Goal: Task Accomplishment & Management: Complete application form

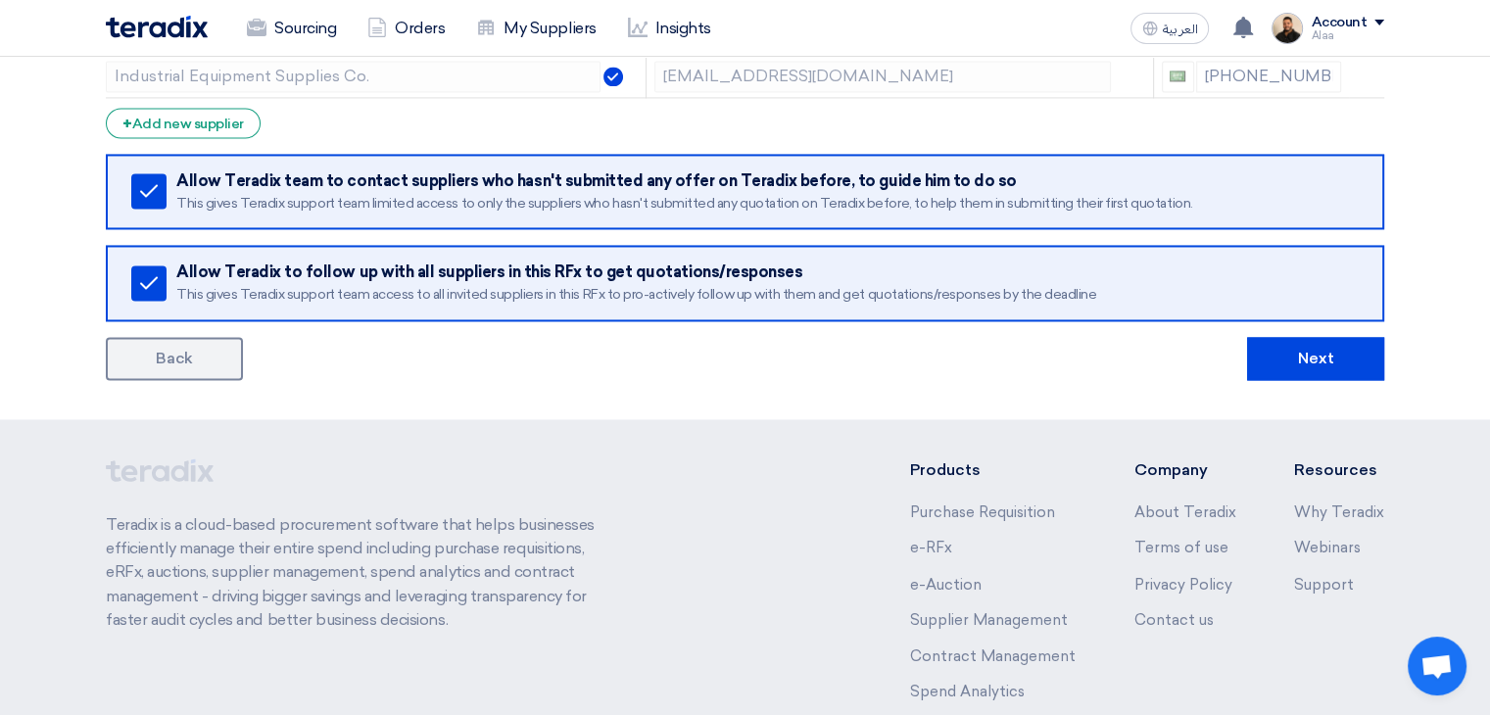
scroll to position [3232, 0]
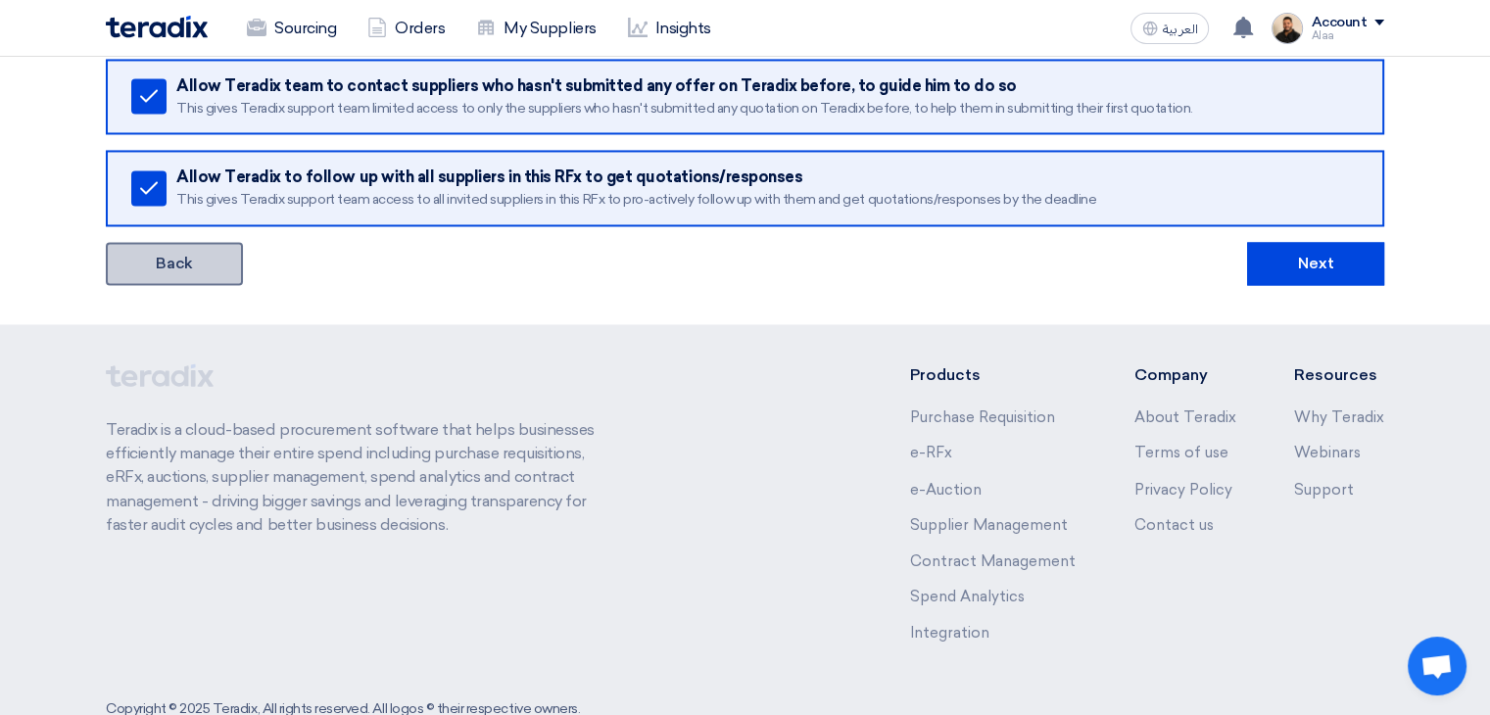
click at [167, 256] on link "Back" at bounding box center [174, 263] width 137 height 43
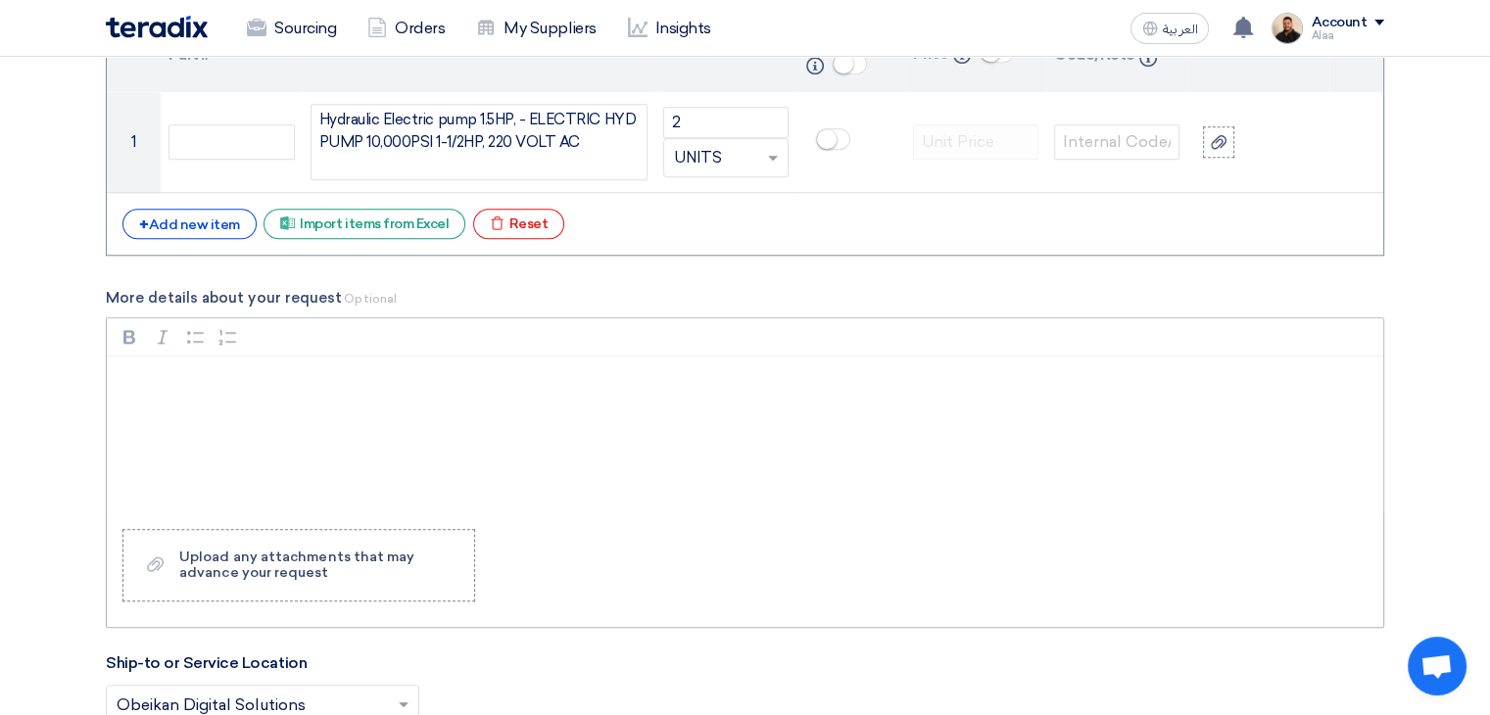
scroll to position [1959, 0]
click at [349, 551] on div "Upload any attachments that may advance your request" at bounding box center [316, 565] width 275 height 31
click at [0, 0] on input "Upload a file Upload any attachments that may advance your request" at bounding box center [0, 0] width 0 height 0
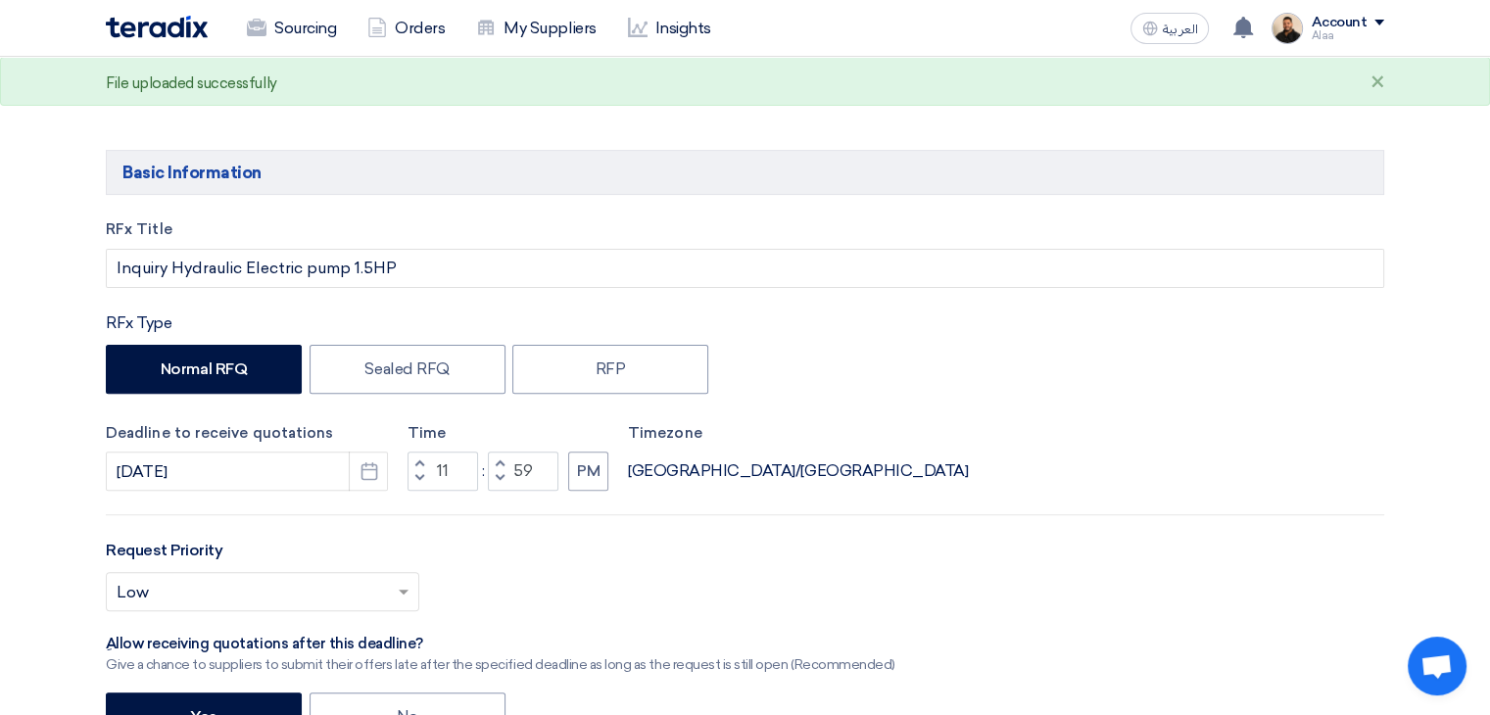
scroll to position [588, 0]
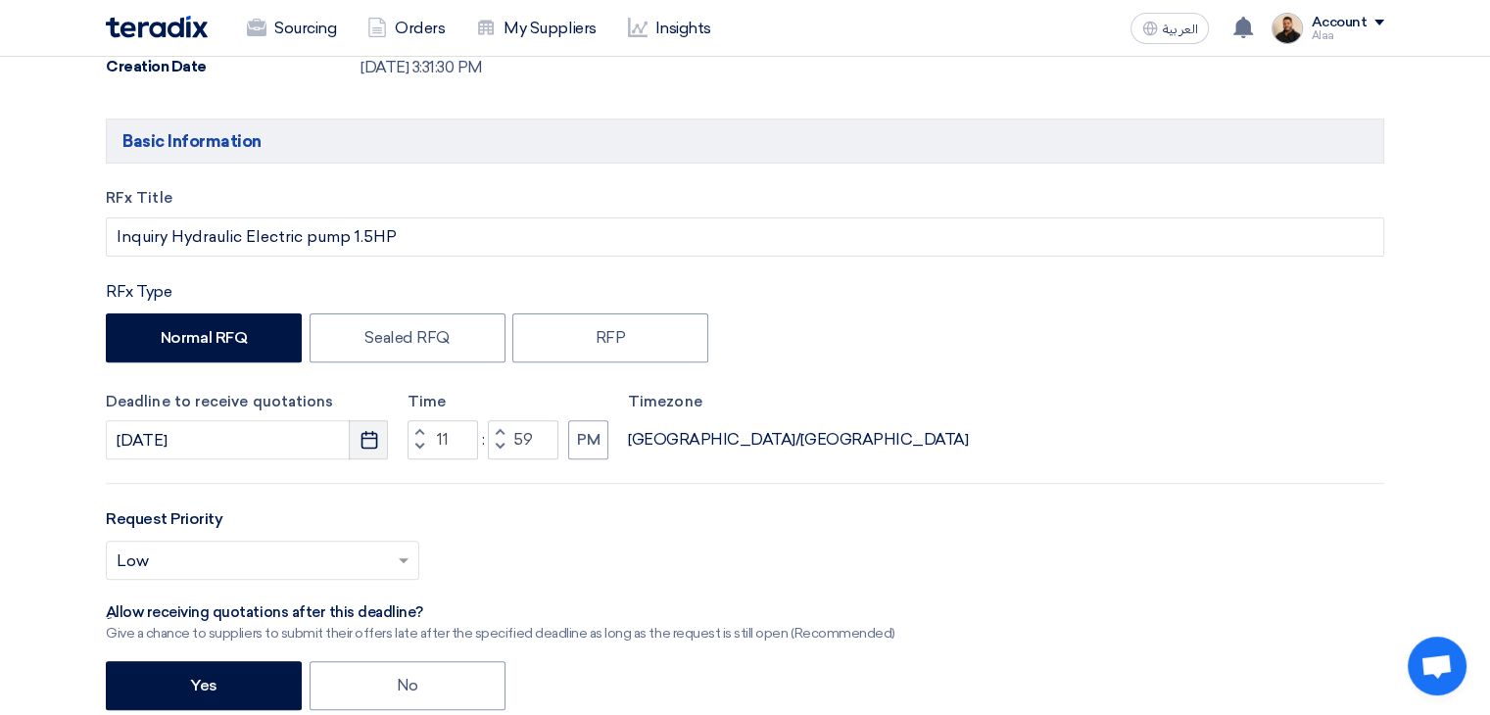
click at [371, 440] on icon "Pick a date" at bounding box center [369, 440] width 20 height 20
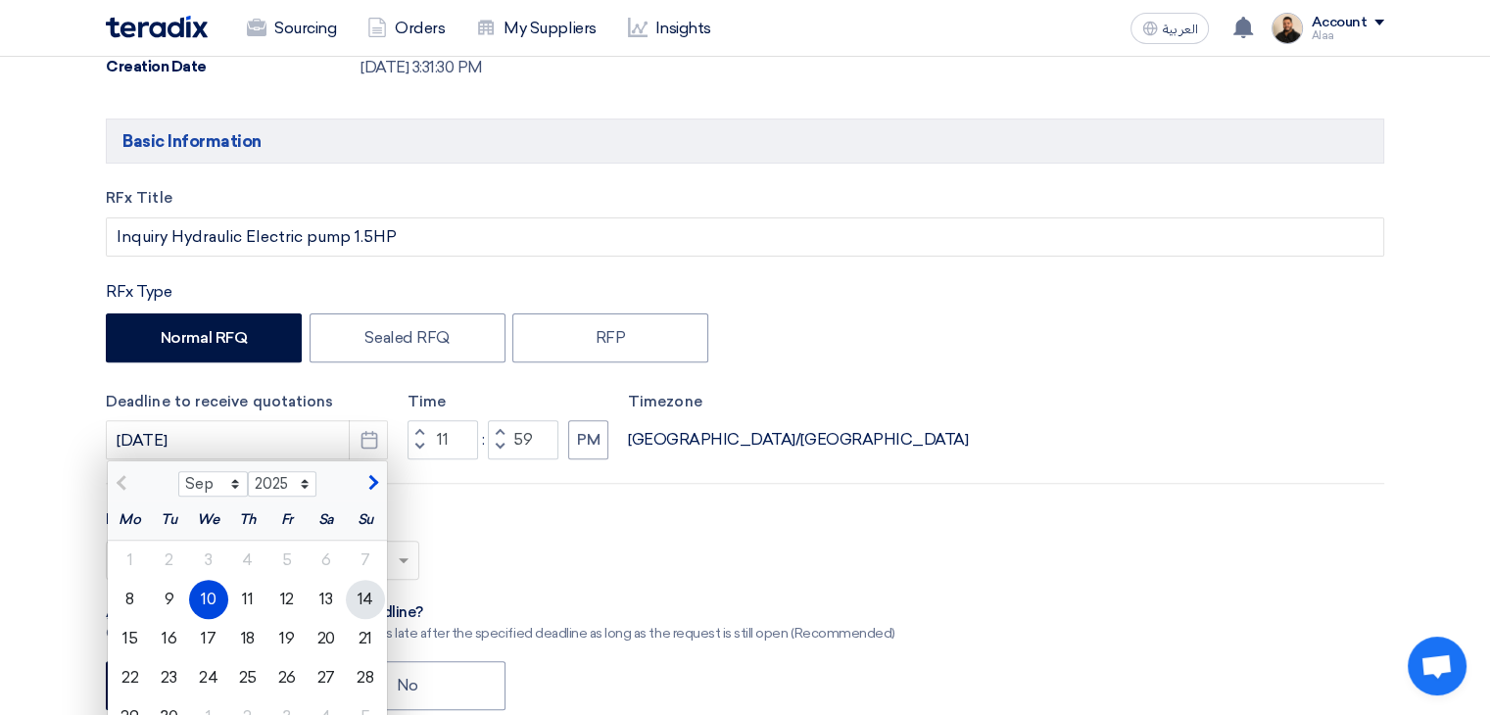
click at [365, 594] on div "14" at bounding box center [365, 599] width 39 height 39
type input "[DATE]"
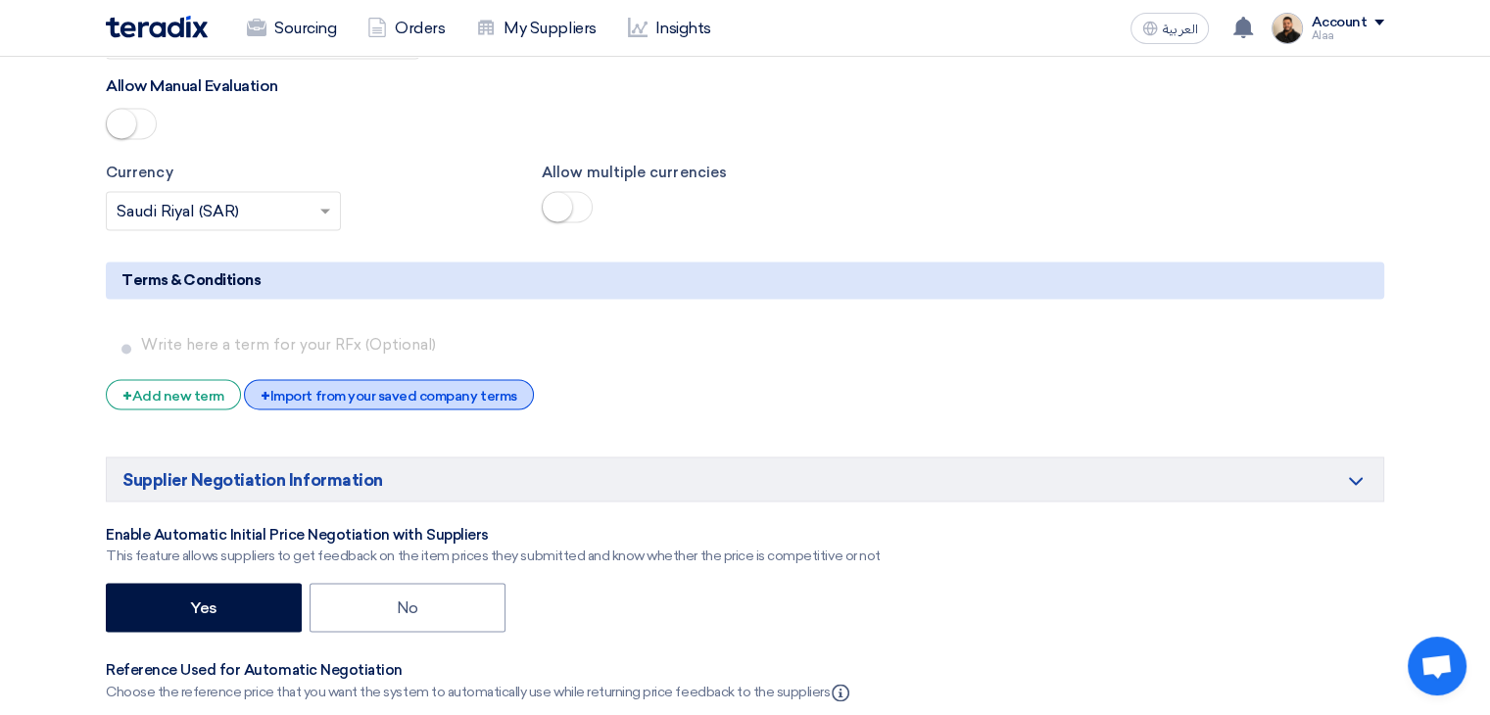
scroll to position [3330, 0]
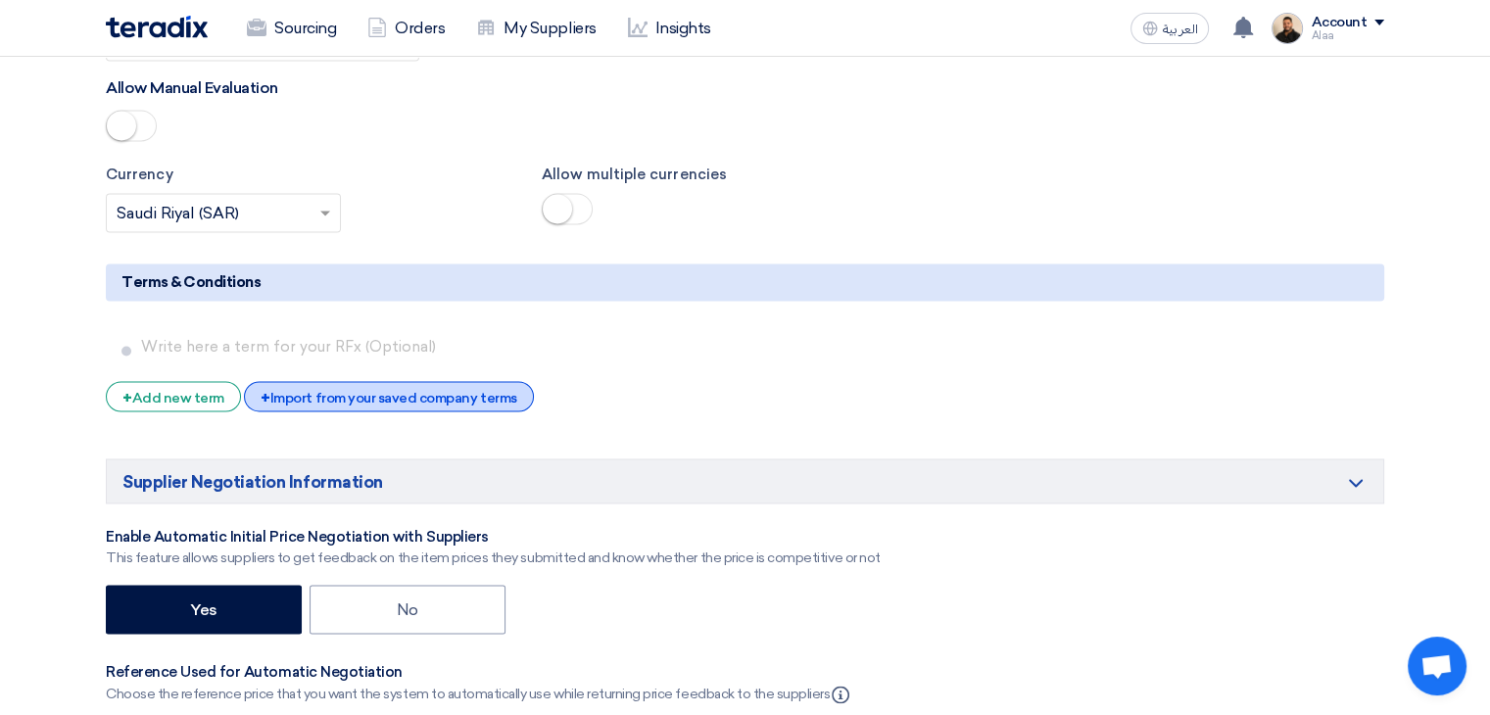
click at [436, 381] on div "+ Import from your saved company terms" at bounding box center [388, 396] width 289 height 30
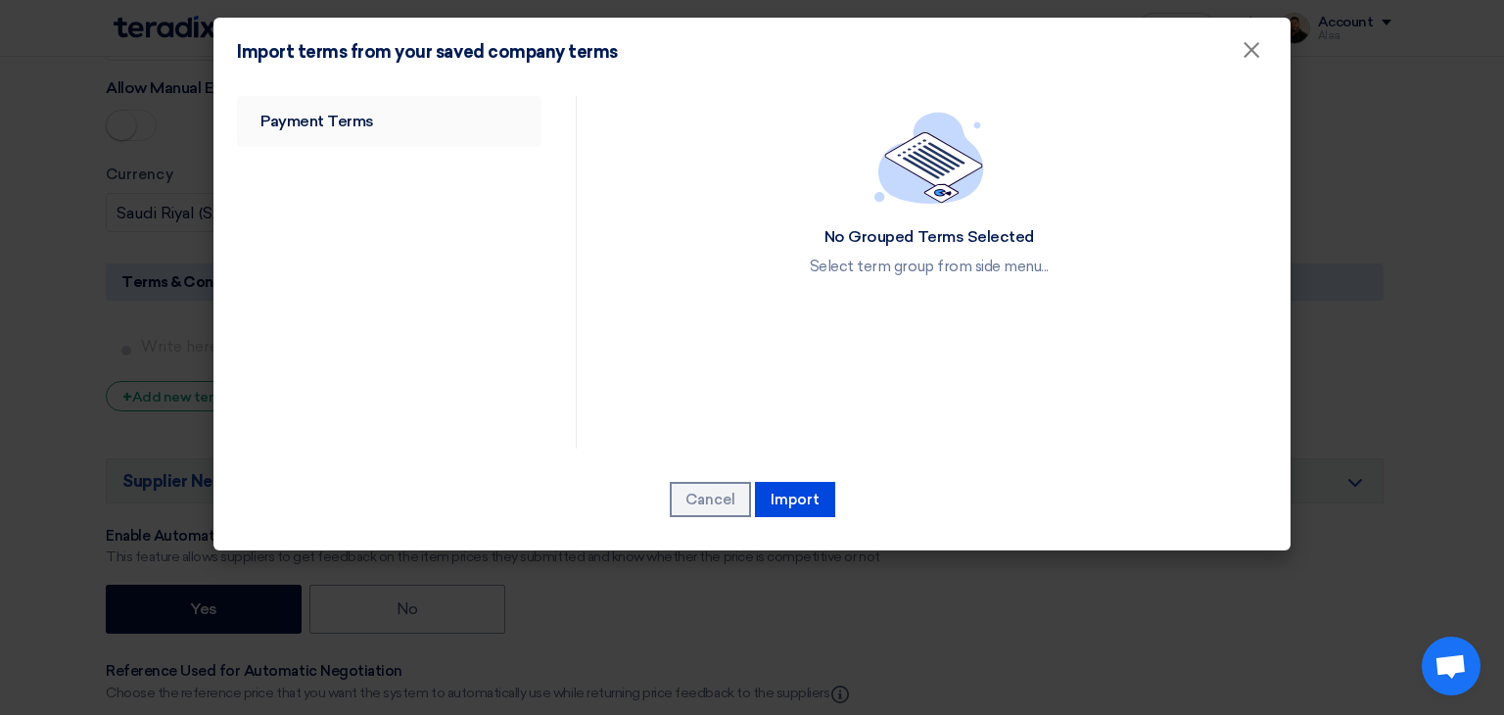
click at [387, 120] on link "Payment Terms" at bounding box center [389, 121] width 305 height 51
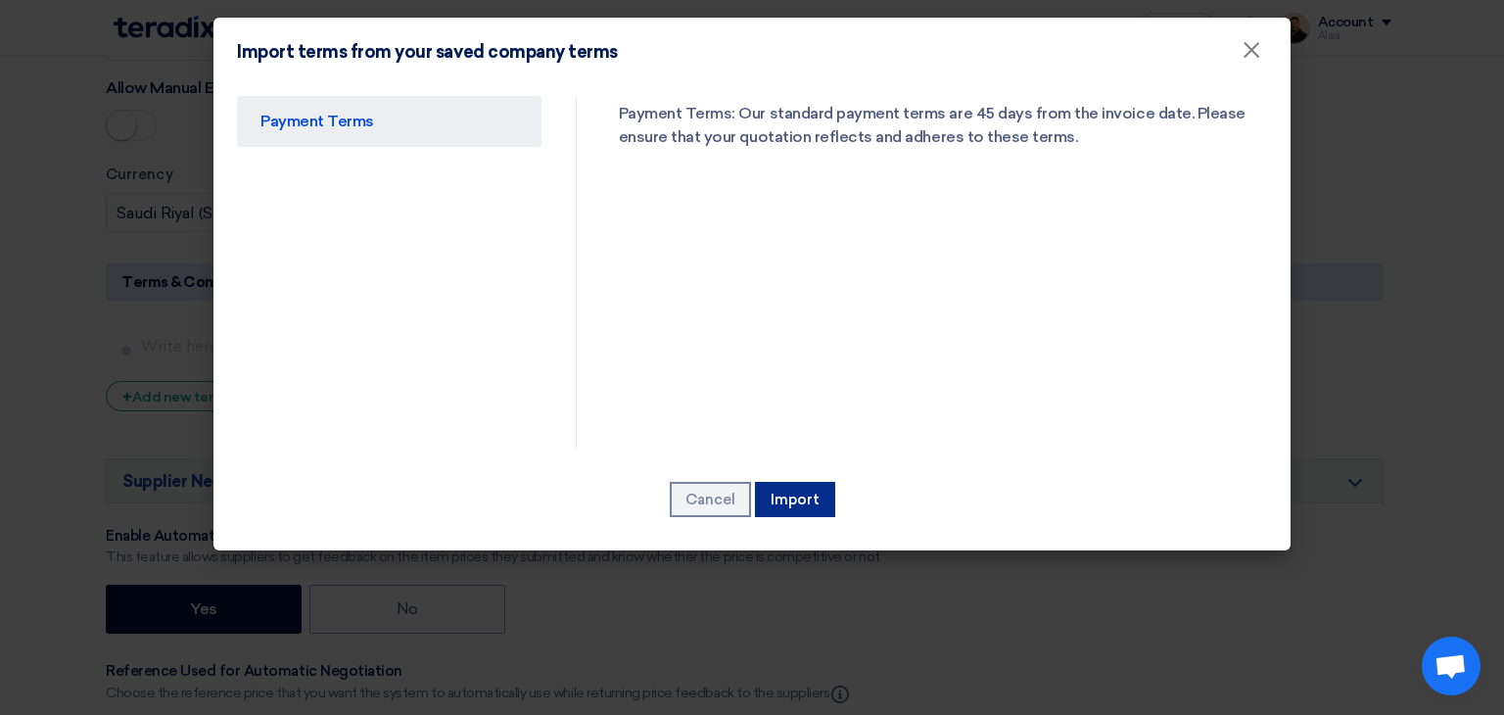
click at [796, 486] on button "Import" at bounding box center [795, 499] width 80 height 35
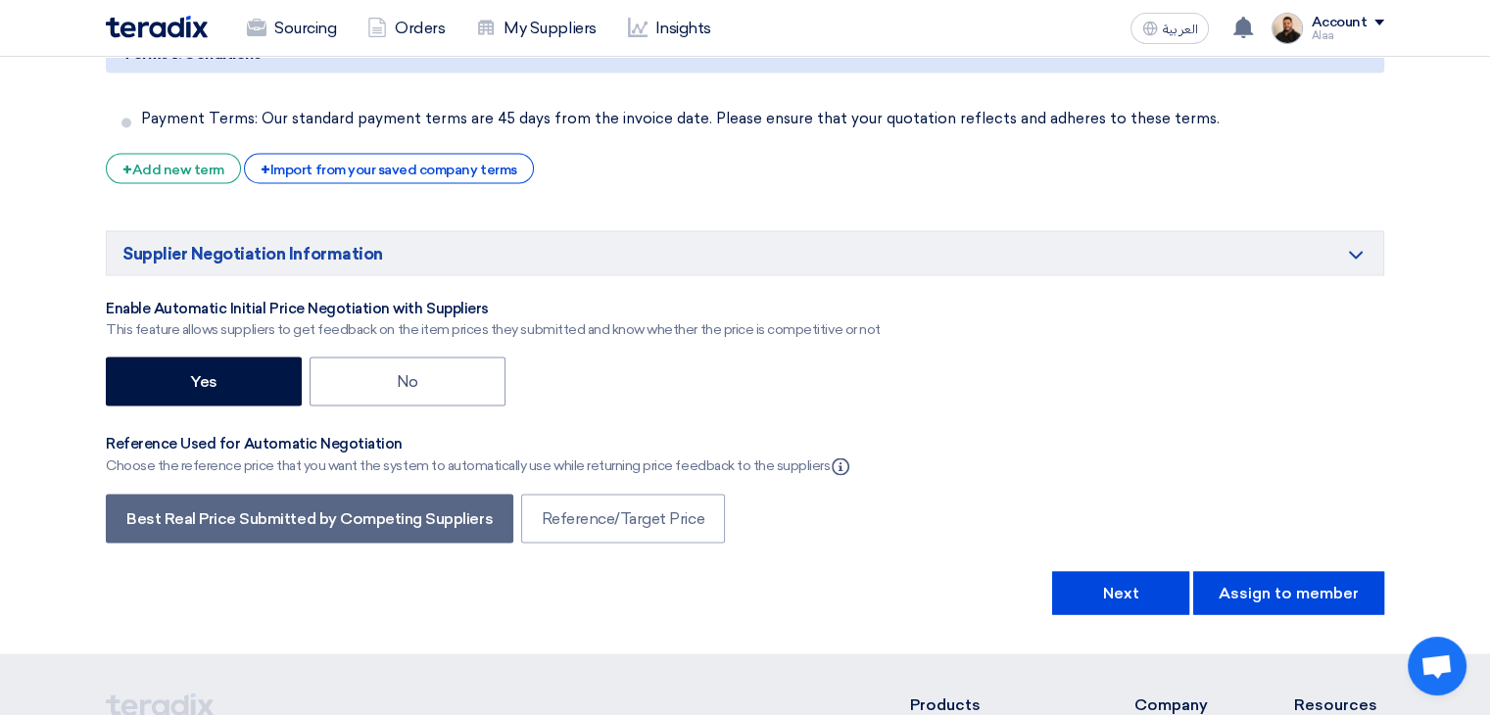
scroll to position [3624, 0]
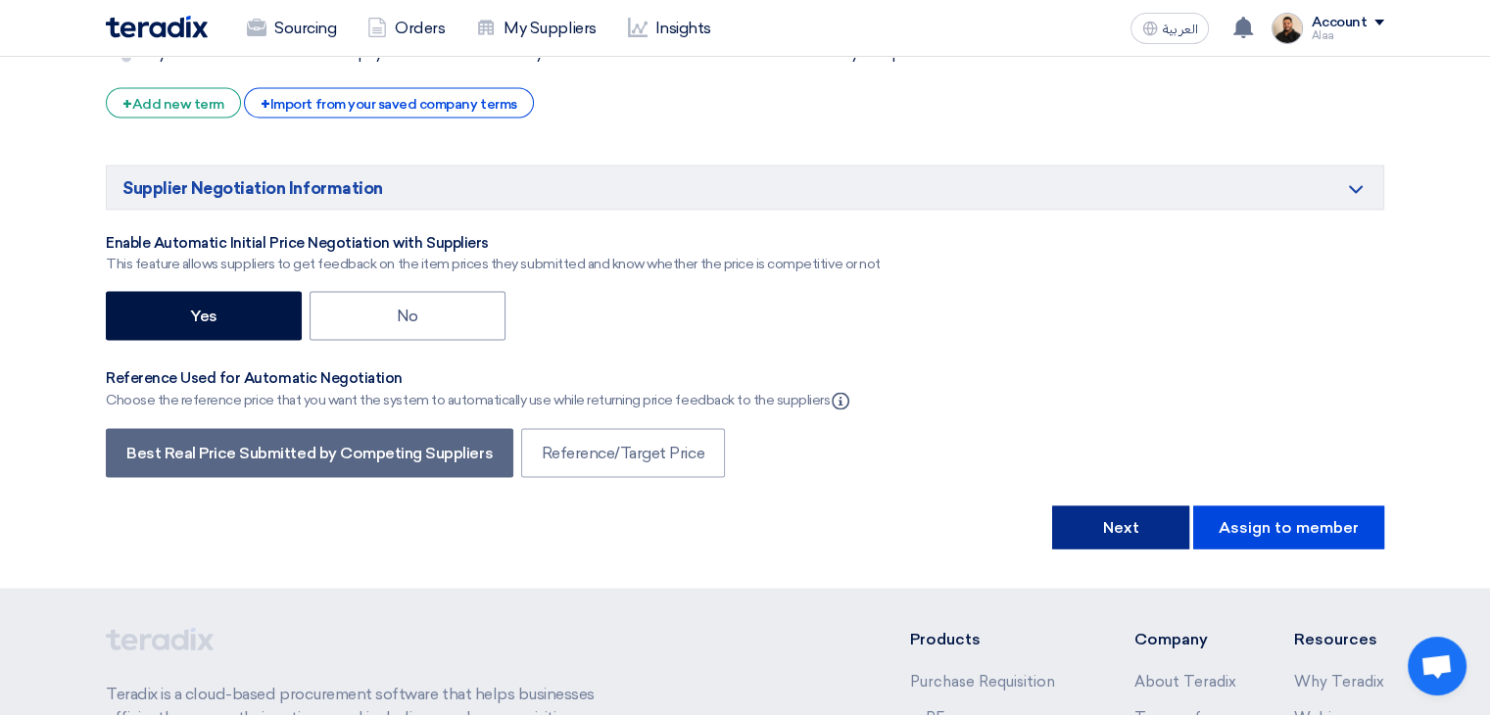
click at [1100, 505] on button "Next" at bounding box center [1120, 526] width 137 height 43
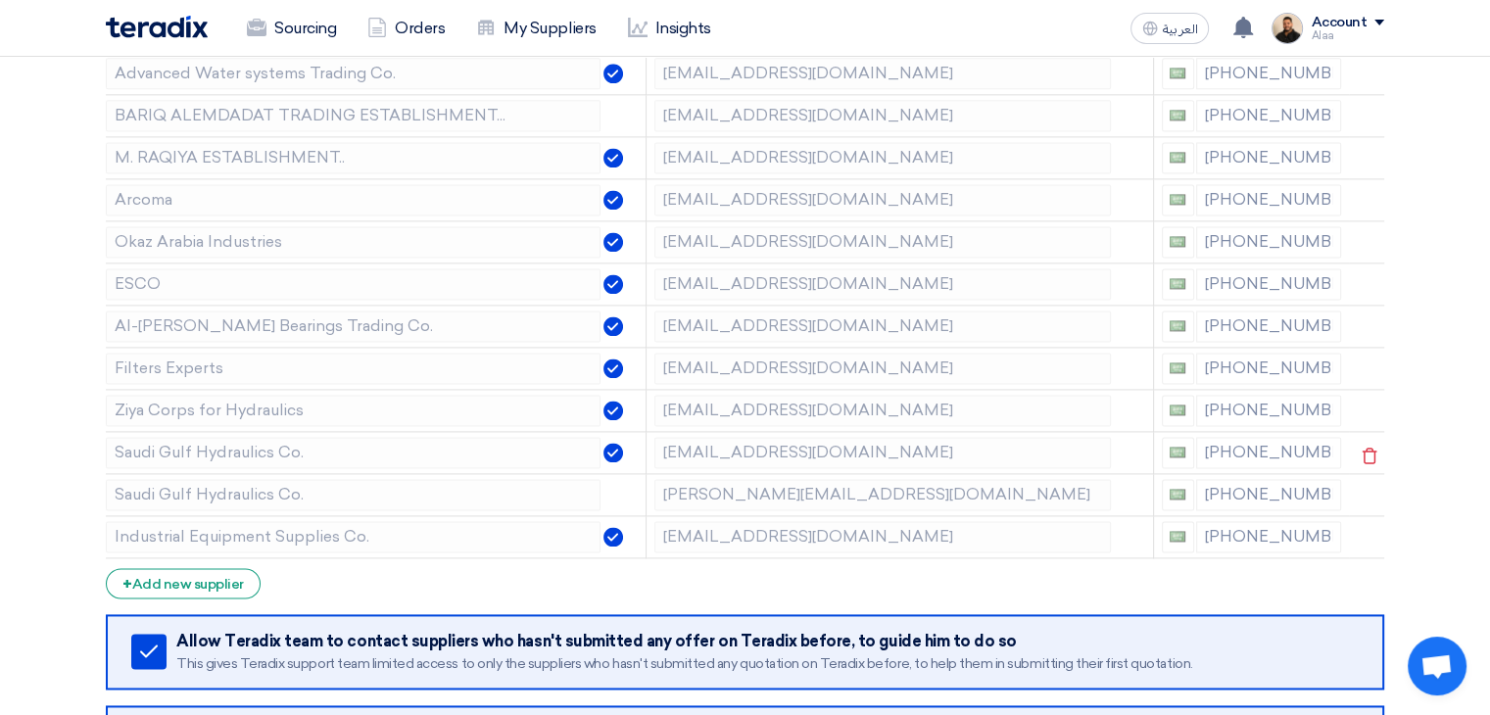
scroll to position [2645, 0]
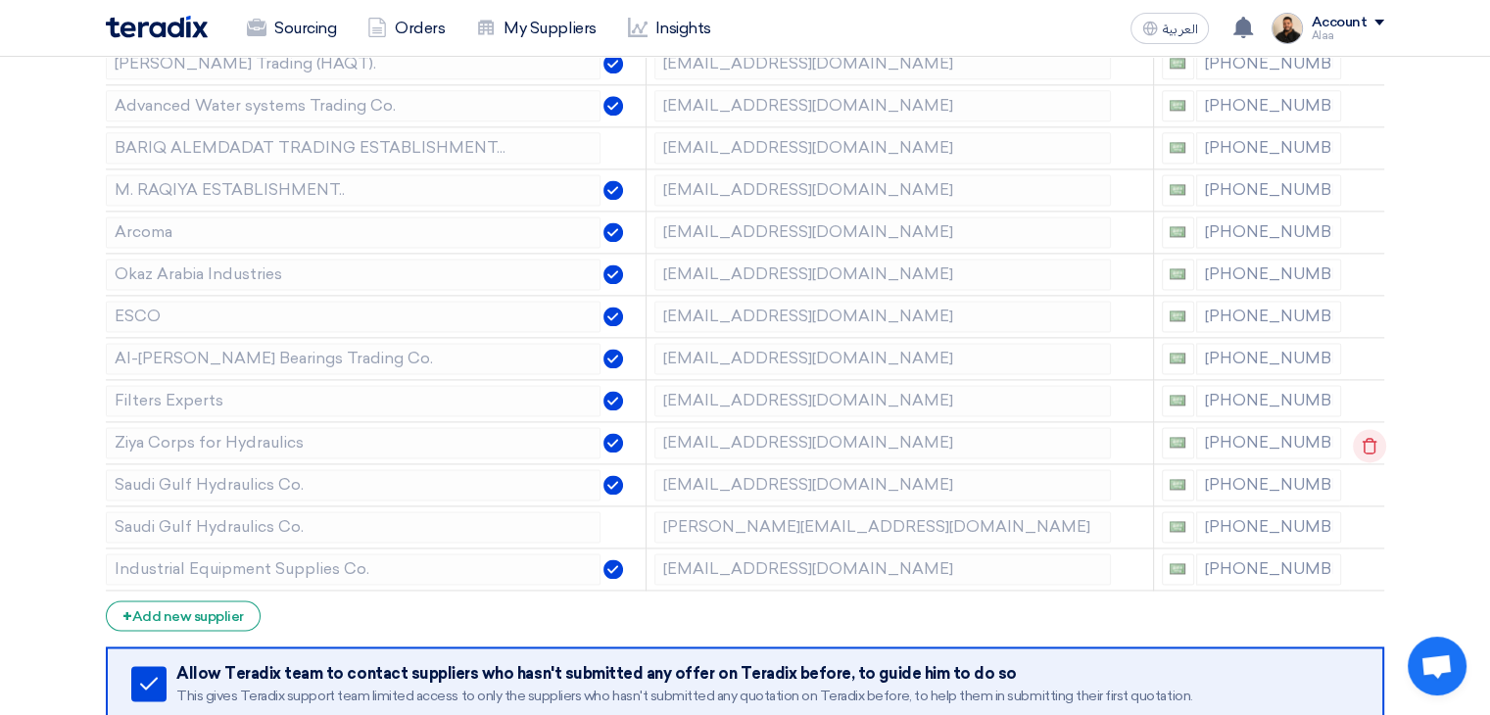
click at [1368, 430] on icon at bounding box center [1369, 445] width 33 height 33
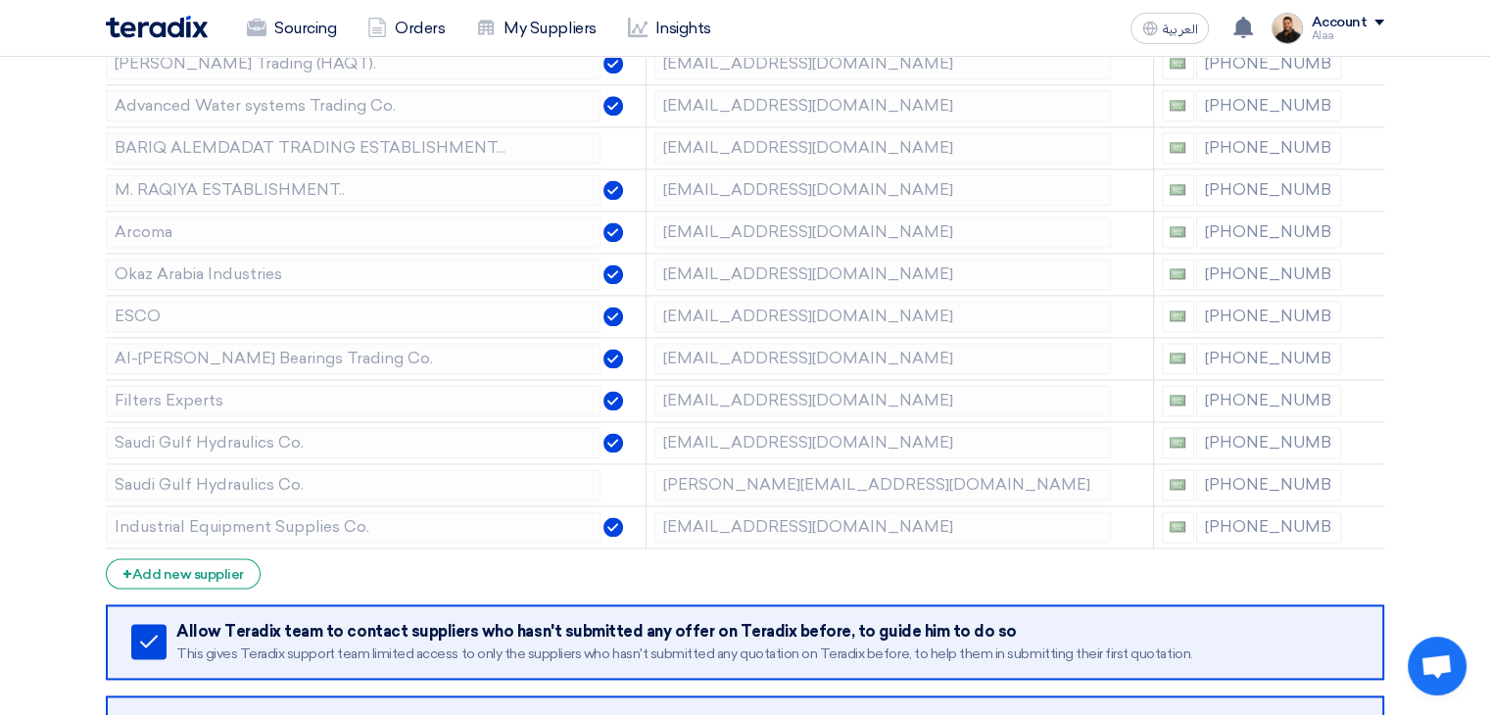
click at [0, 0] on icon at bounding box center [0, 0] width 0 height 0
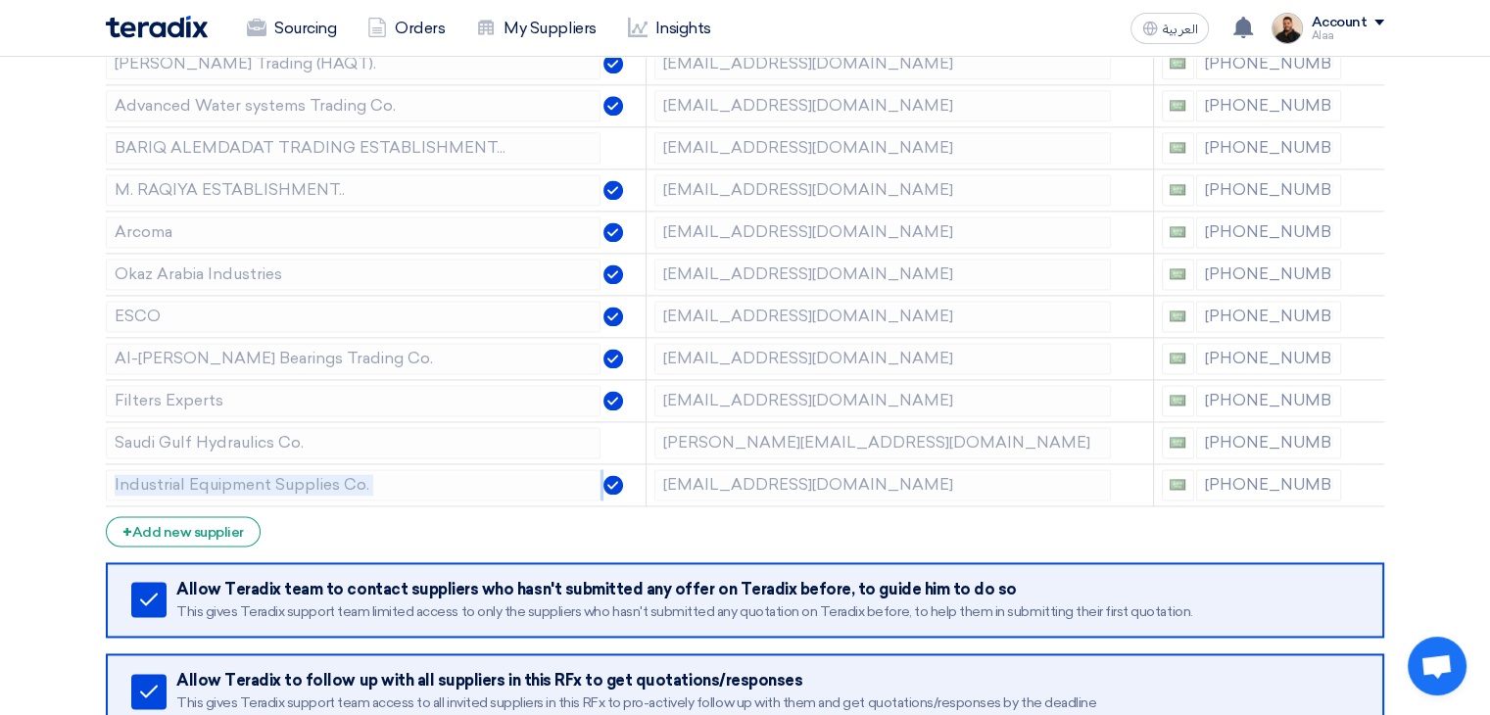
click at [0, 0] on icon at bounding box center [0, 0] width 0 height 0
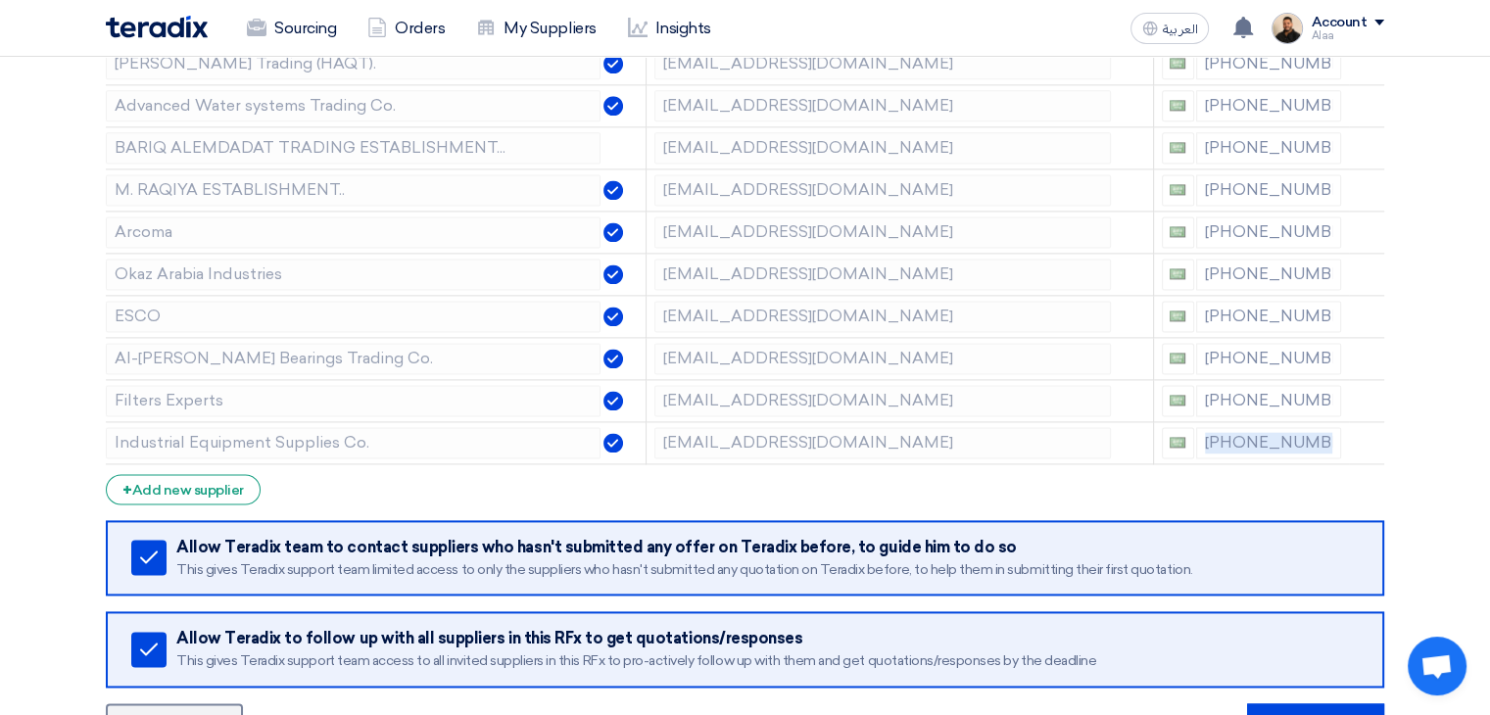
click at [0, 0] on icon at bounding box center [0, 0] width 0 height 0
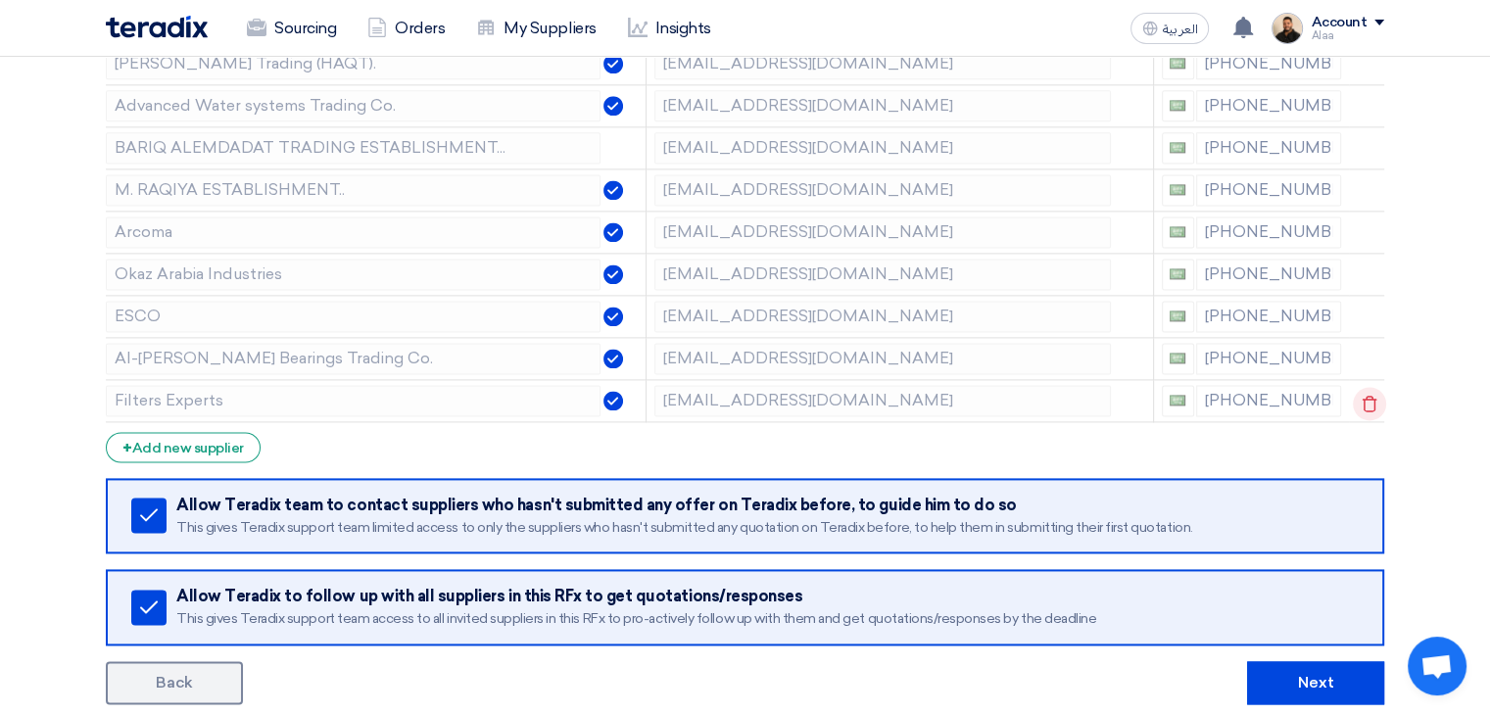
click at [1362, 388] on icon at bounding box center [1369, 403] width 33 height 33
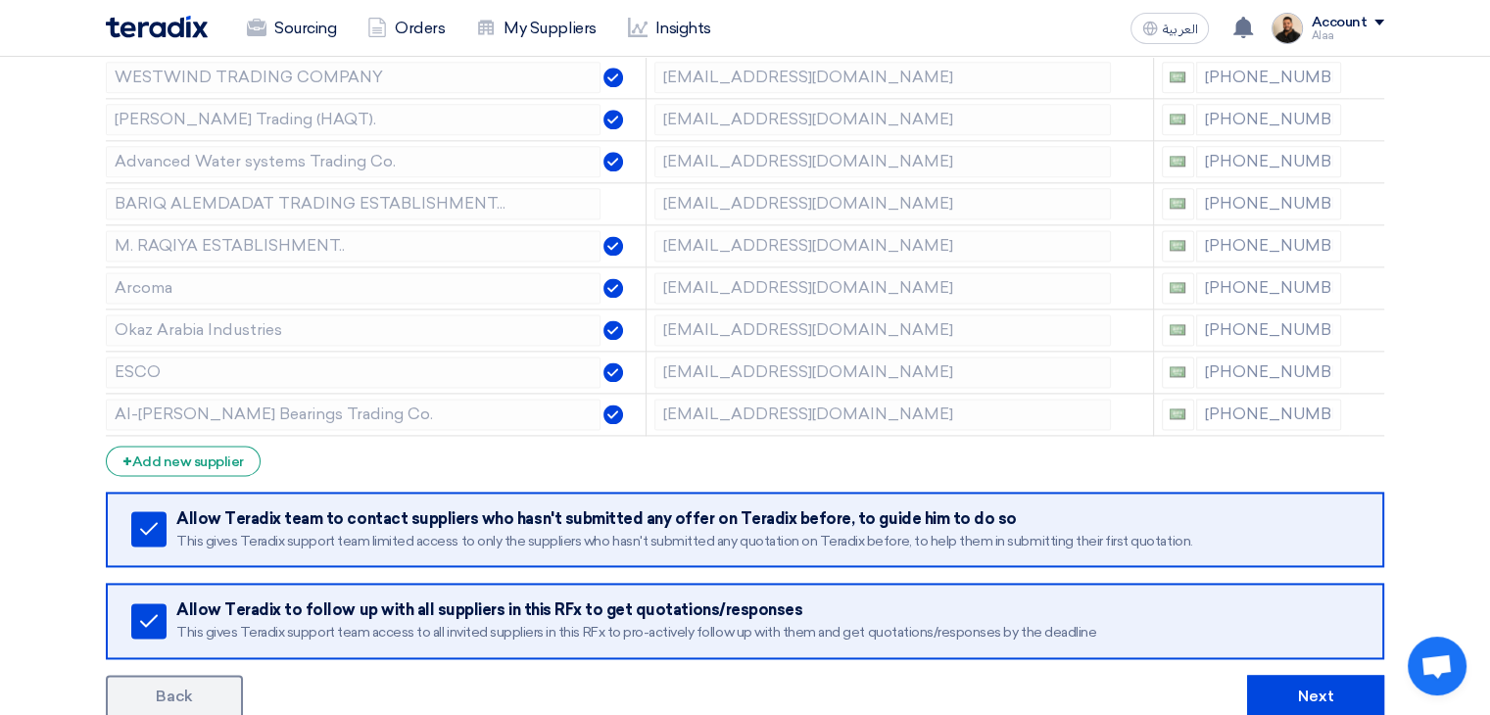
scroll to position [2547, 0]
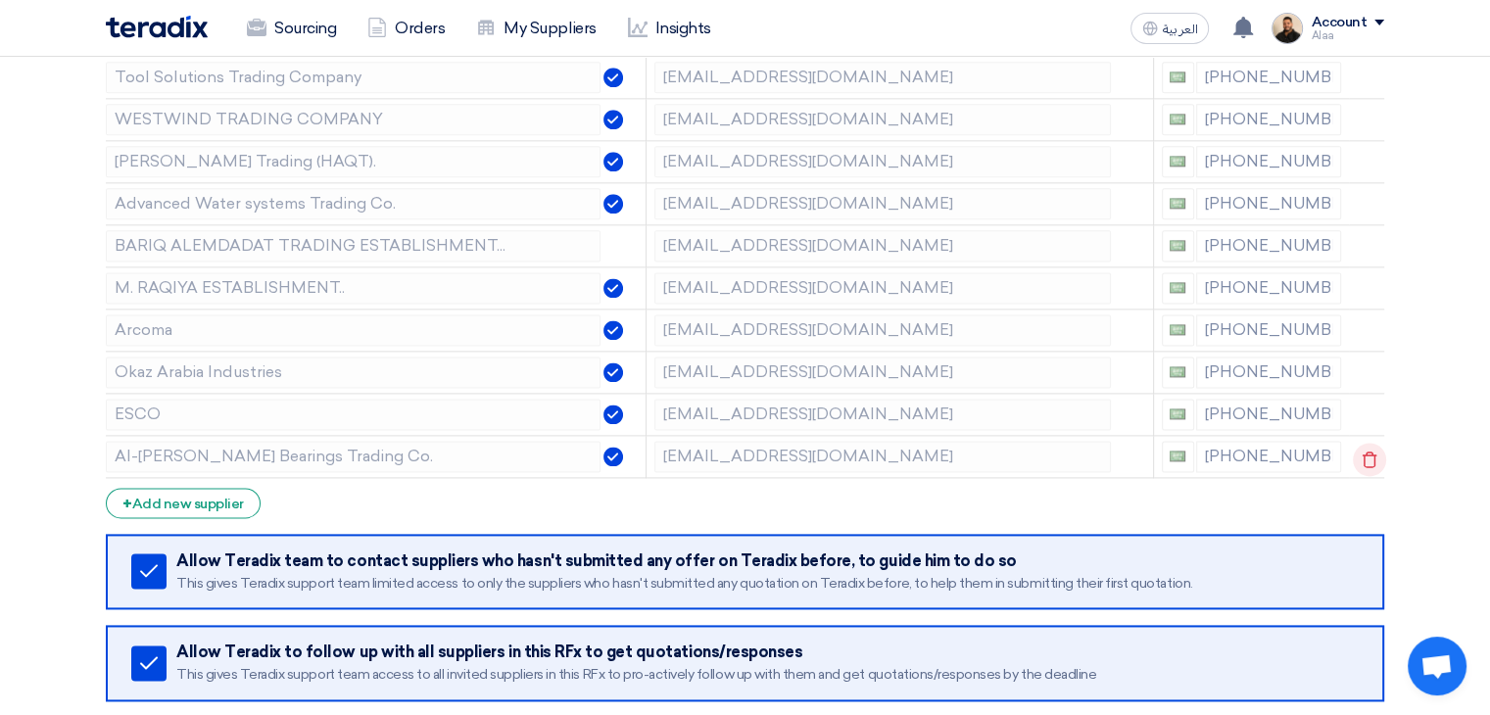
click at [1367, 443] on icon at bounding box center [1369, 459] width 33 height 33
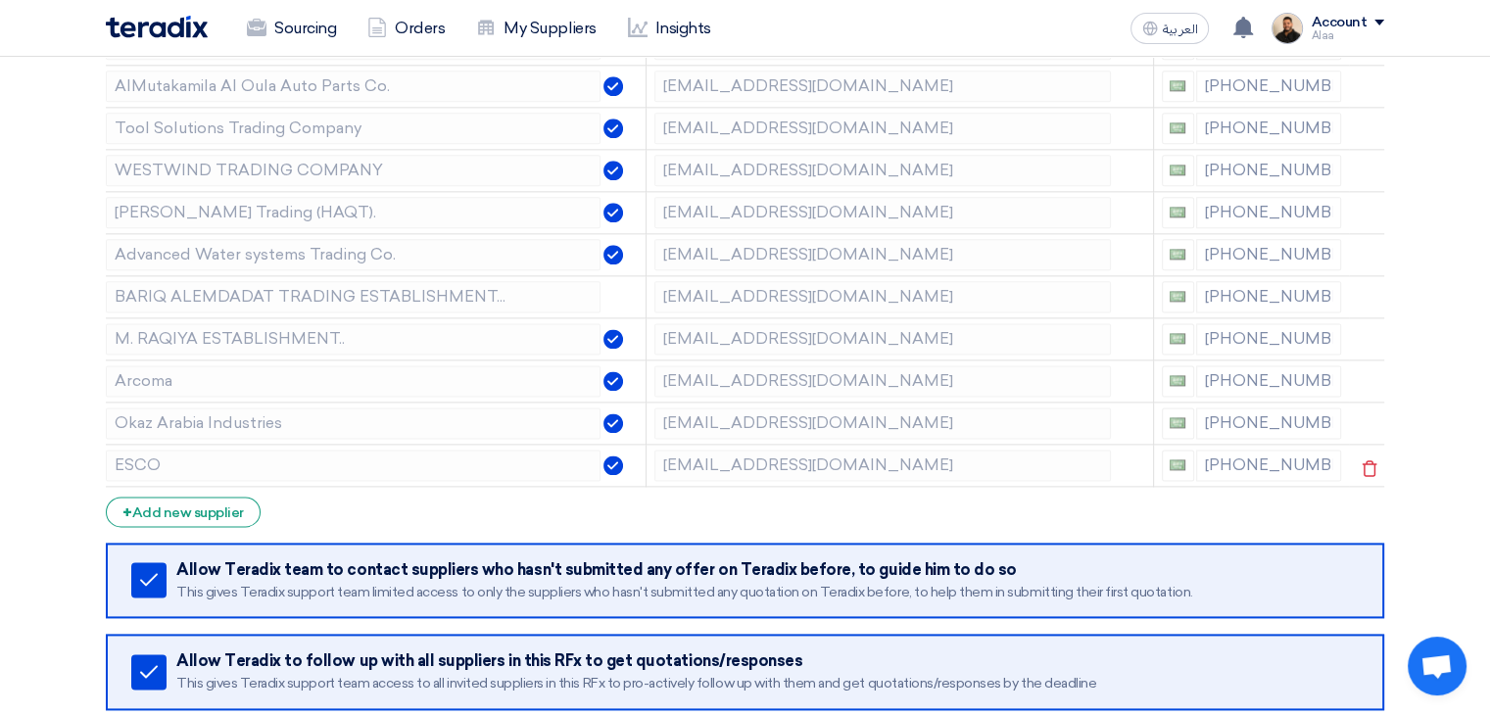
scroll to position [2449, 0]
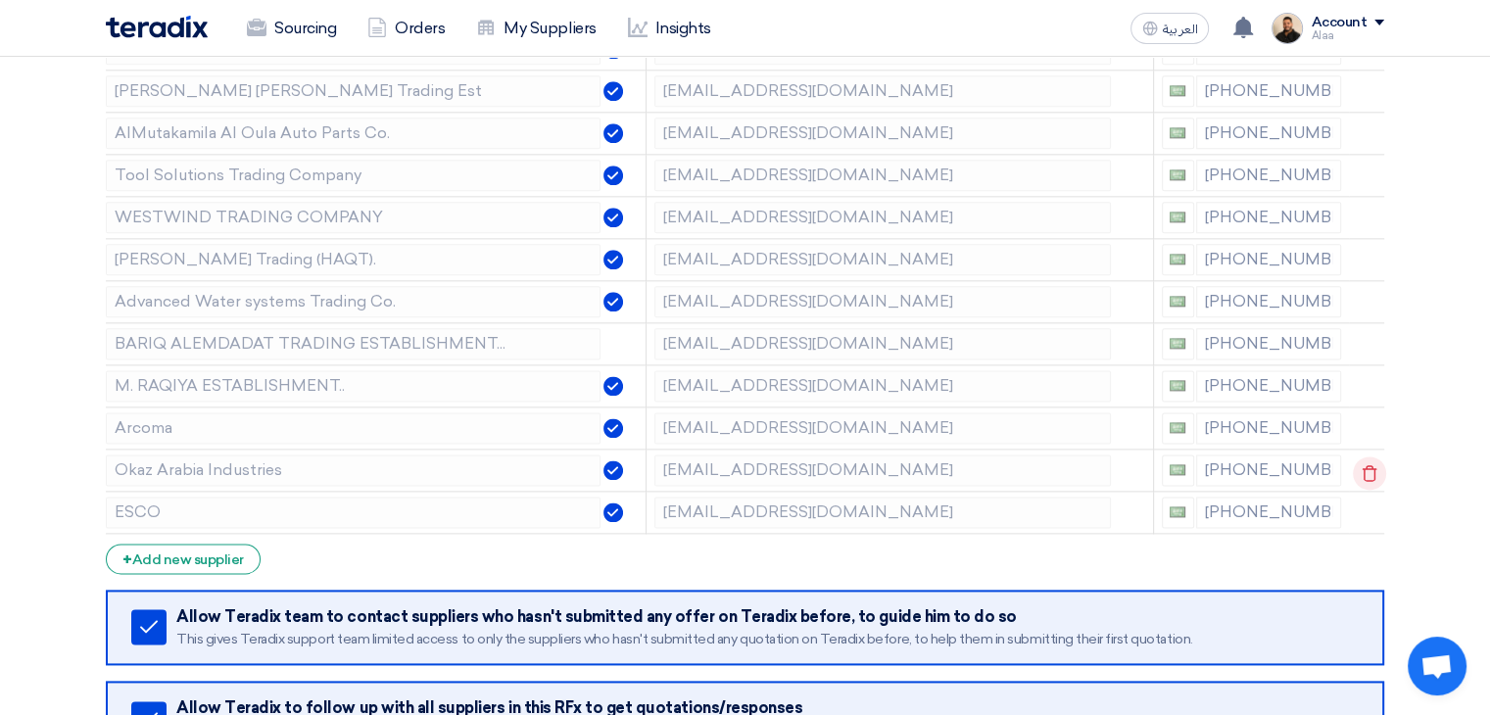
click at [1363, 461] on icon at bounding box center [1369, 472] width 33 height 33
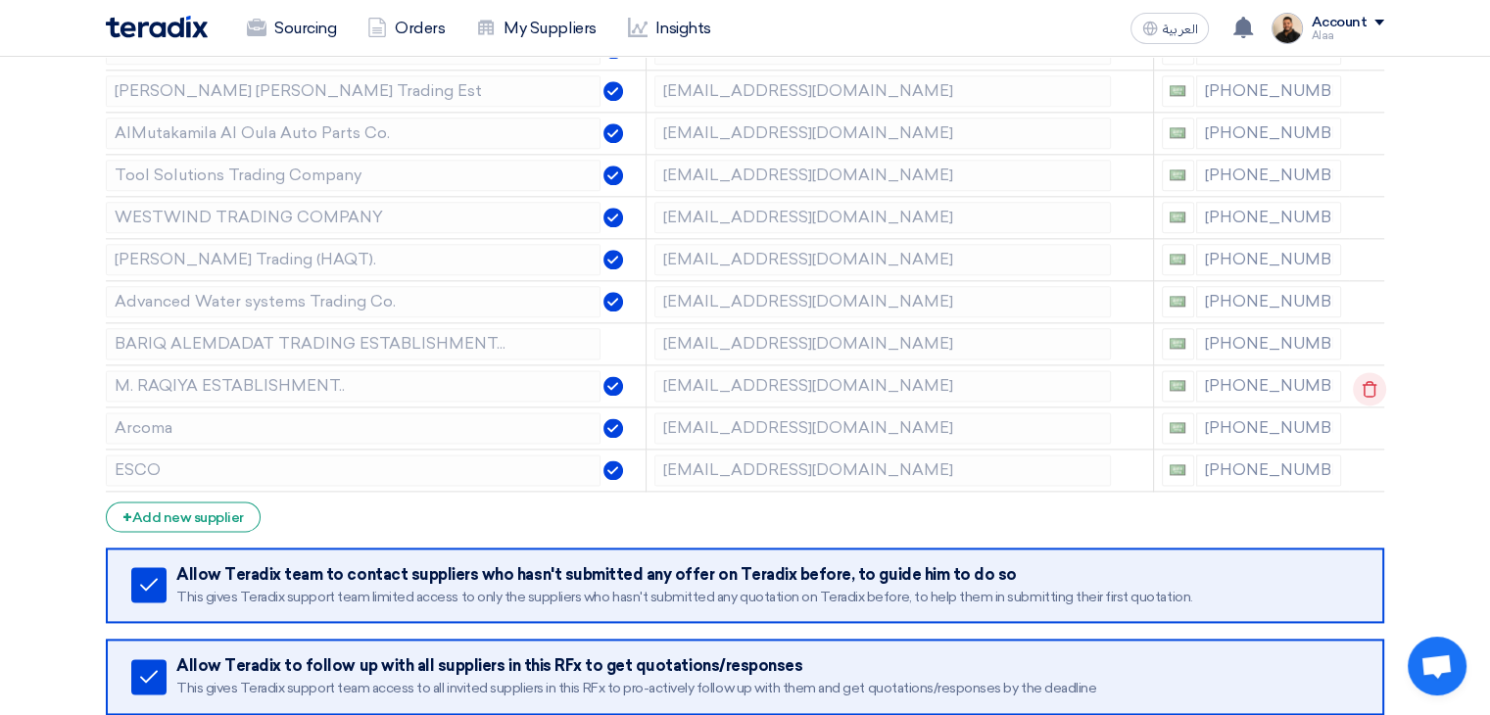
click at [1366, 374] on icon at bounding box center [1369, 388] width 33 height 33
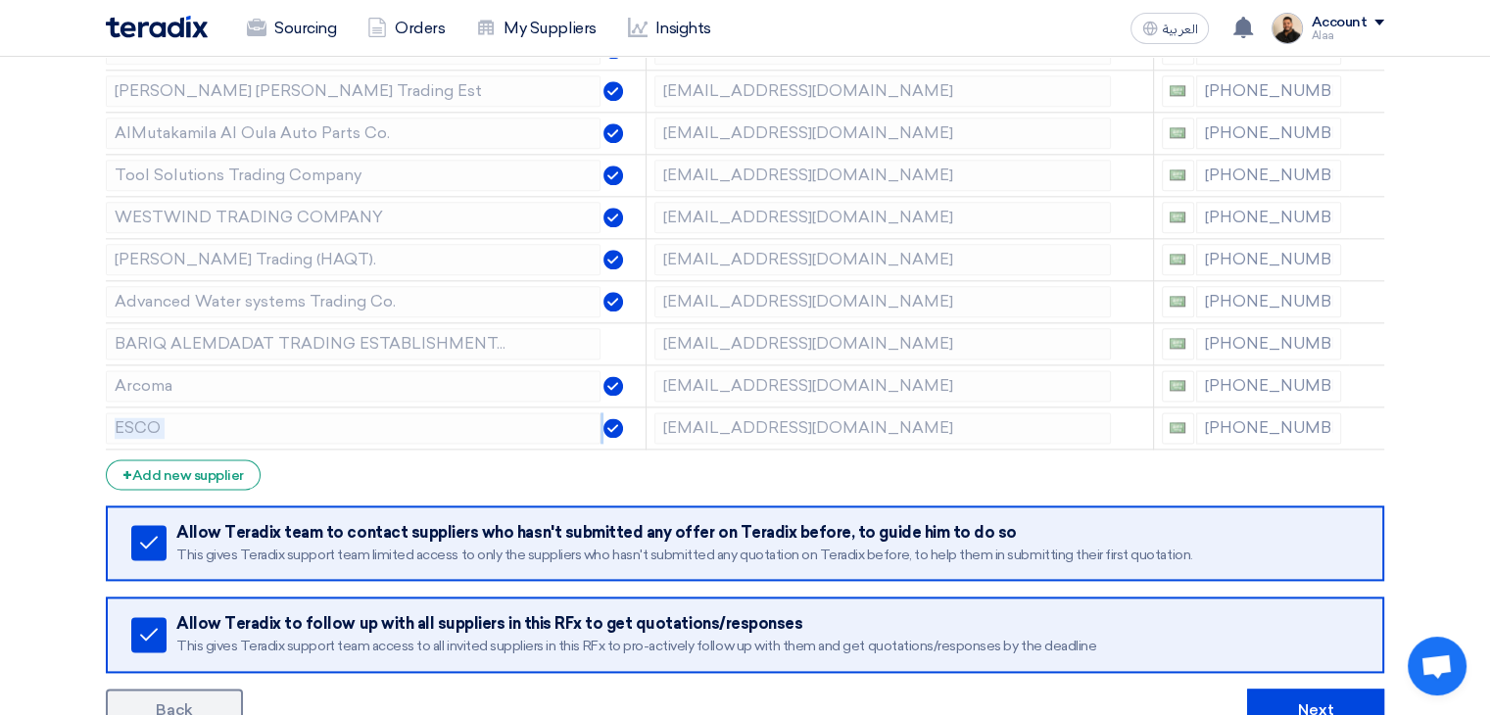
click at [0, 0] on icon at bounding box center [0, 0] width 0 height 0
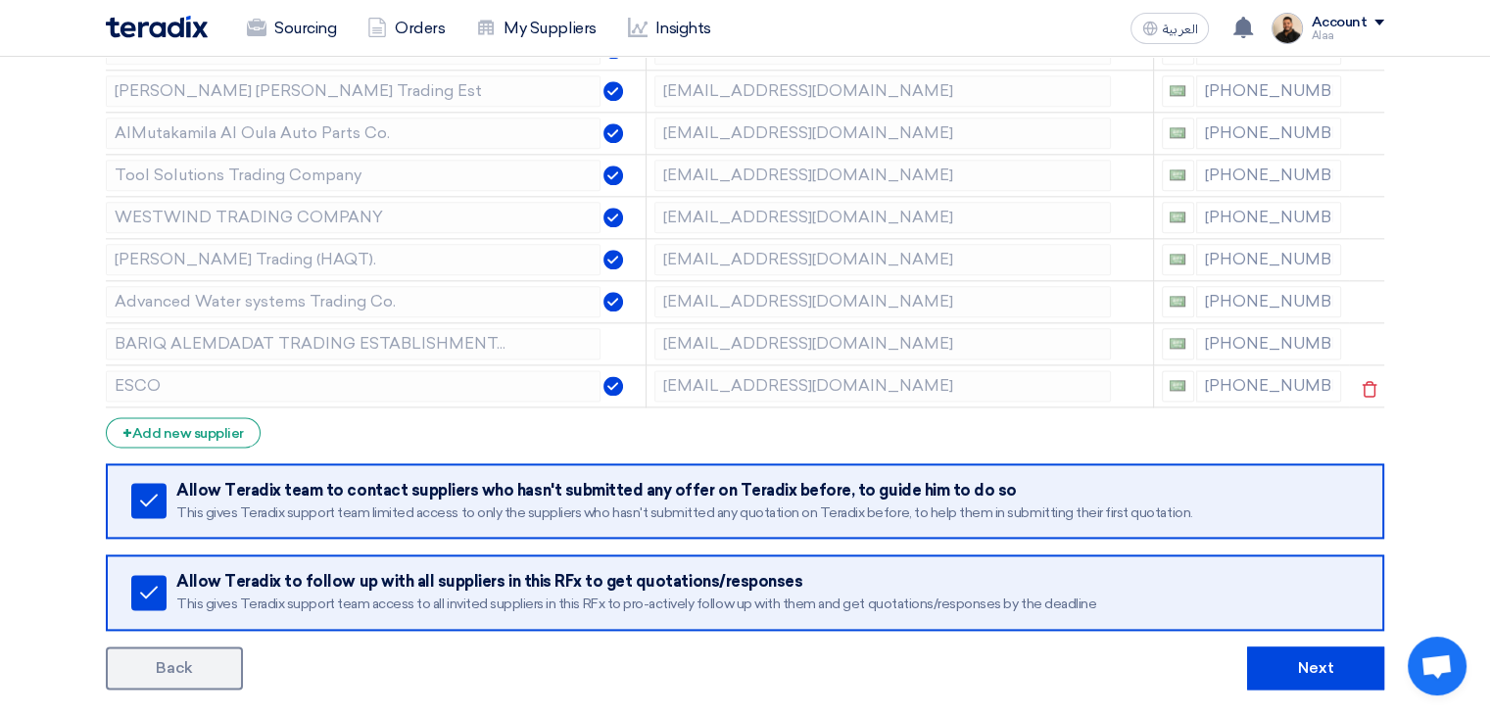
click at [0, 0] on icon at bounding box center [0, 0] width 0 height 0
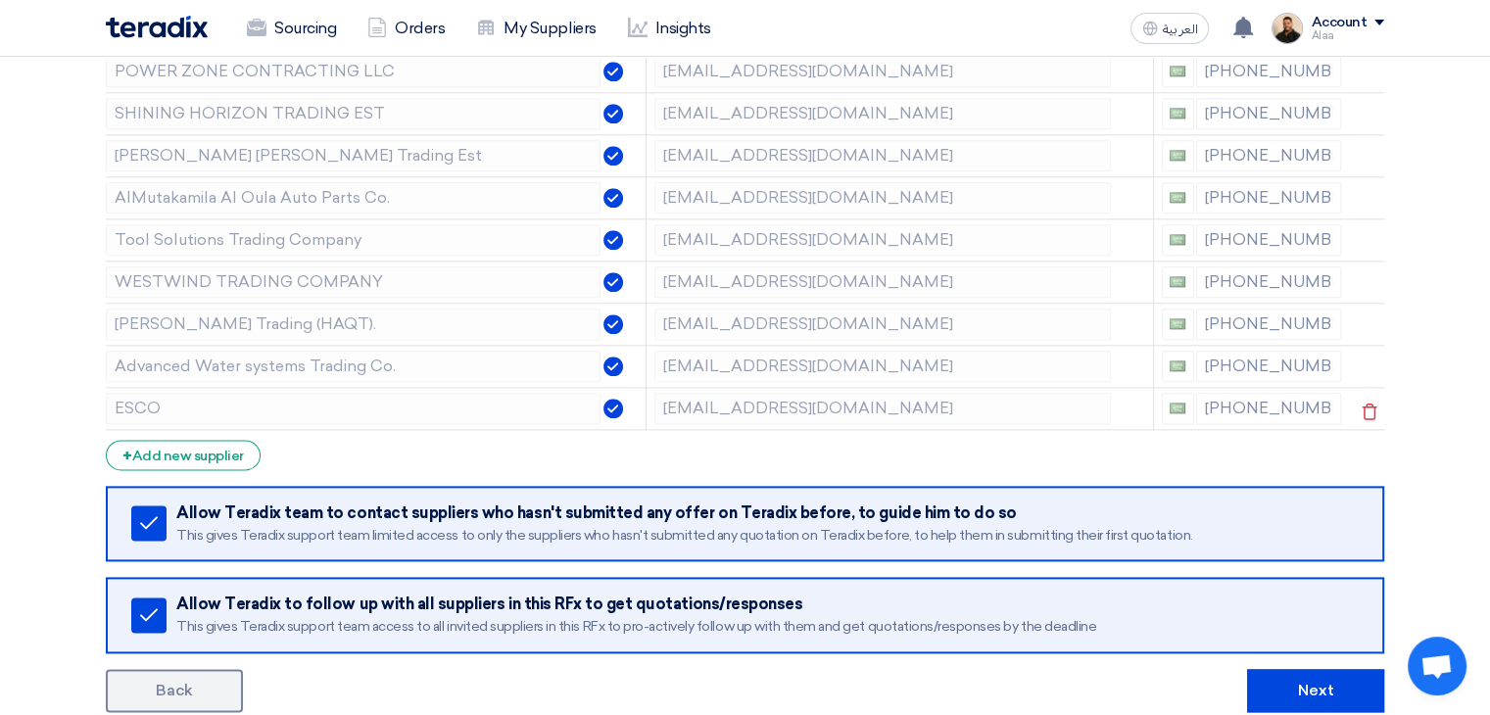
scroll to position [2351, 0]
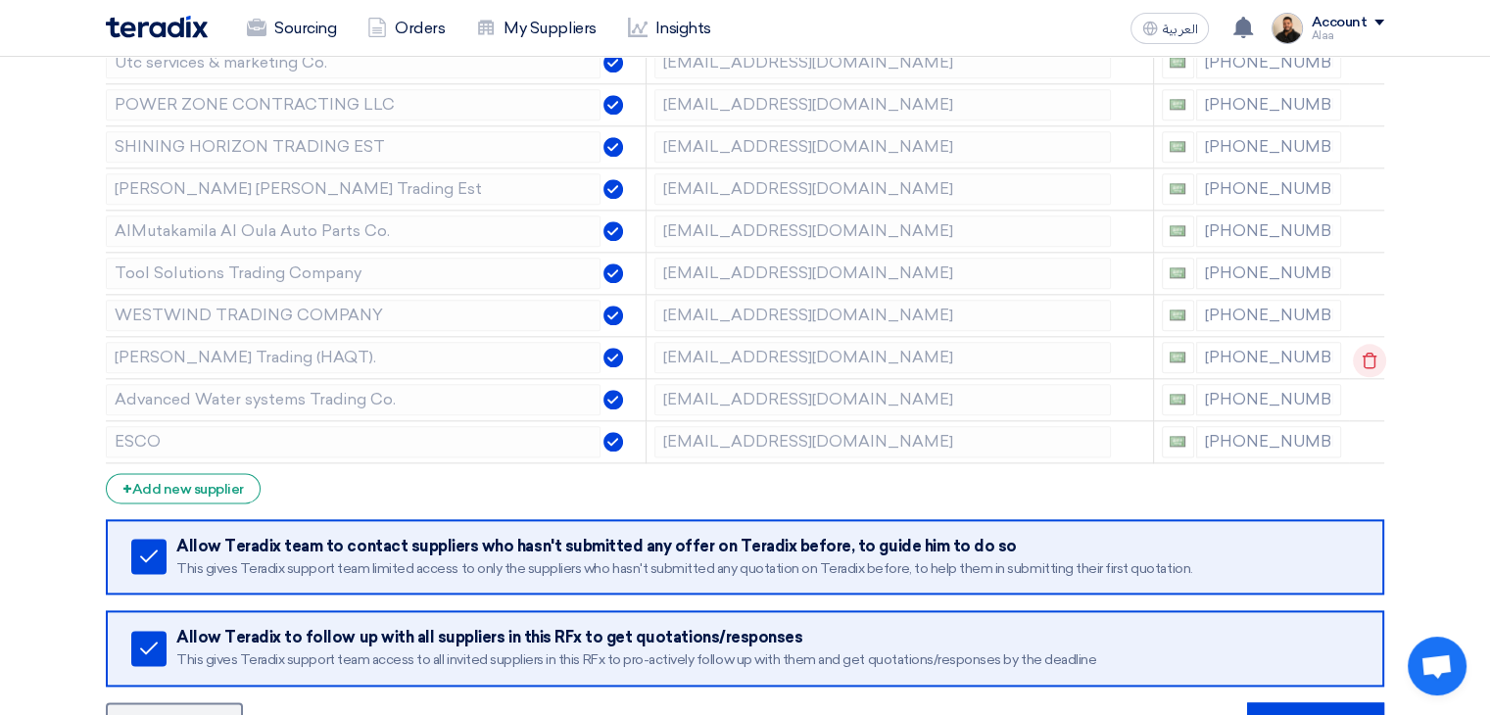
click at [1360, 348] on icon at bounding box center [1369, 360] width 33 height 33
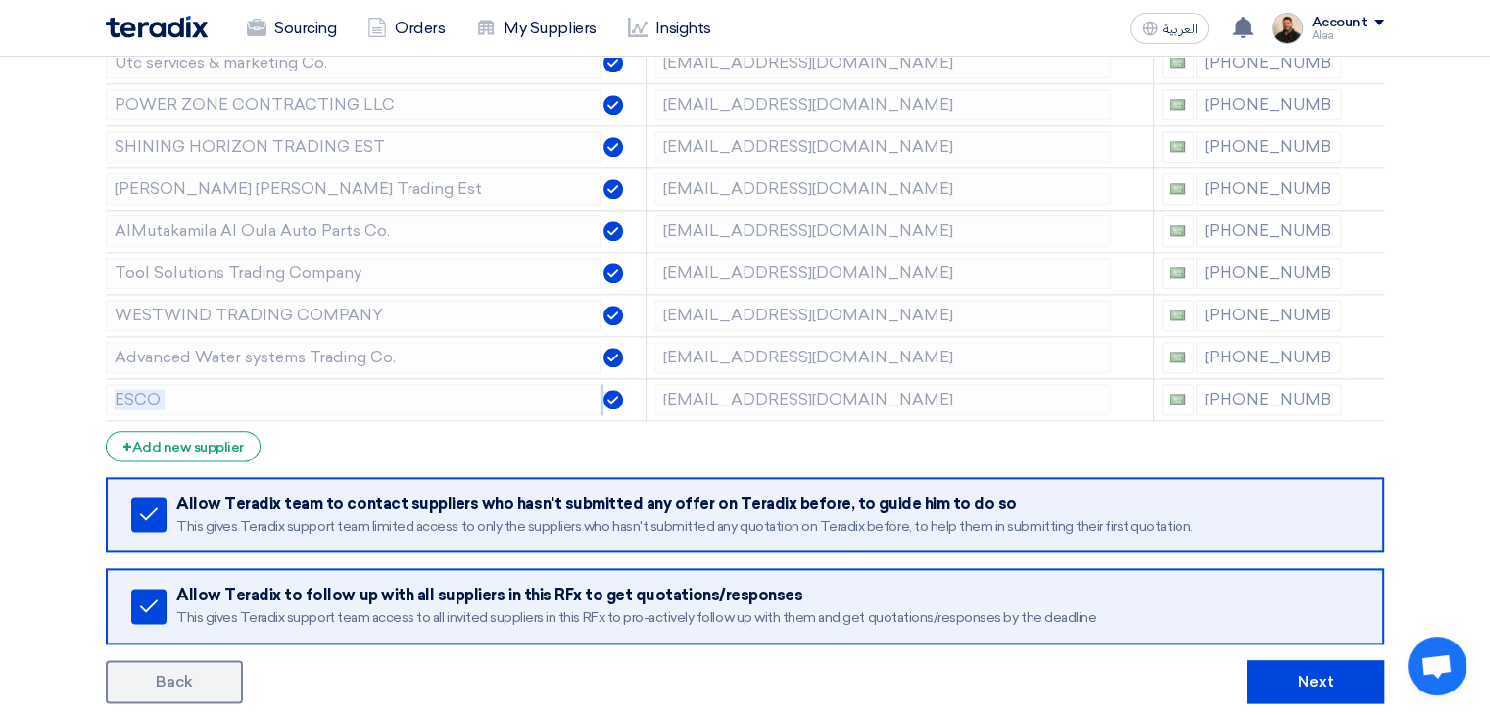
click at [0, 0] on icon at bounding box center [0, 0] width 0 height 0
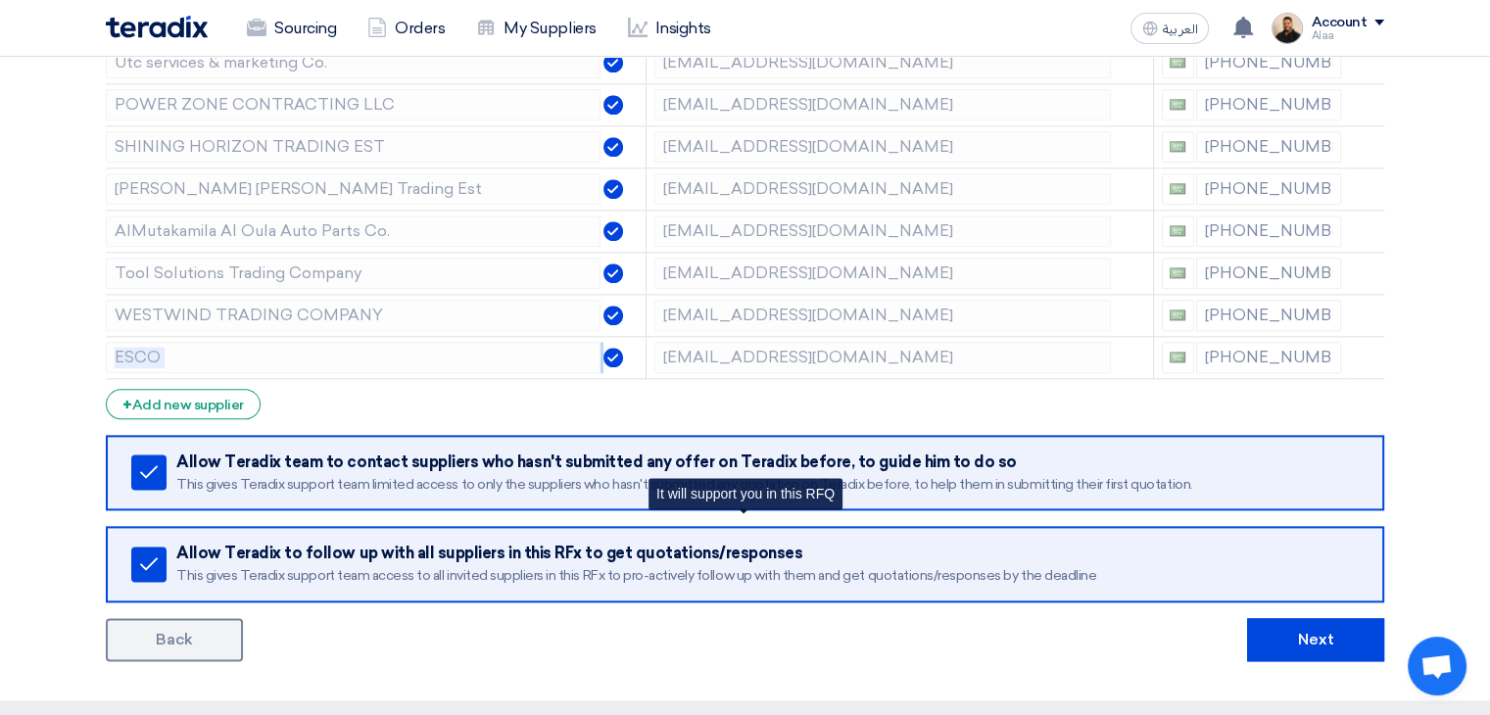
scroll to position [2253, 0]
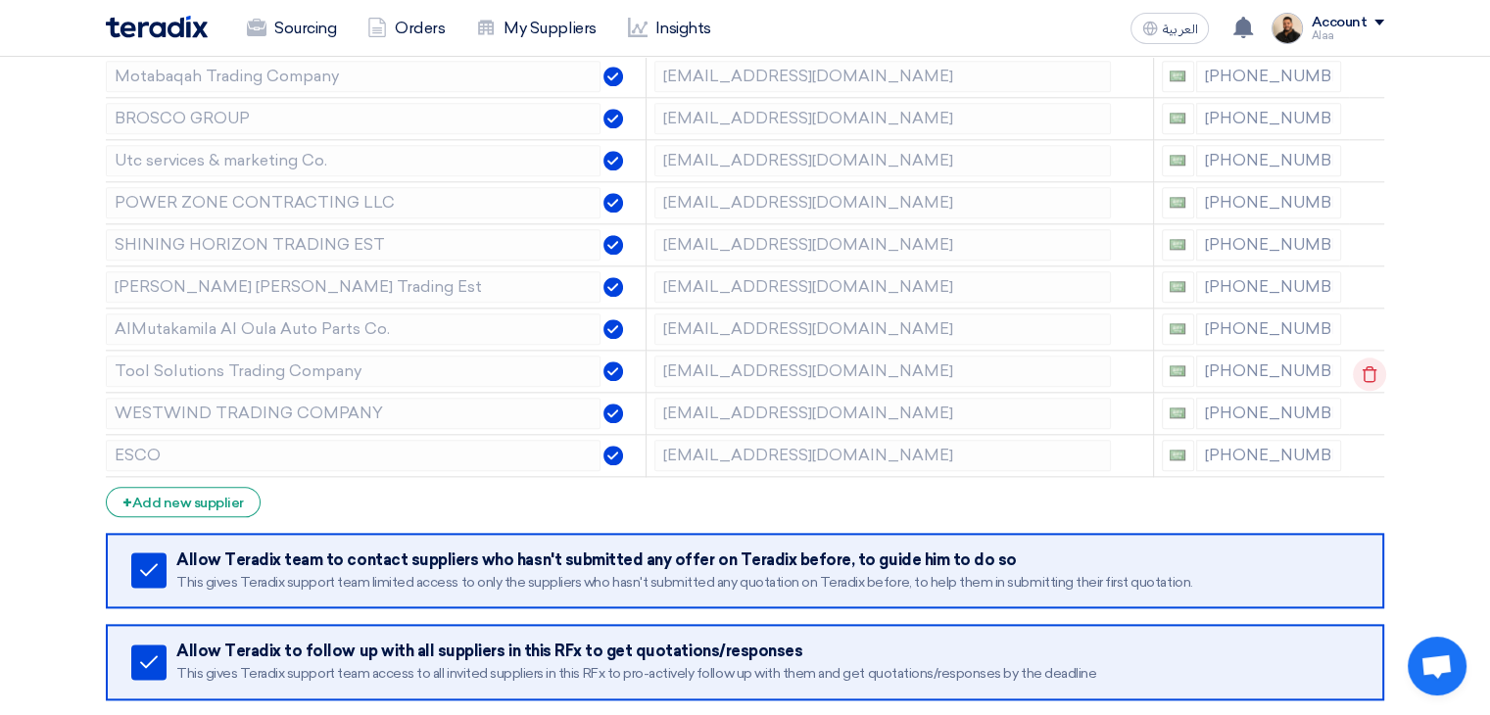
click at [1360, 360] on icon at bounding box center [1369, 374] width 33 height 33
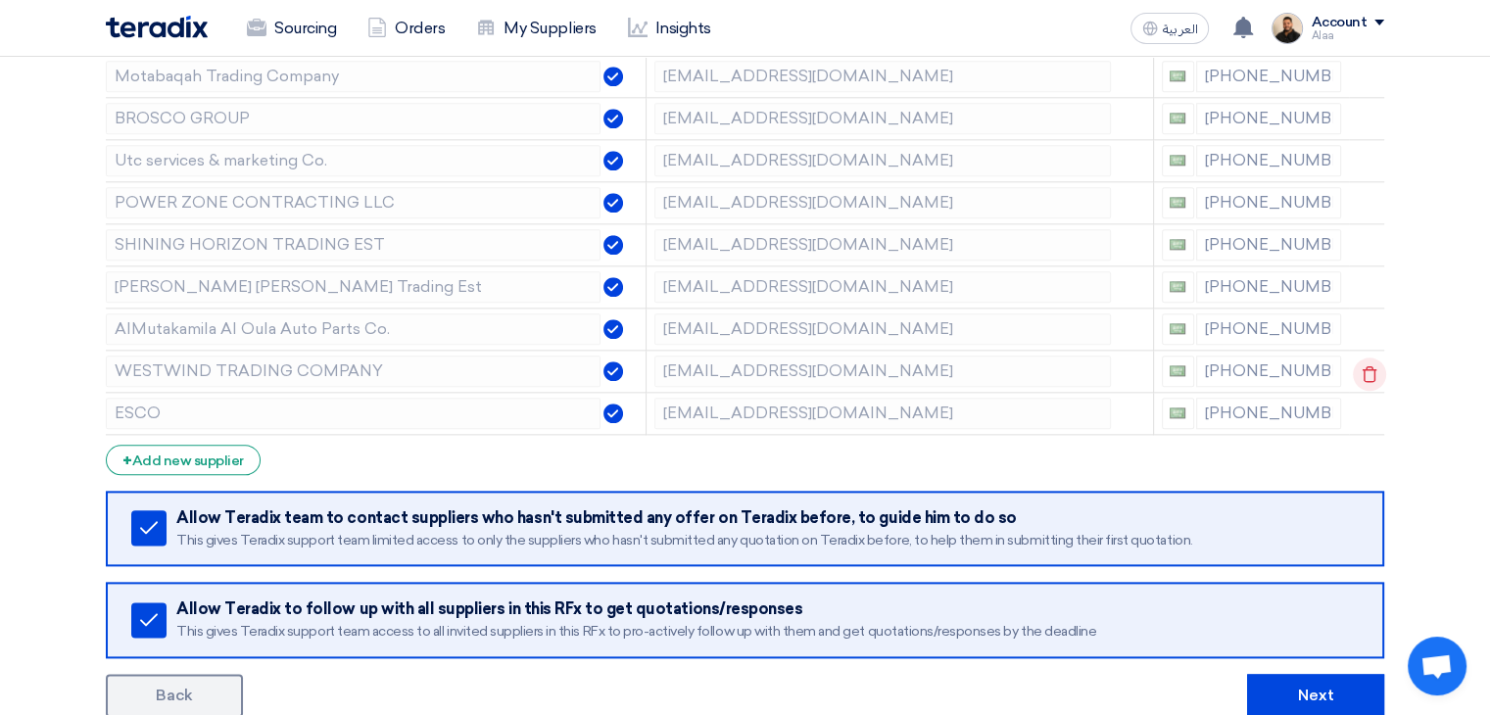
click at [1363, 360] on icon at bounding box center [1369, 374] width 33 height 33
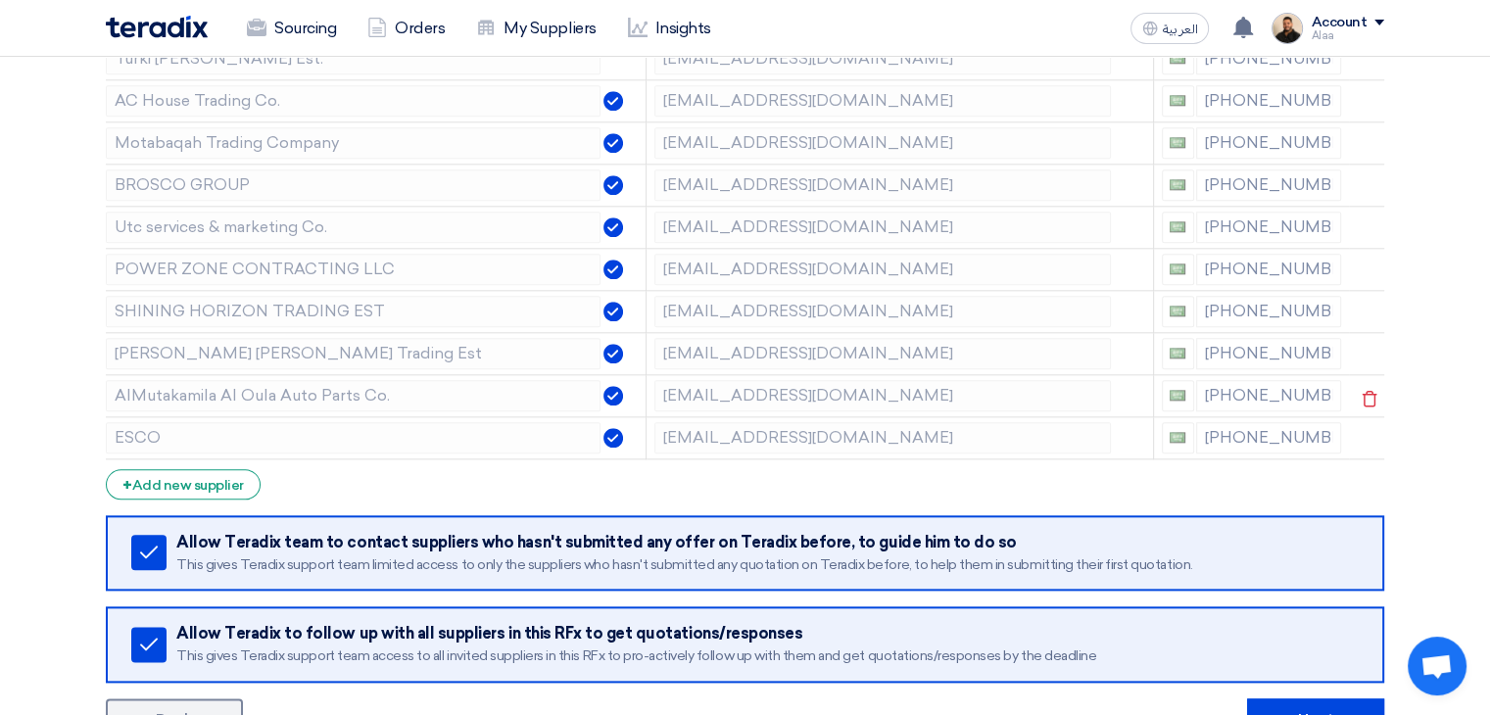
scroll to position [2155, 0]
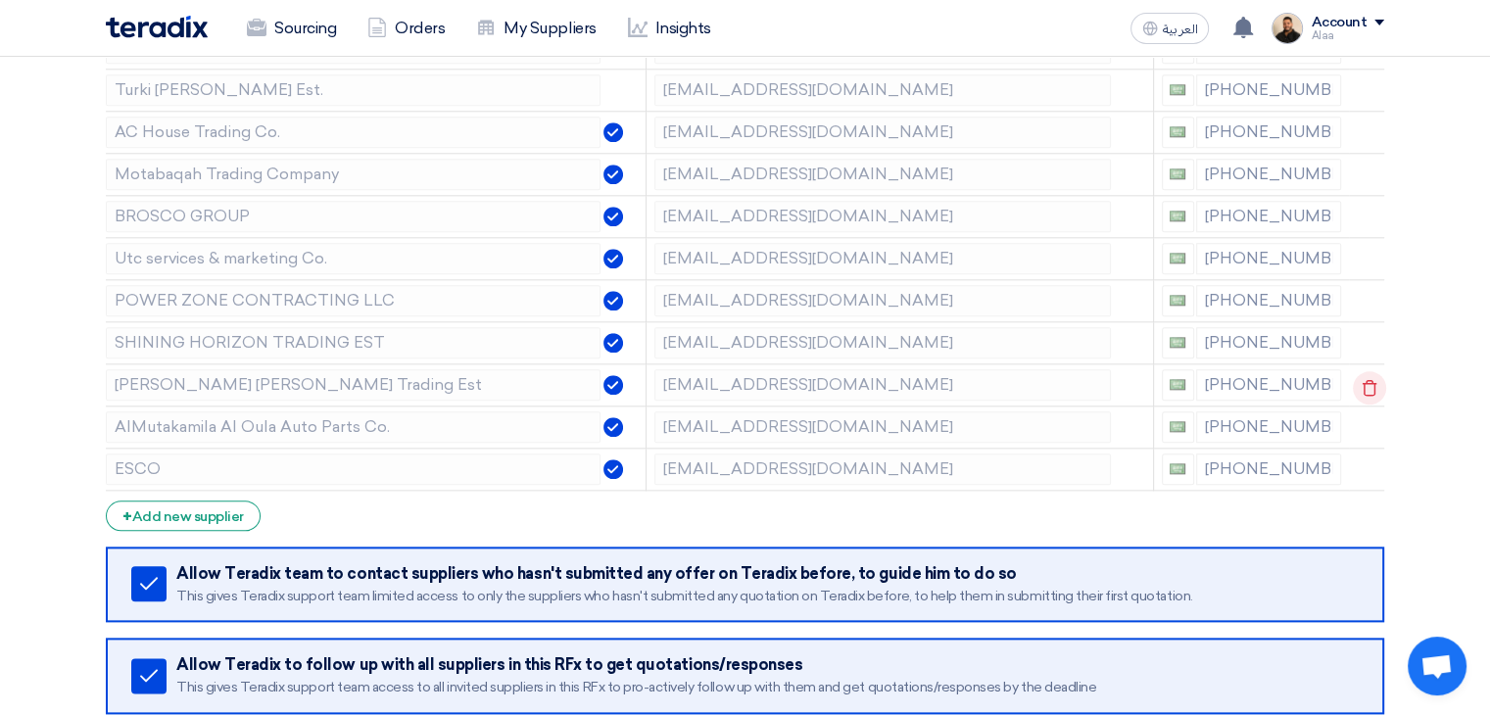
click at [1364, 382] on icon at bounding box center [1369, 387] width 33 height 33
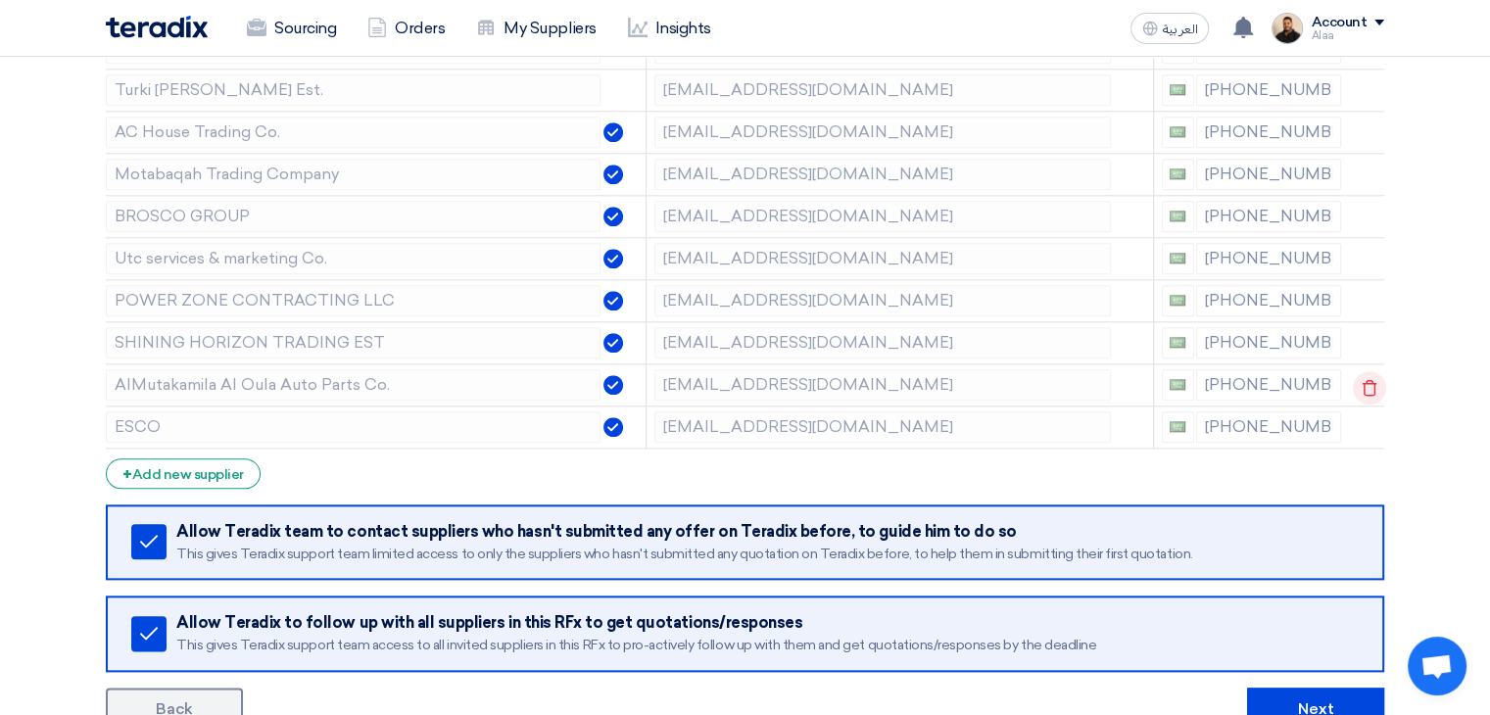
click at [1365, 377] on icon at bounding box center [1369, 387] width 33 height 33
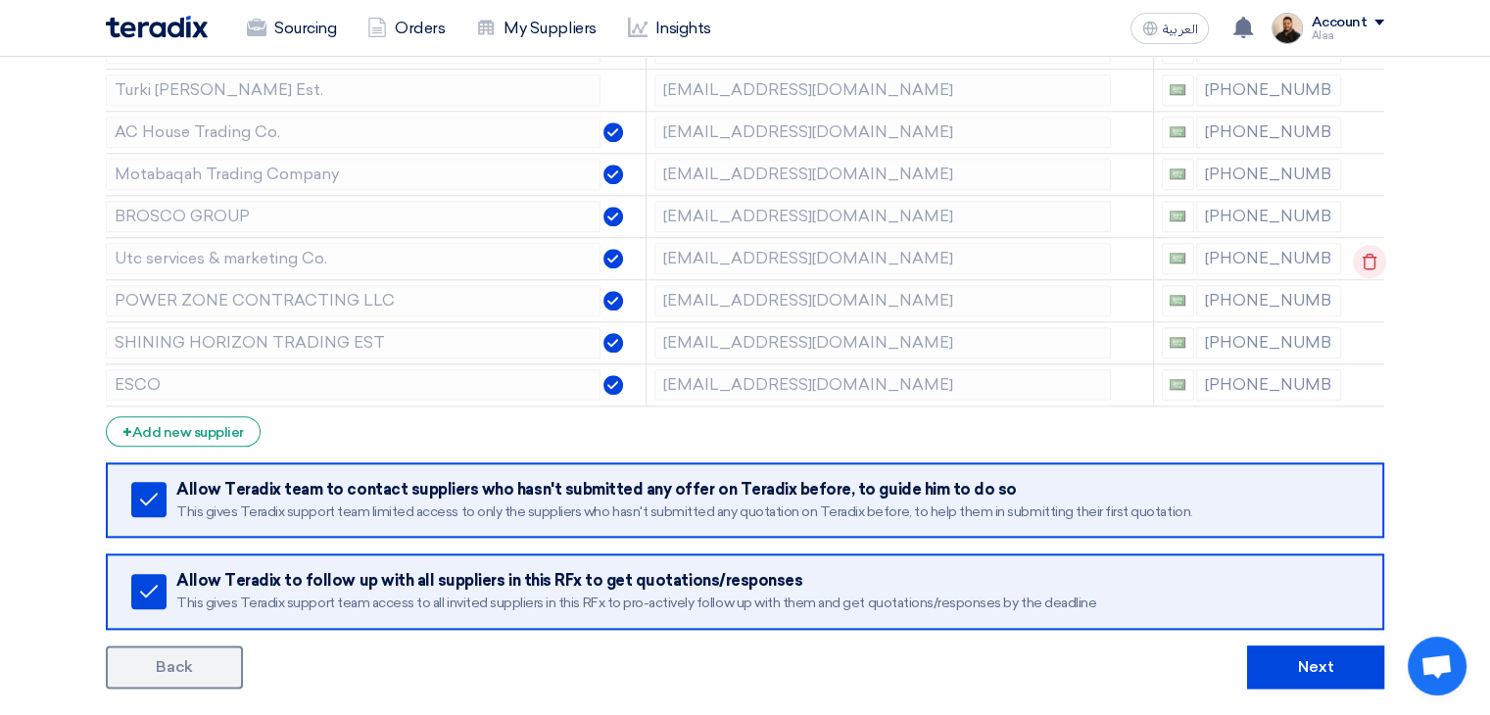
click at [1365, 253] on use at bounding box center [1369, 261] width 15 height 17
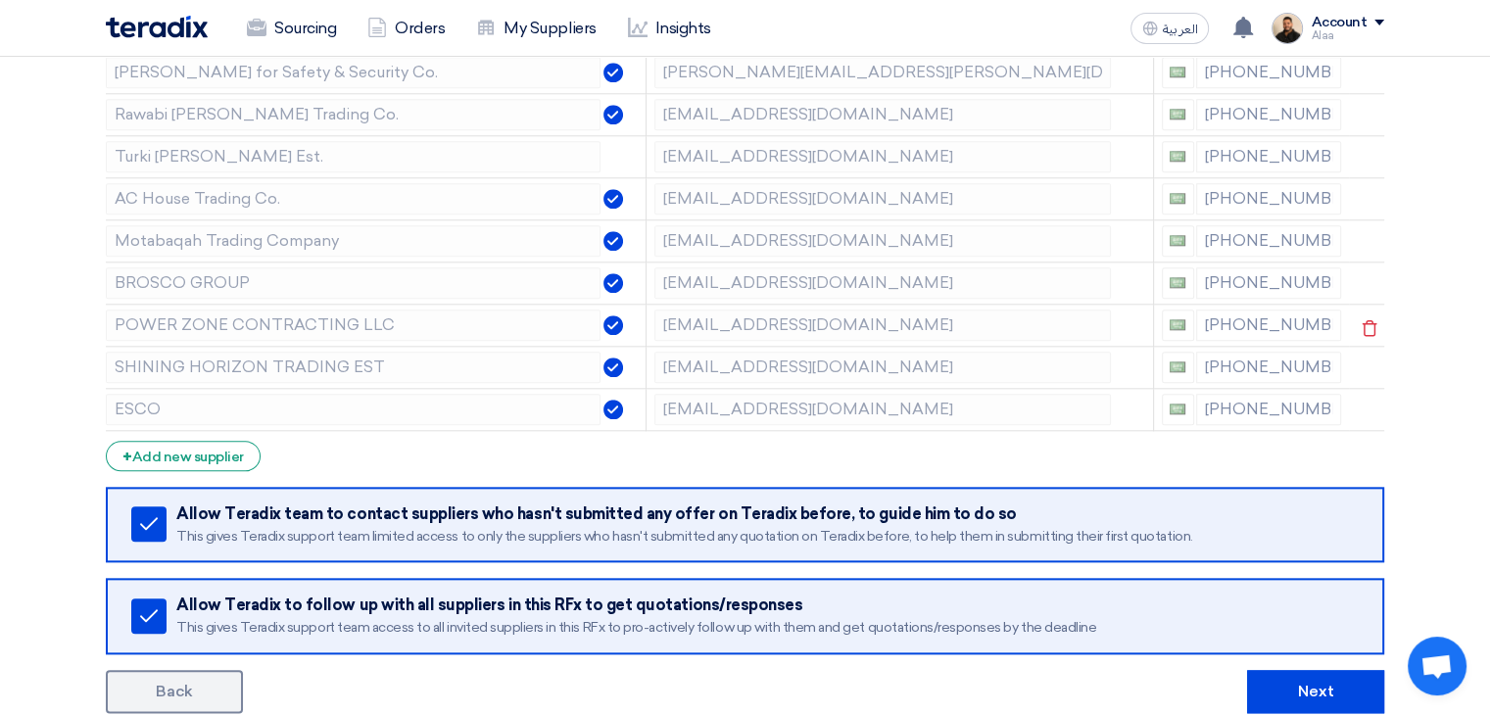
scroll to position [2057, 0]
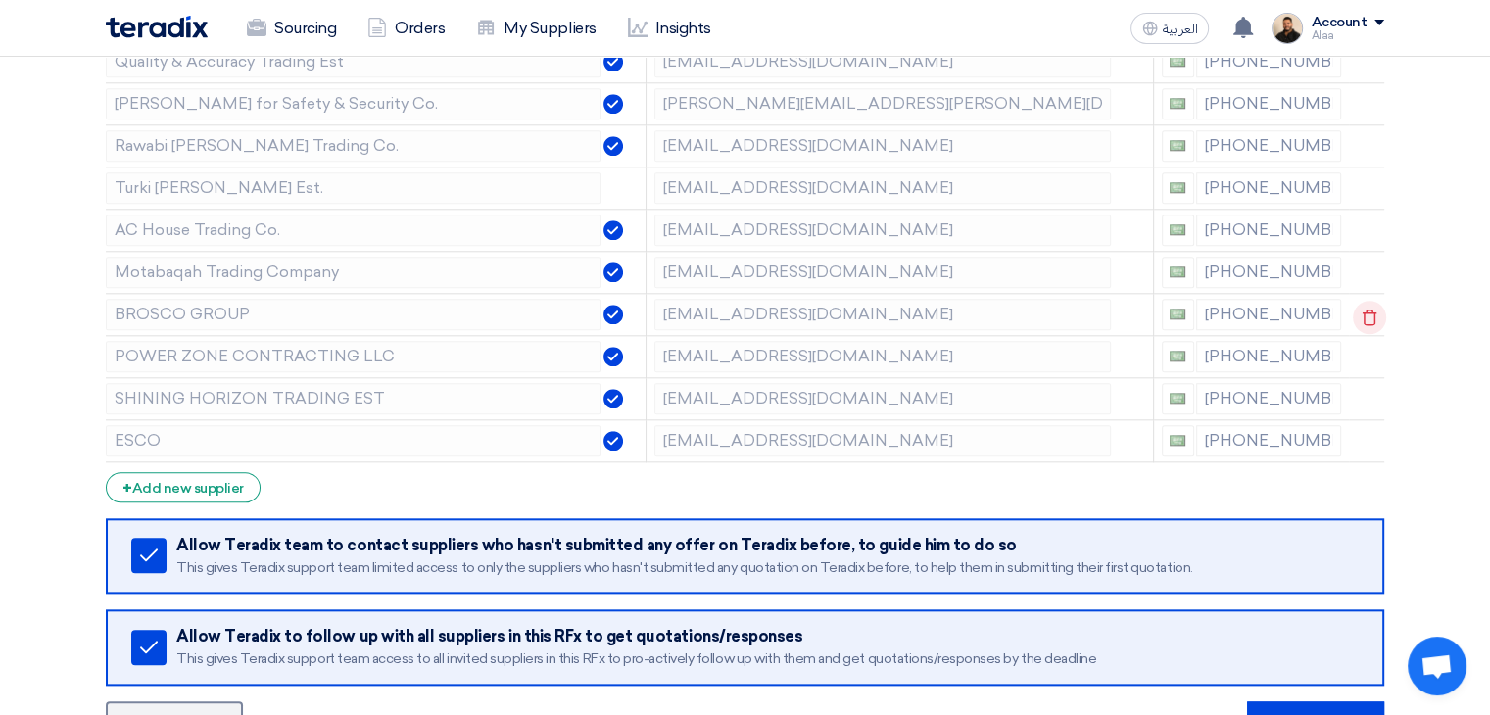
click at [1364, 303] on icon at bounding box center [1369, 317] width 33 height 33
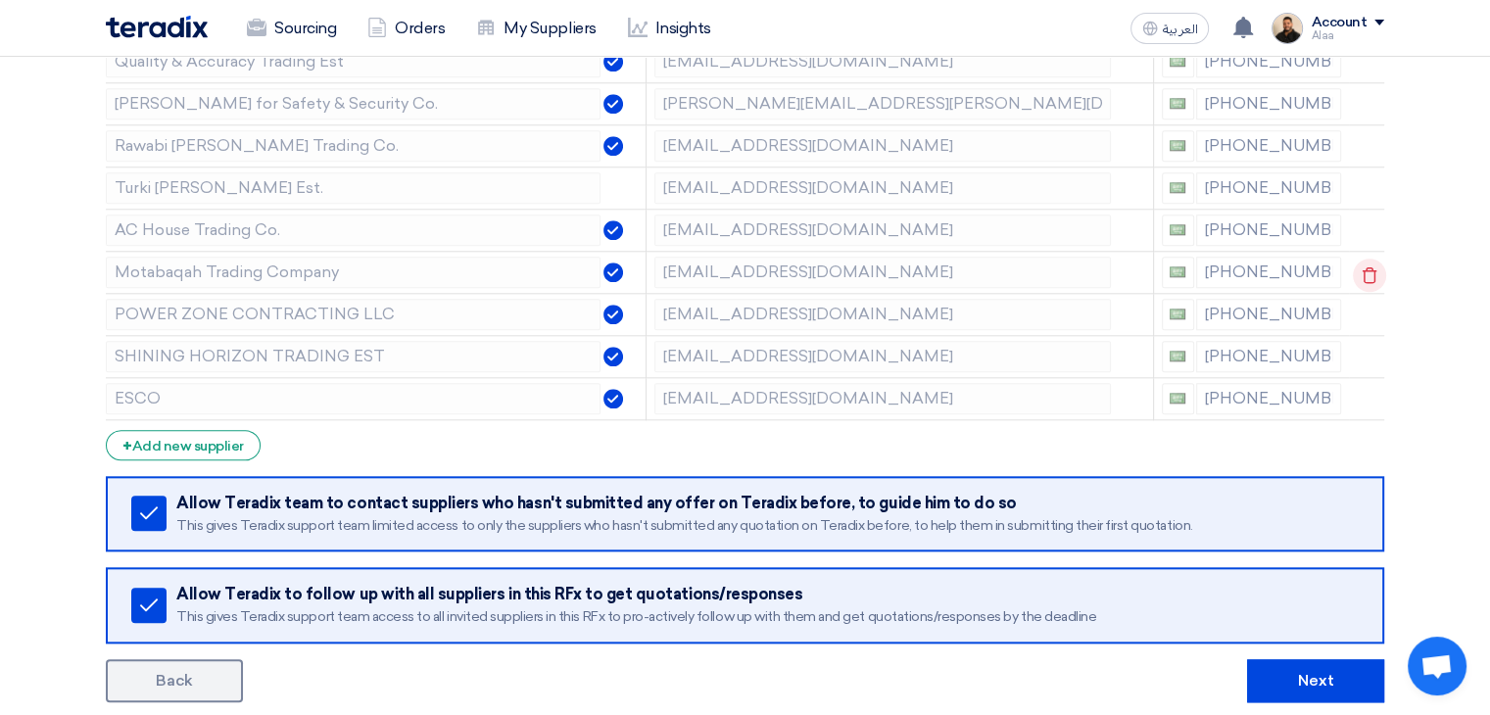
click at [1365, 263] on icon at bounding box center [1369, 275] width 33 height 33
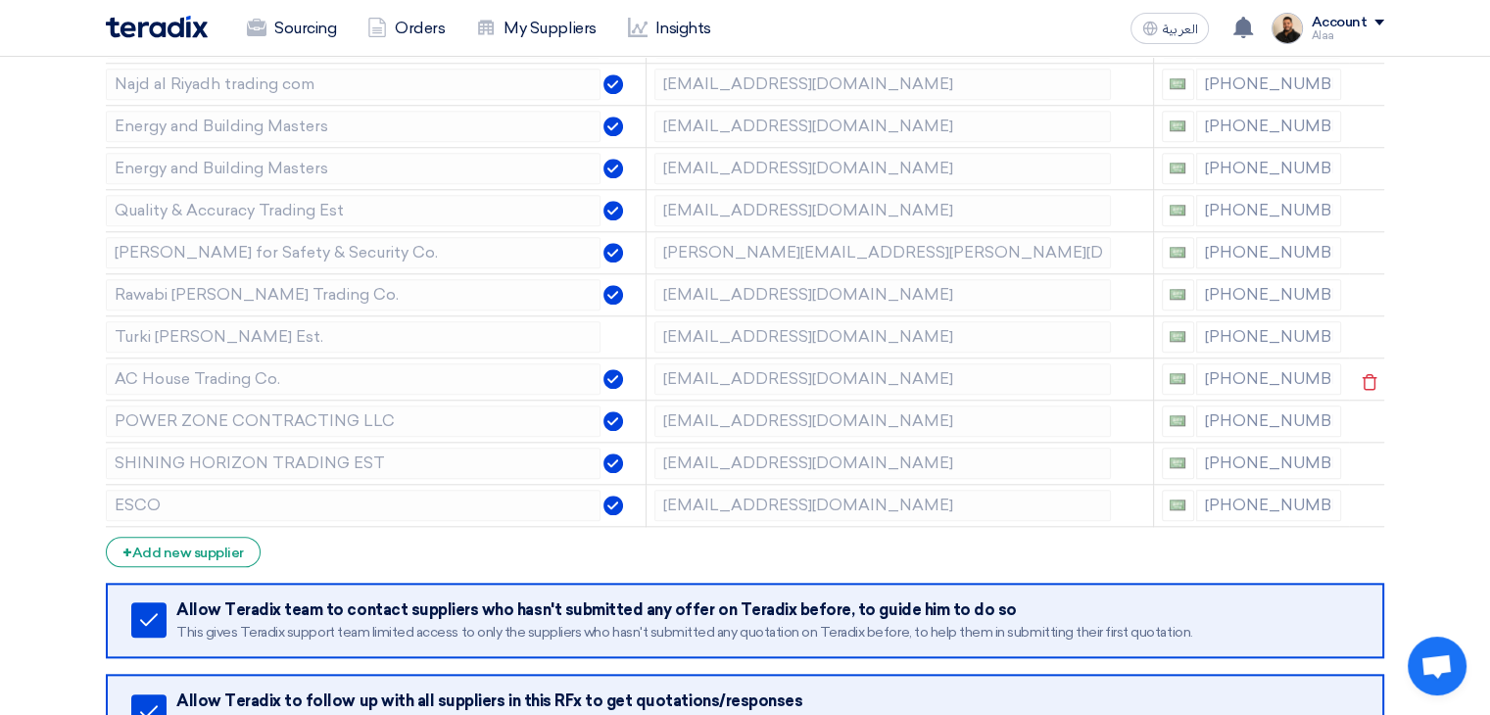
scroll to position [1861, 0]
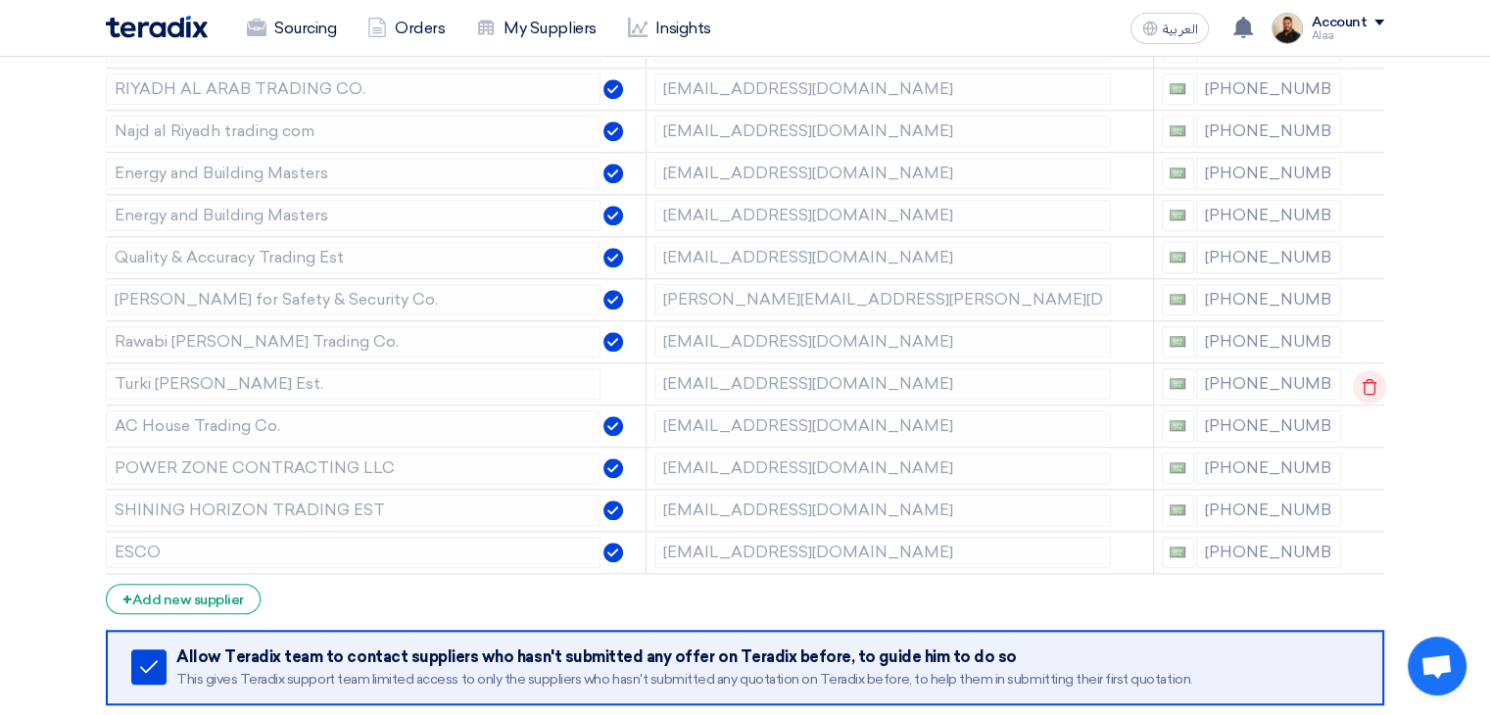
click at [1362, 380] on use at bounding box center [1369, 386] width 15 height 17
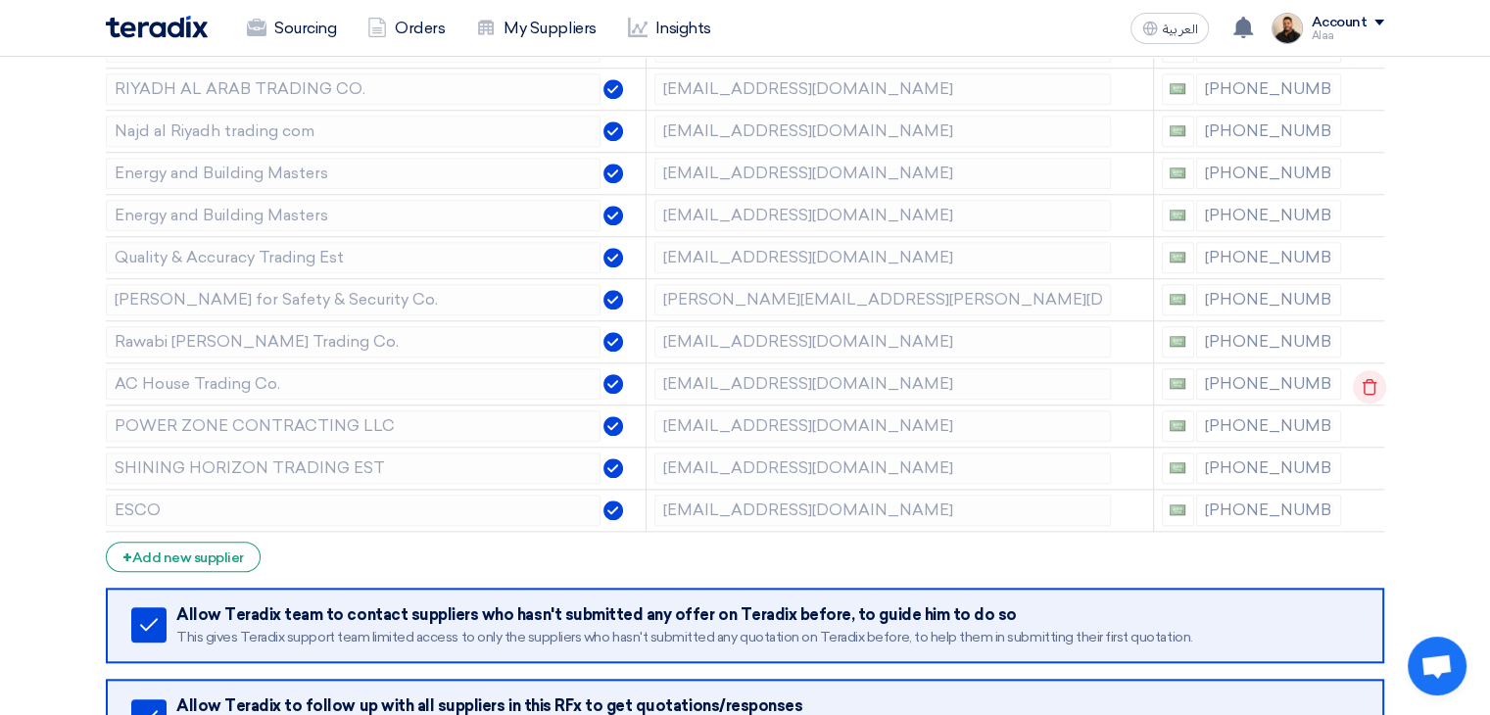
click at [1357, 377] on icon at bounding box center [1369, 386] width 33 height 33
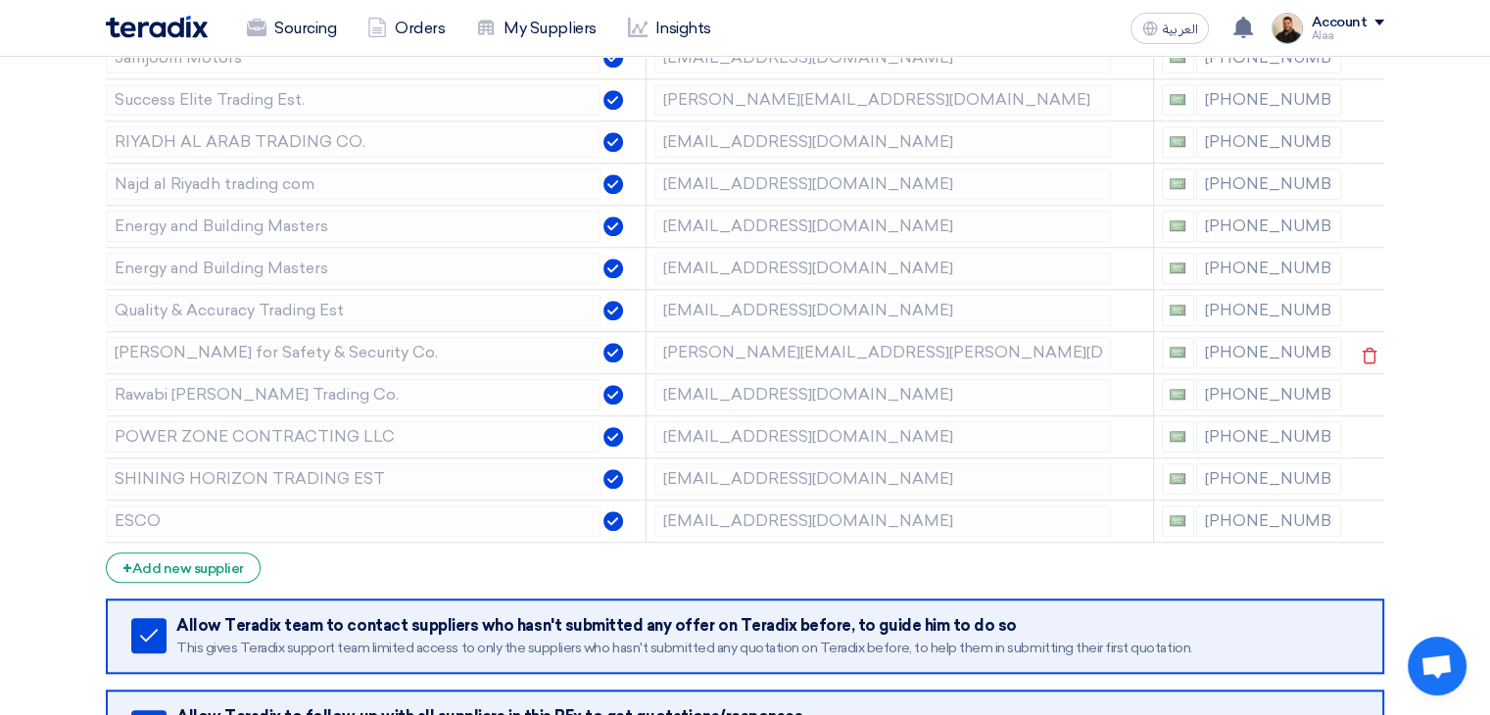
scroll to position [1763, 0]
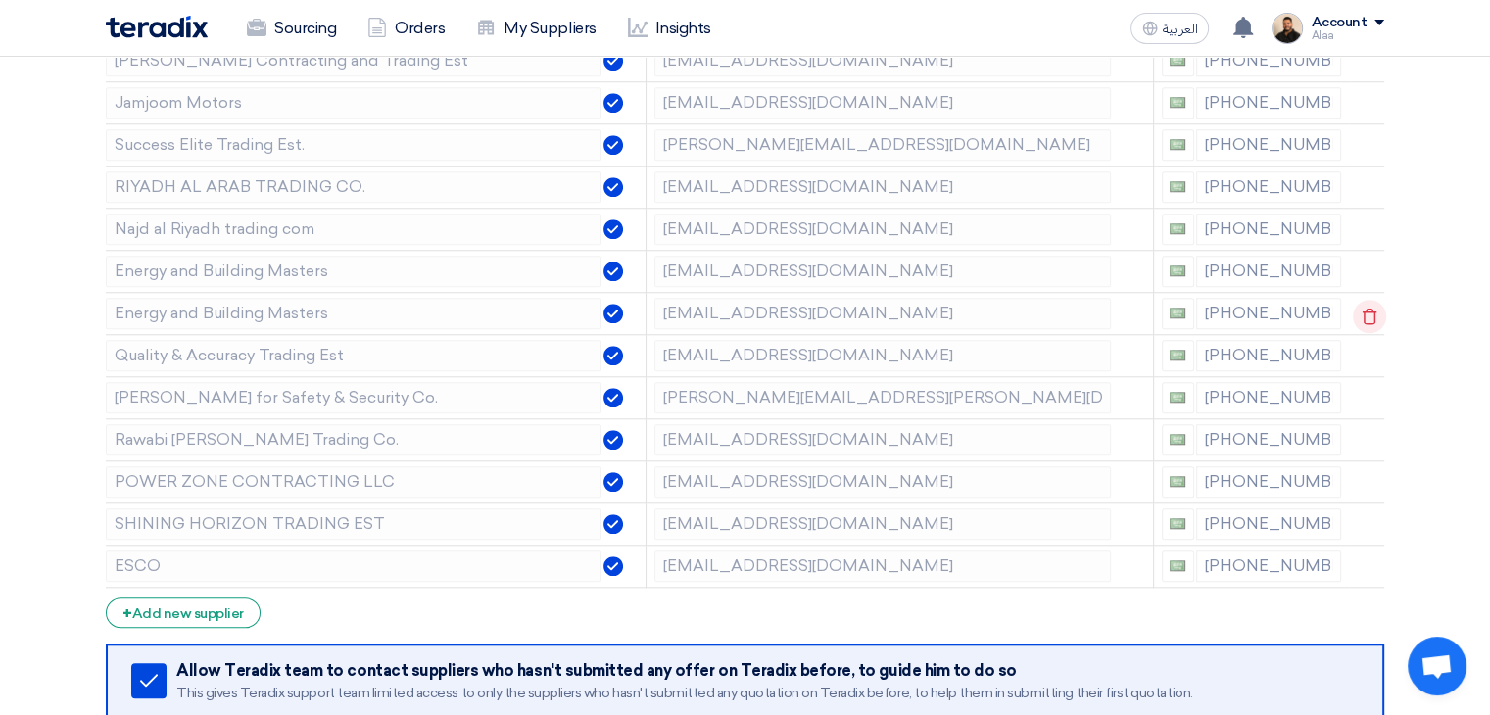
click at [1366, 310] on icon at bounding box center [1369, 316] width 33 height 33
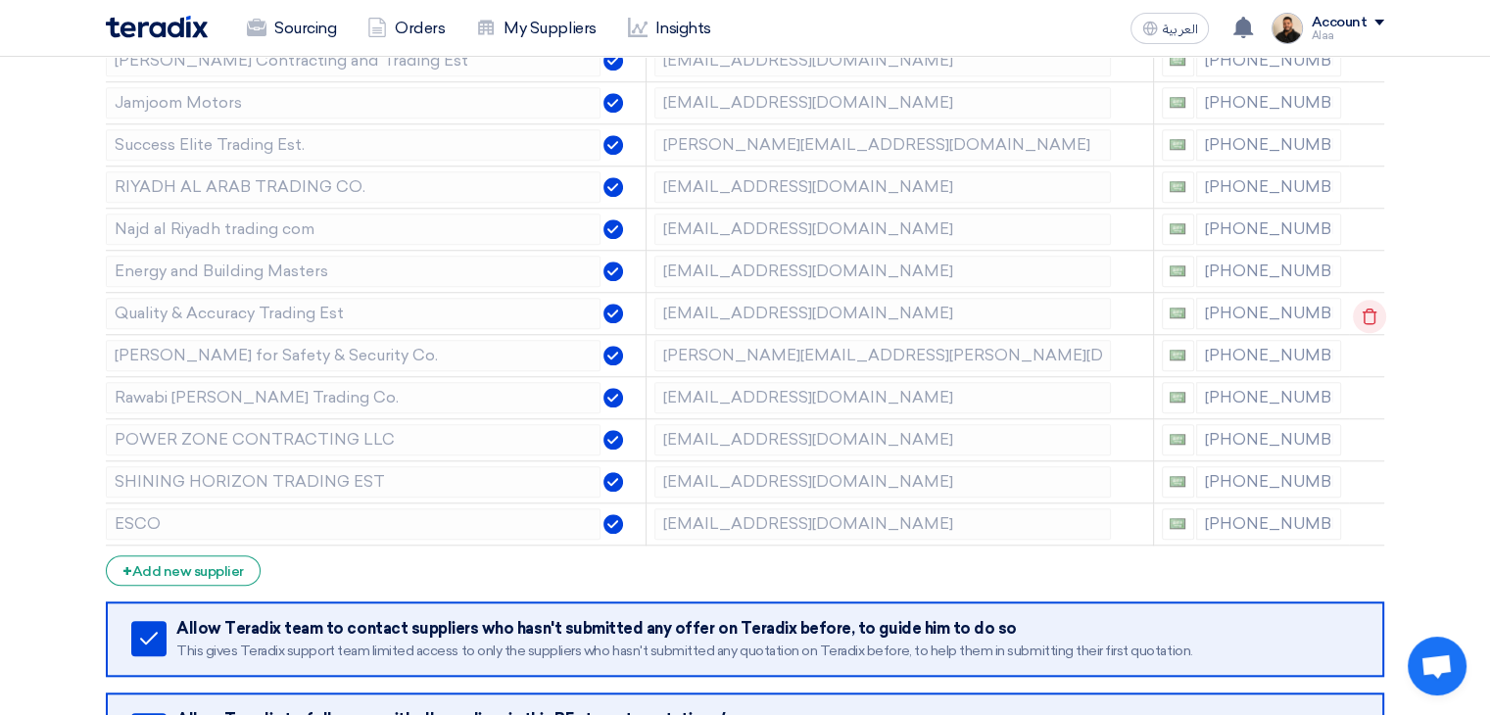
click at [1367, 307] on icon at bounding box center [1369, 316] width 33 height 33
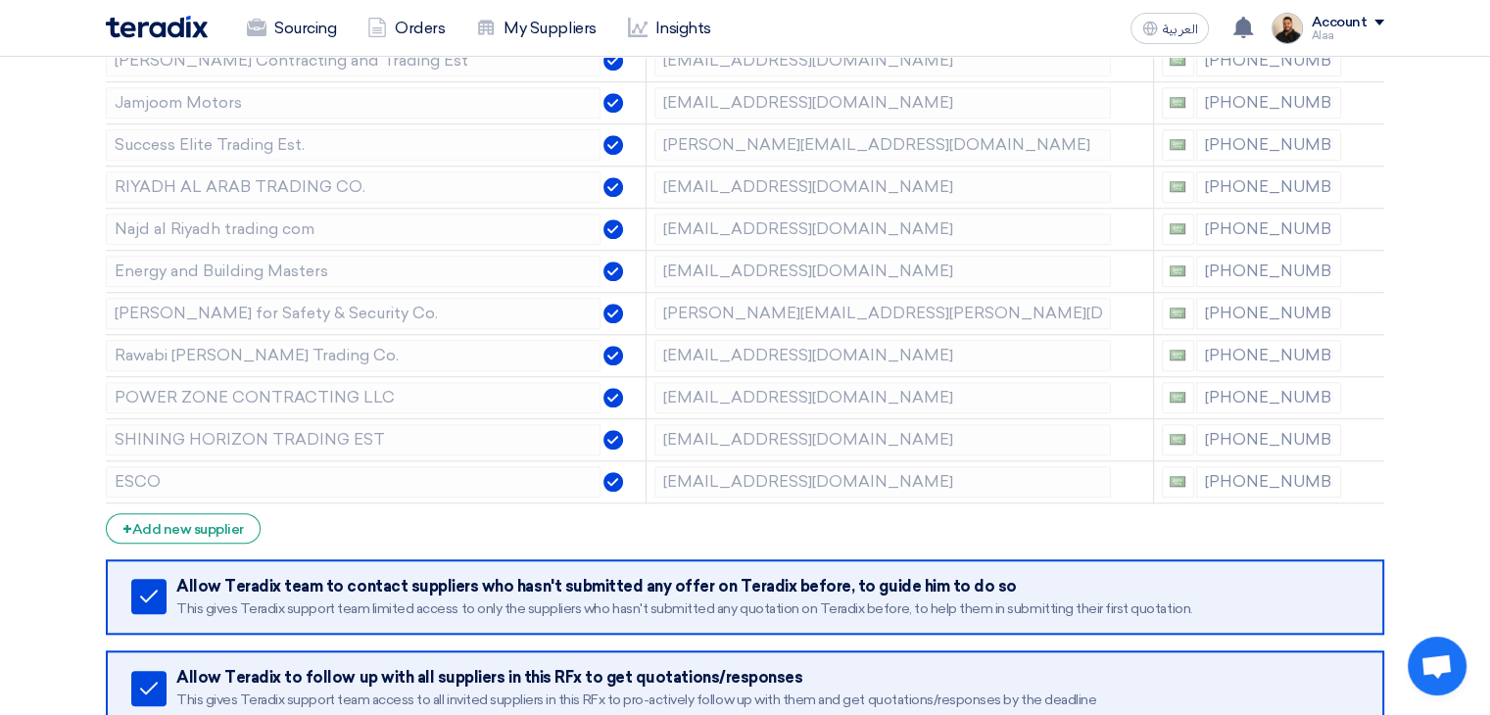
click at [0, 0] on icon at bounding box center [0, 0] width 0 height 0
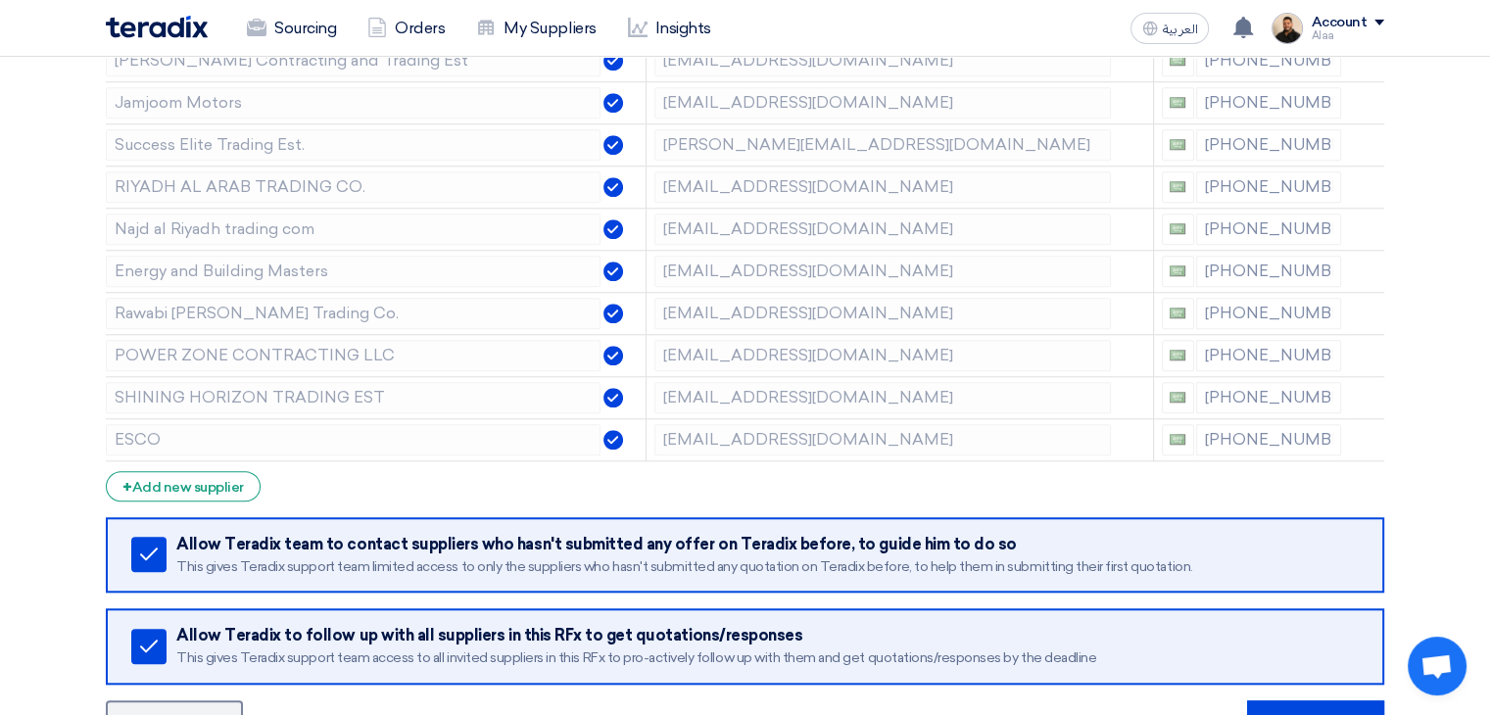
click at [0, 0] on icon at bounding box center [0, 0] width 0 height 0
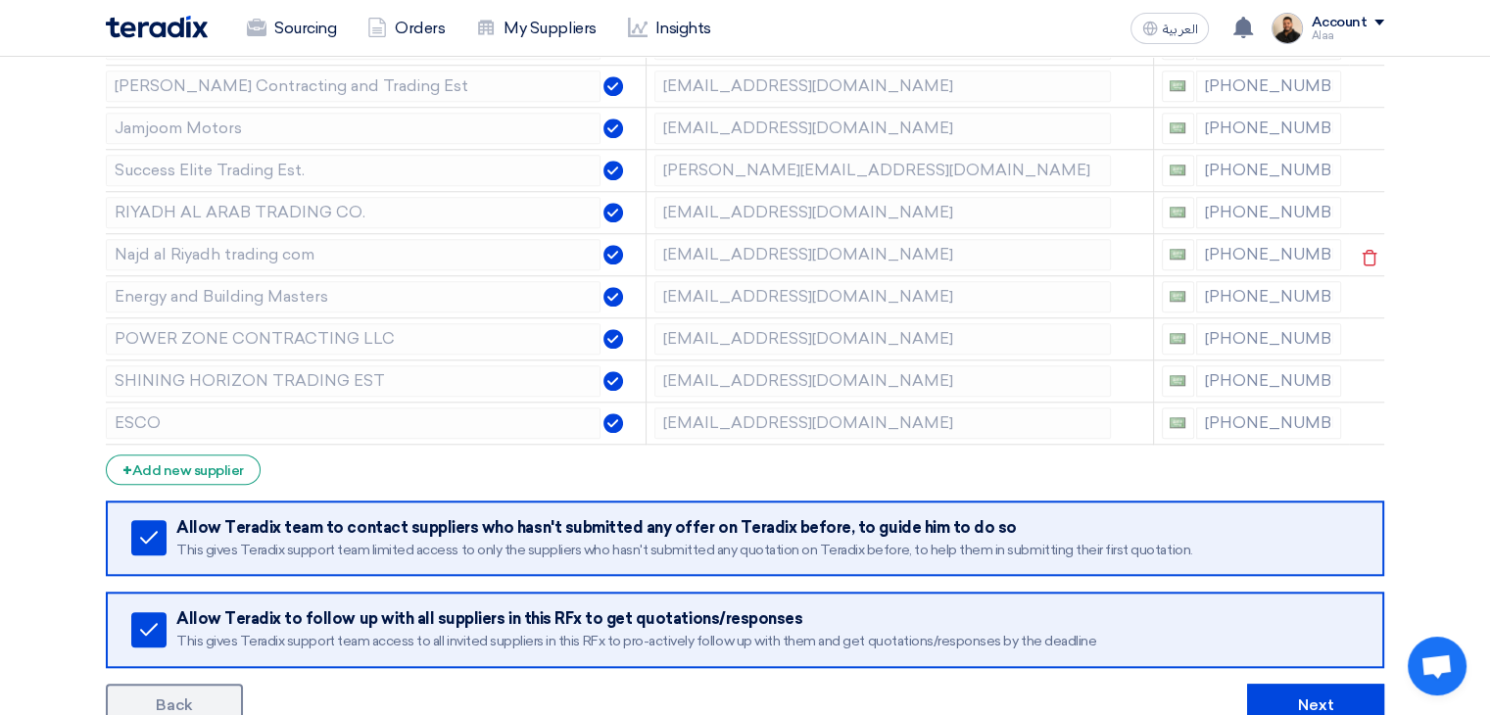
scroll to position [1665, 0]
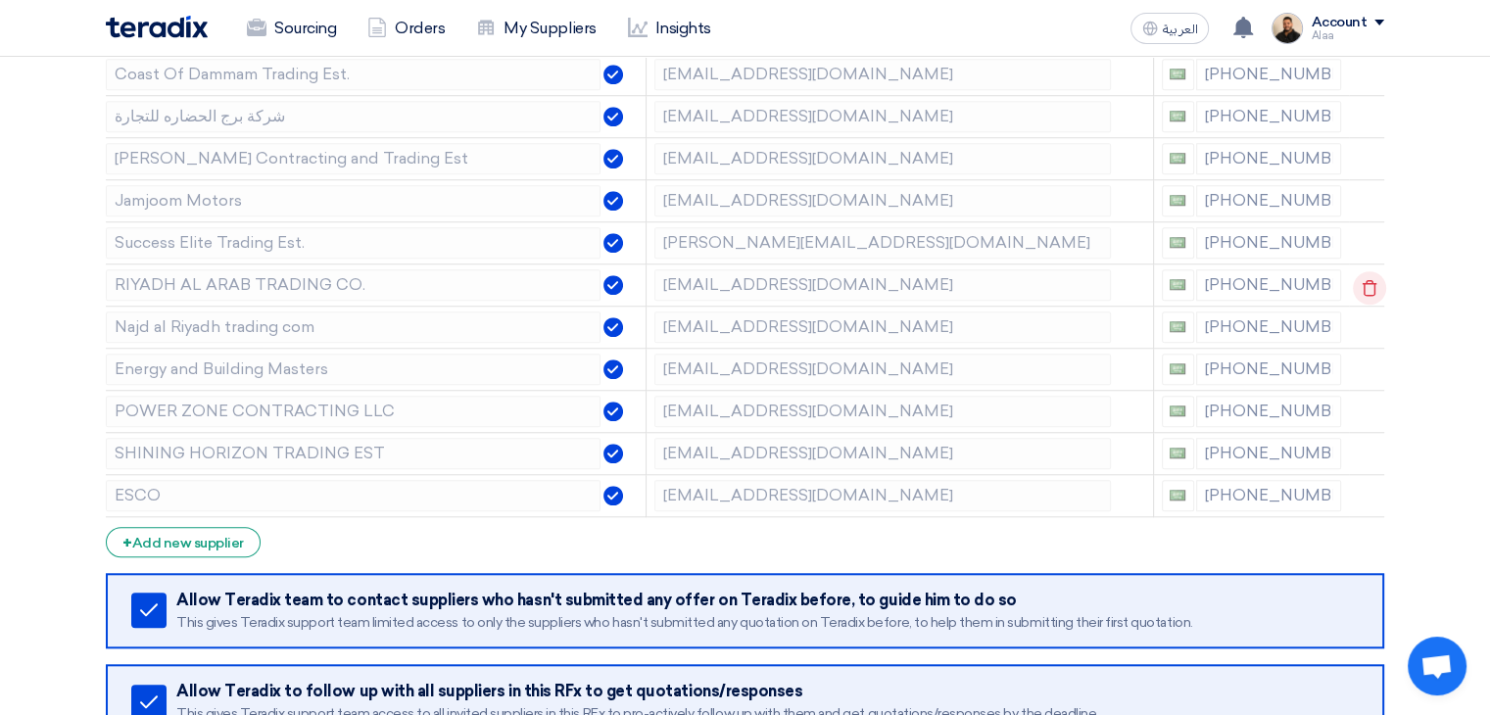
click at [1364, 278] on icon at bounding box center [1369, 287] width 33 height 33
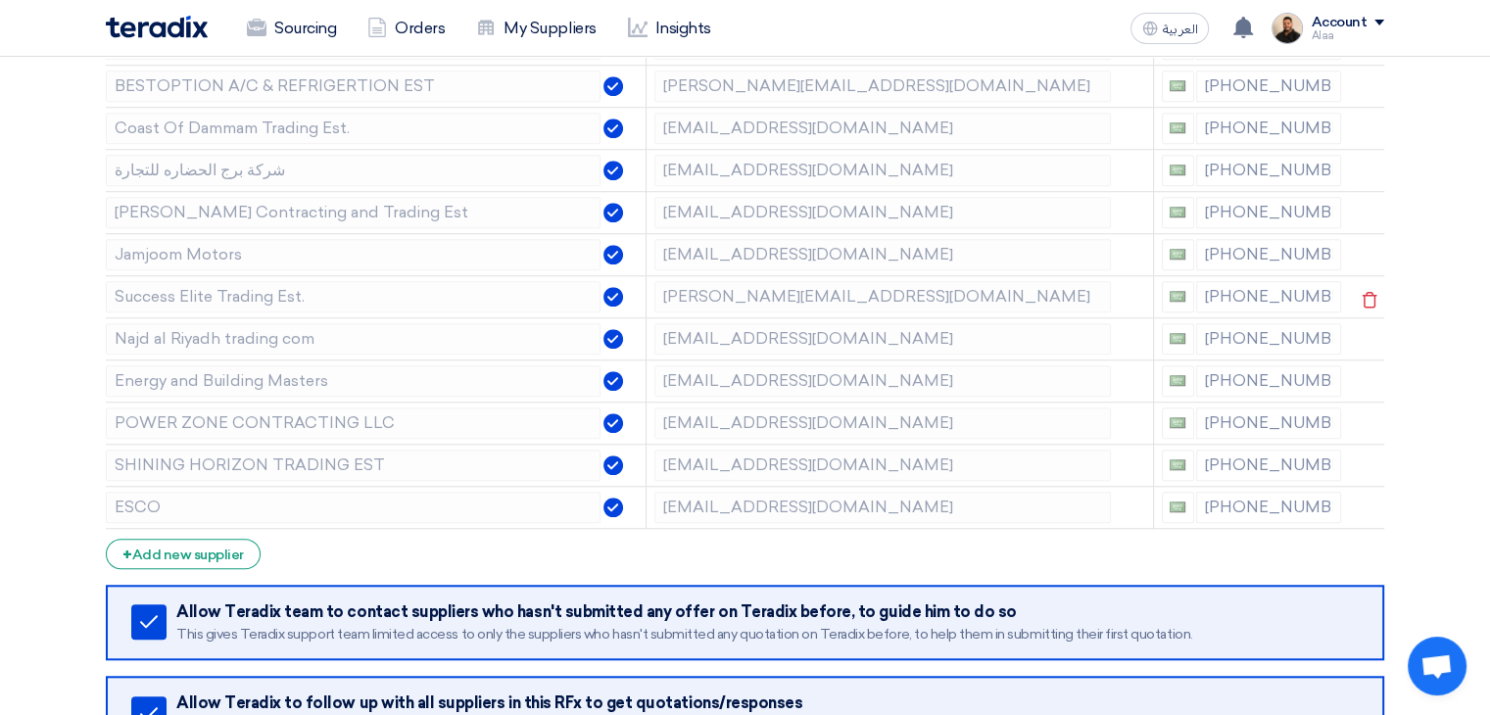
scroll to position [1567, 0]
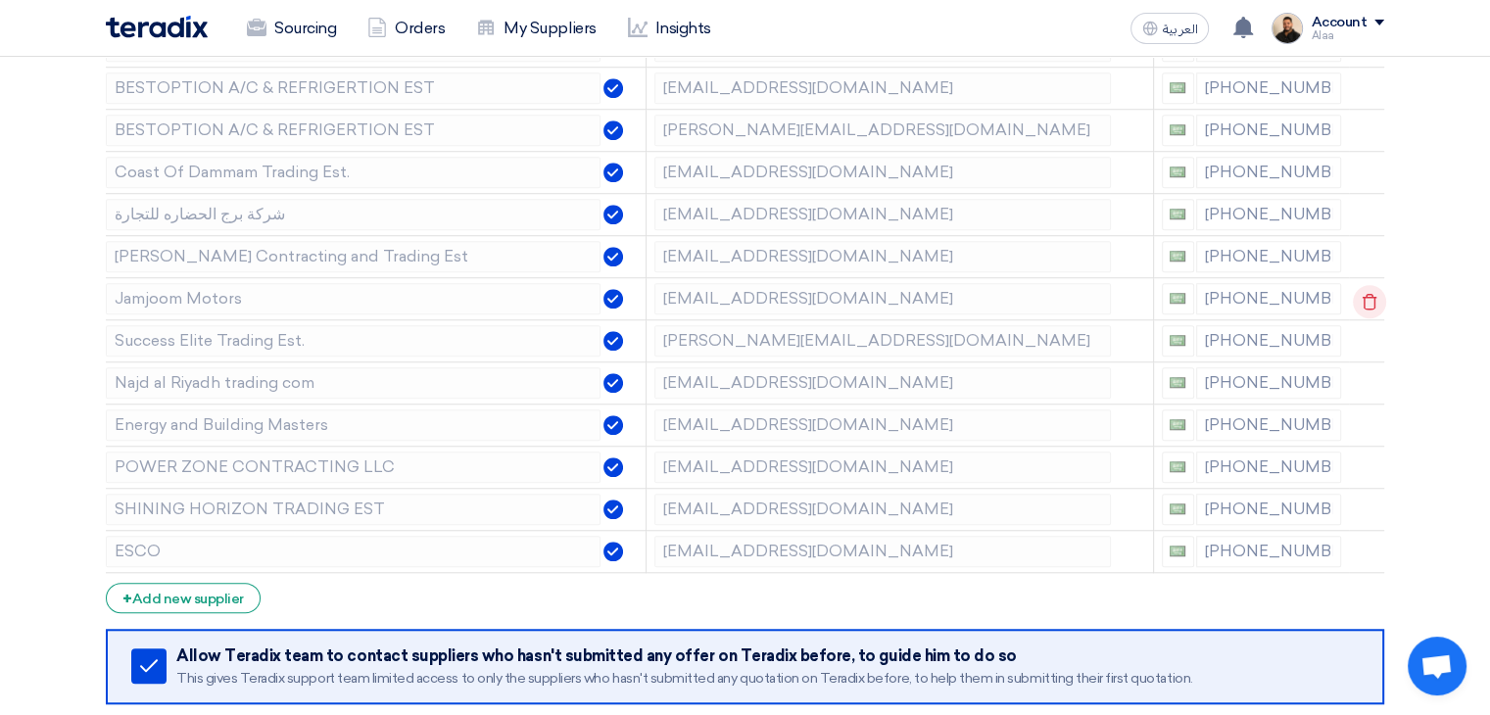
click at [1362, 295] on use at bounding box center [1369, 301] width 15 height 17
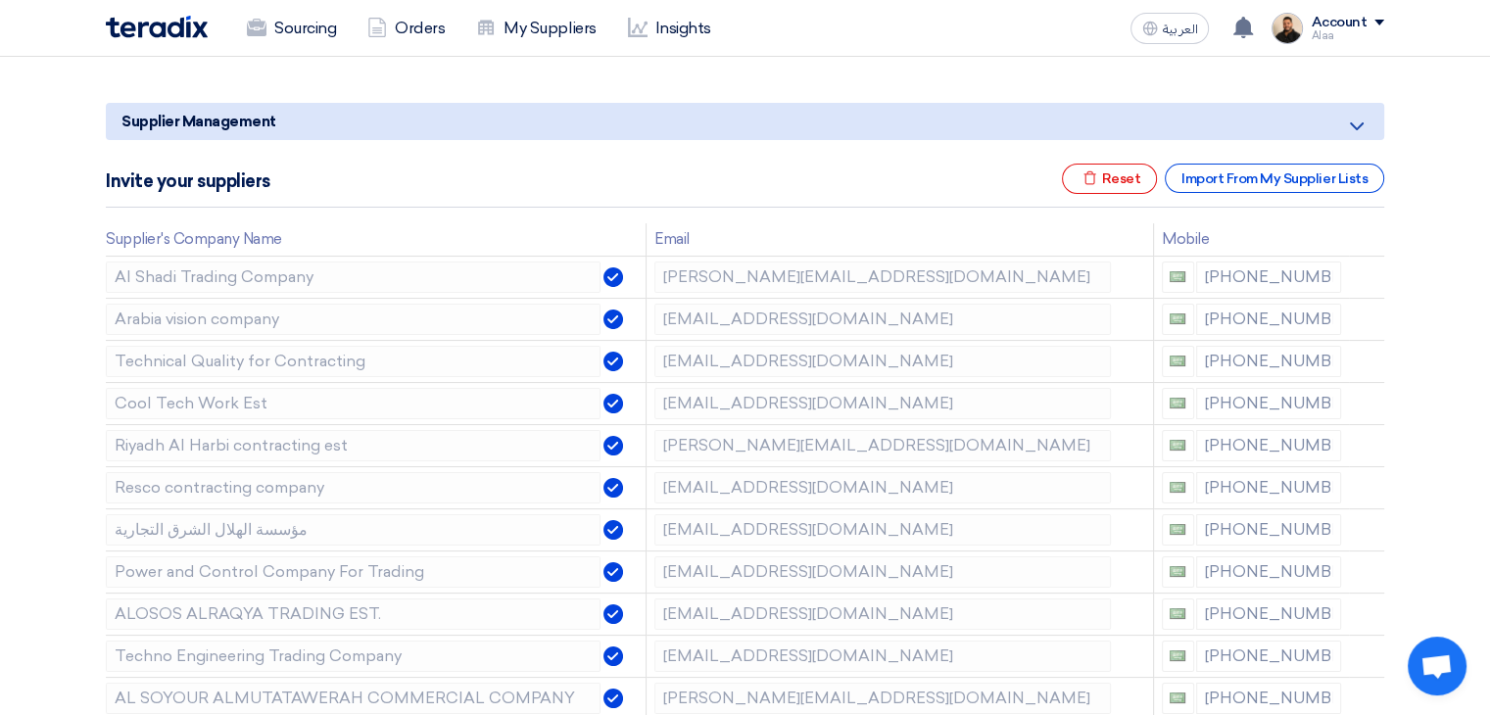
scroll to position [196, 0]
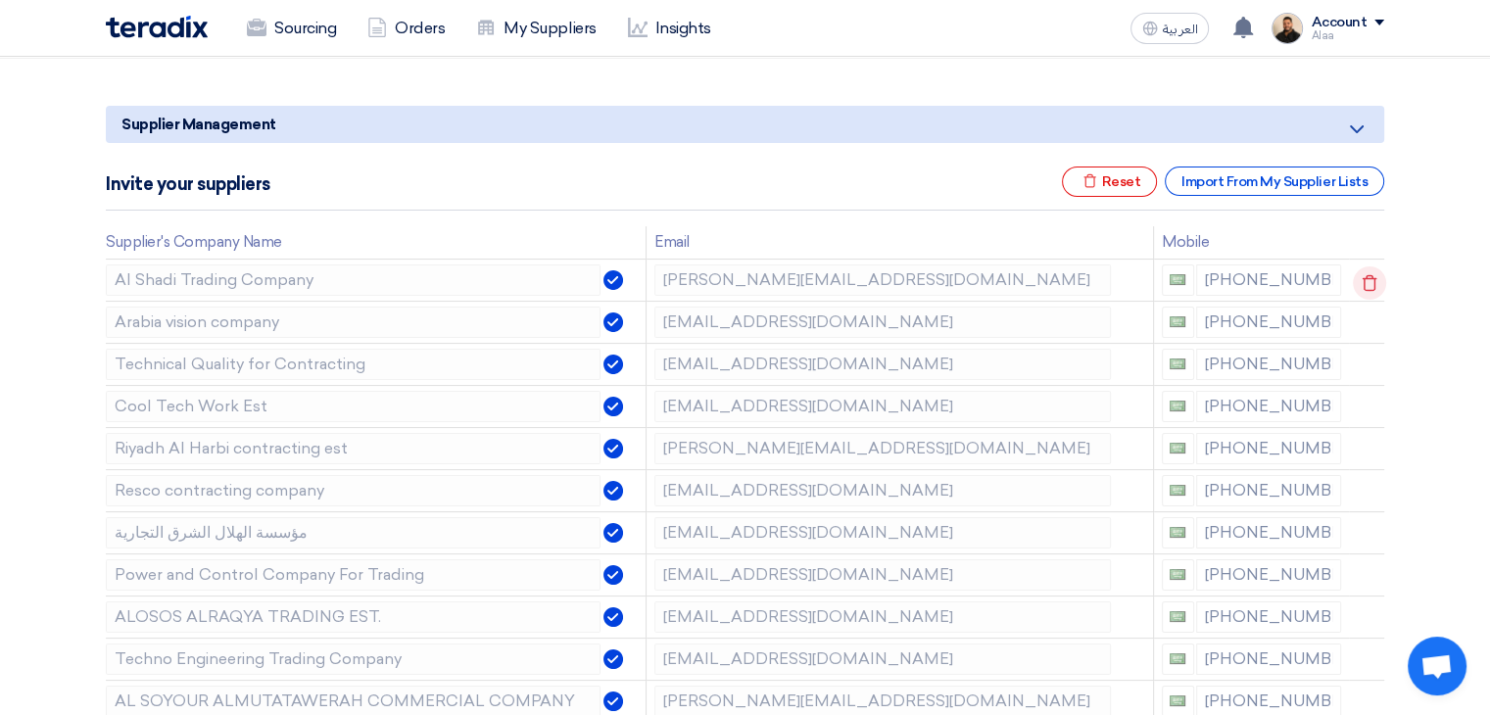
click at [1368, 282] on icon at bounding box center [1369, 282] width 33 height 33
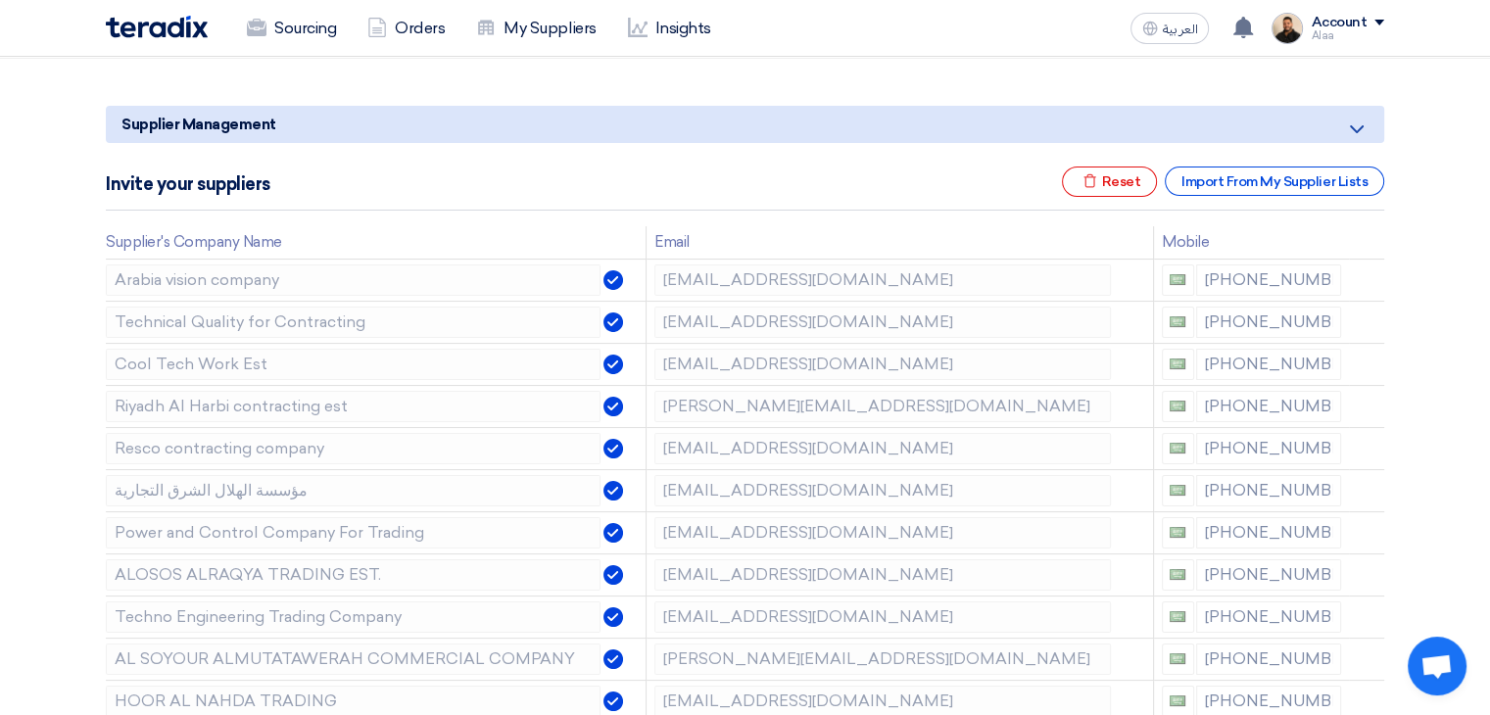
click at [0, 0] on icon at bounding box center [0, 0] width 0 height 0
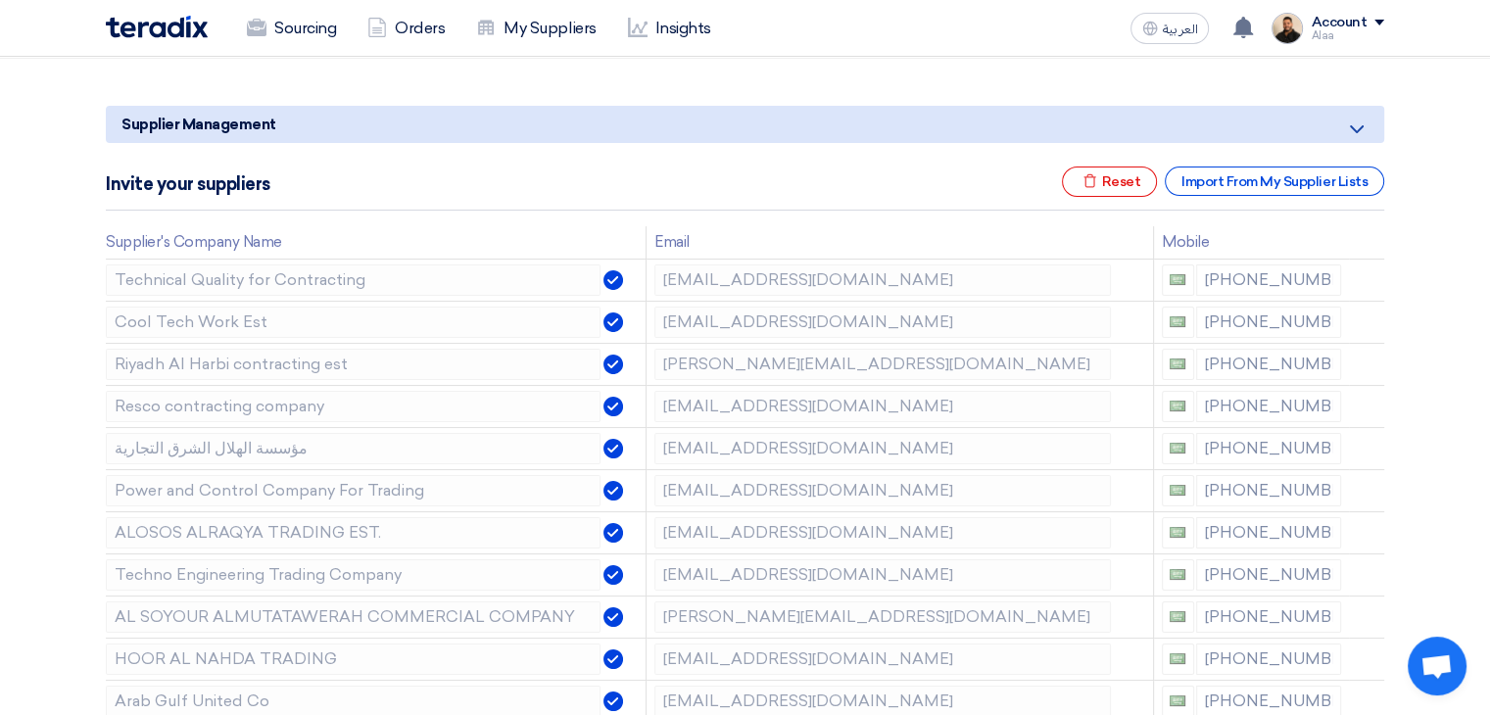
click at [0, 0] on icon at bounding box center [0, 0] width 0 height 0
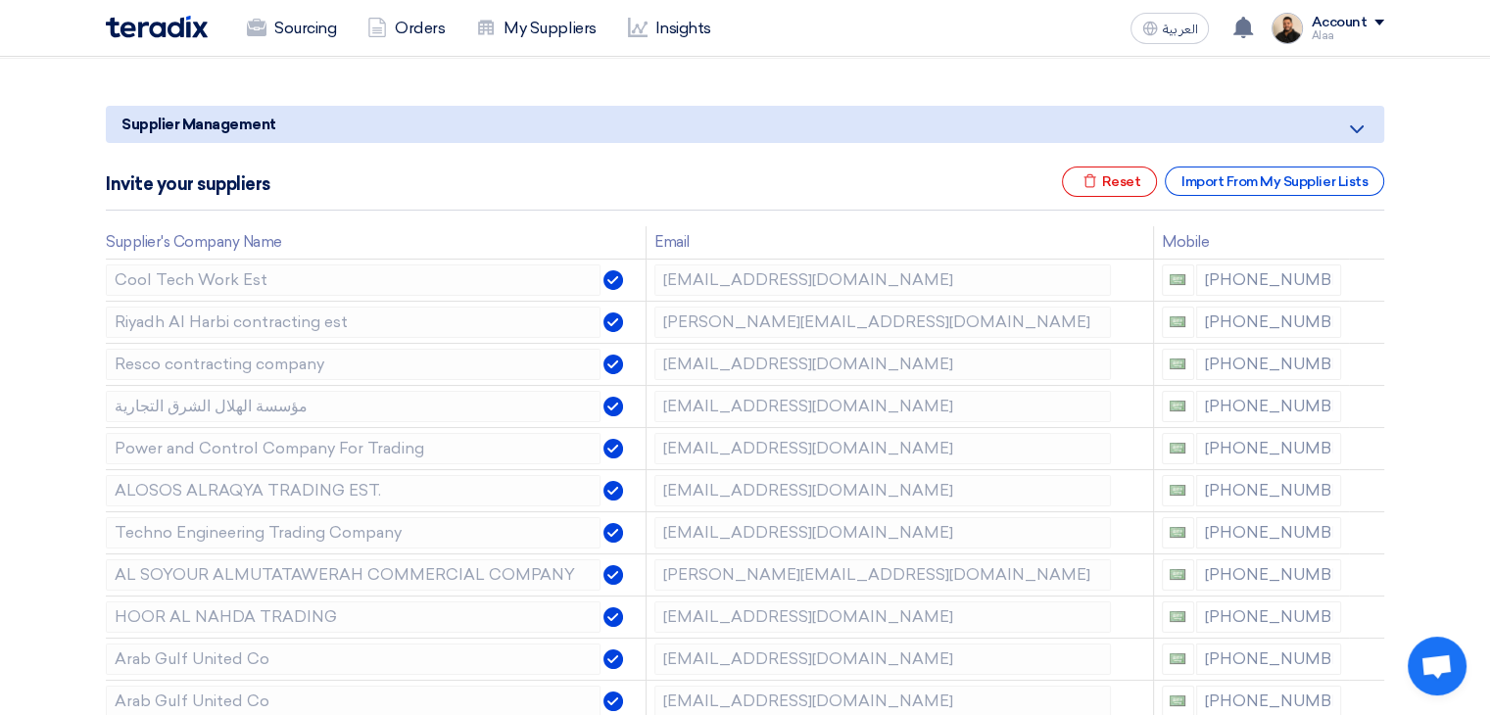
click at [0, 0] on icon at bounding box center [0, 0] width 0 height 0
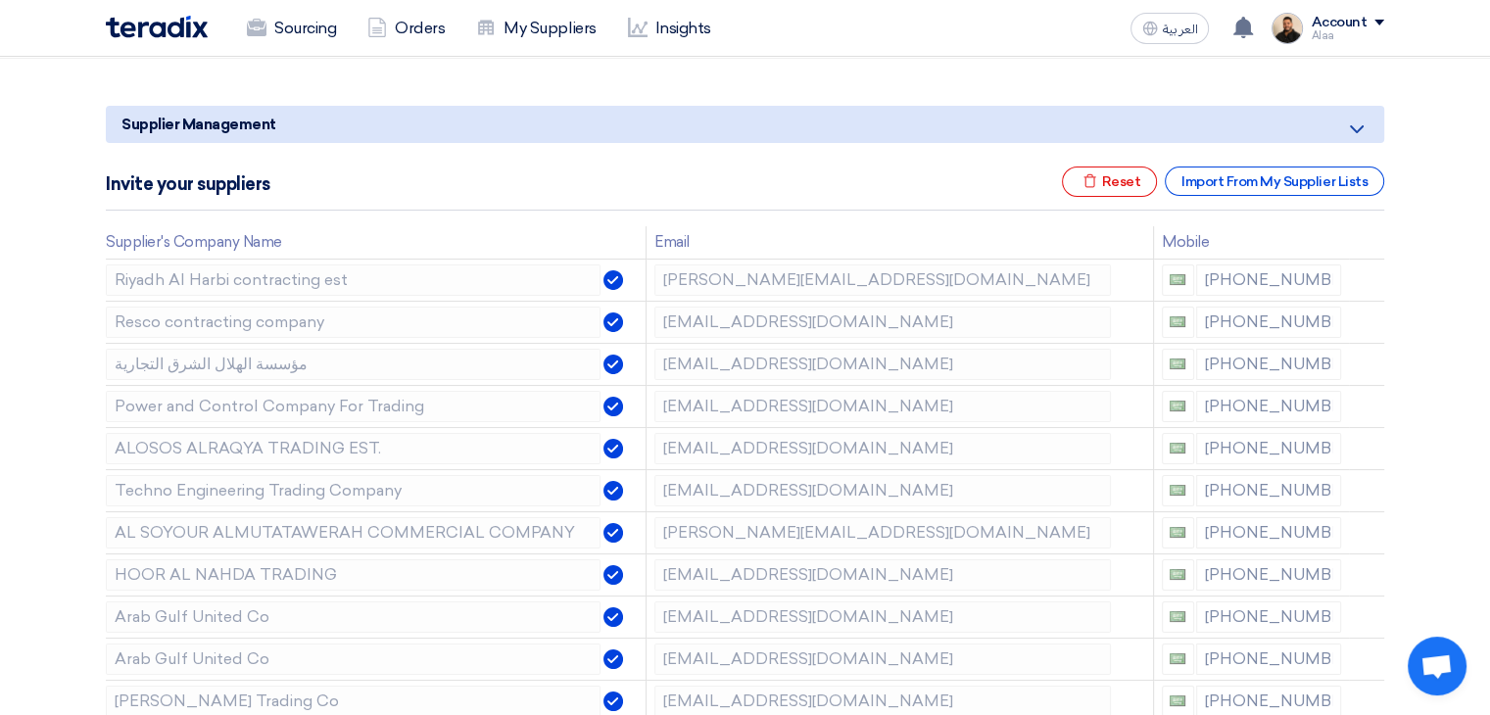
click at [0, 0] on icon at bounding box center [0, 0] width 0 height 0
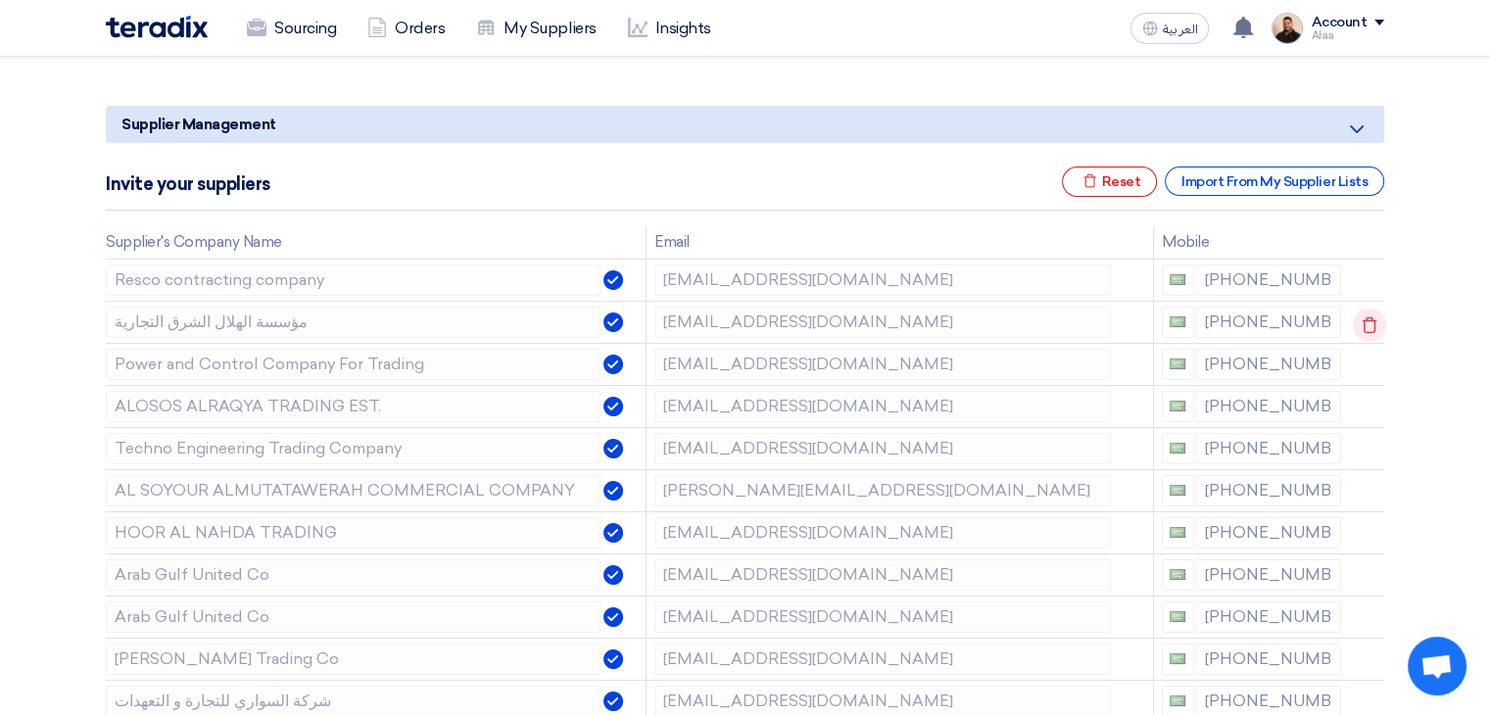
click at [1367, 322] on icon at bounding box center [1369, 325] width 33 height 33
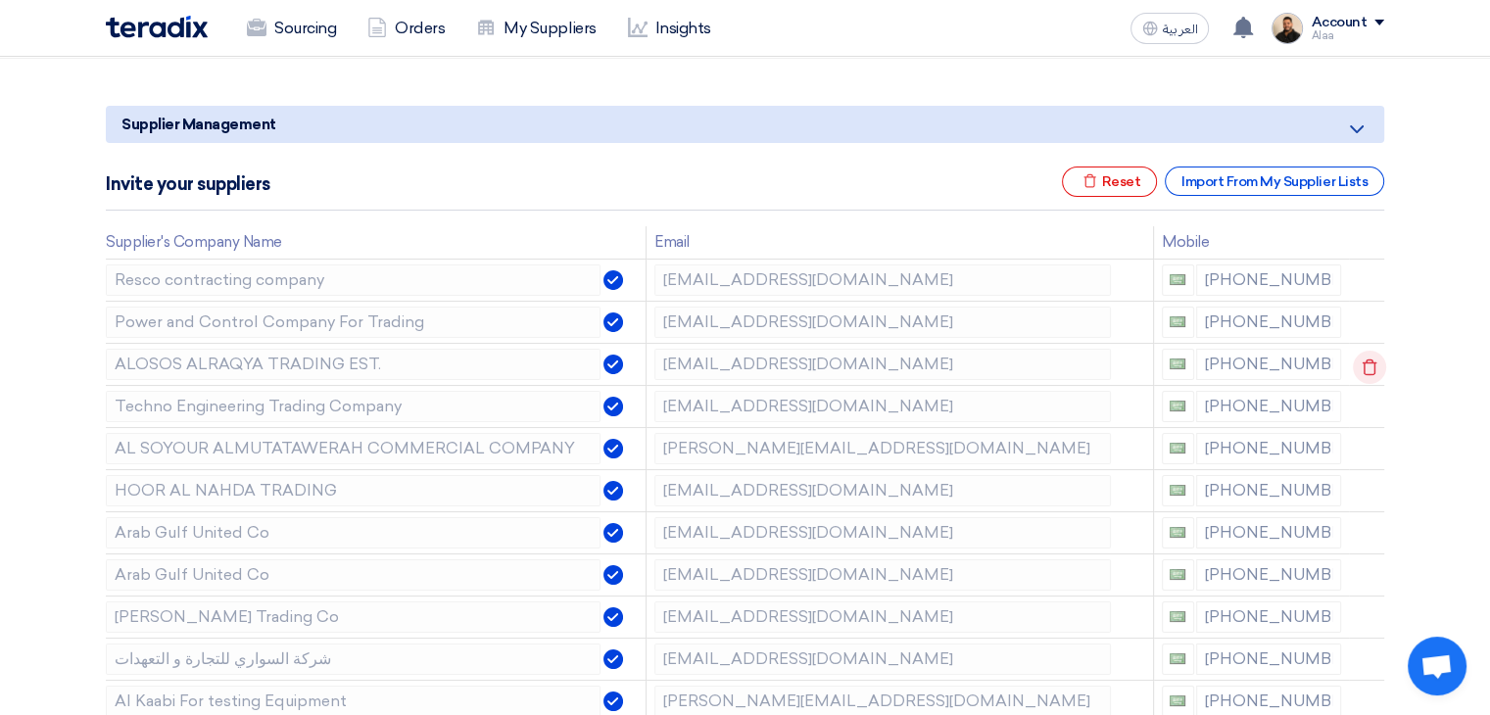
click at [1367, 364] on icon at bounding box center [1369, 367] width 33 height 33
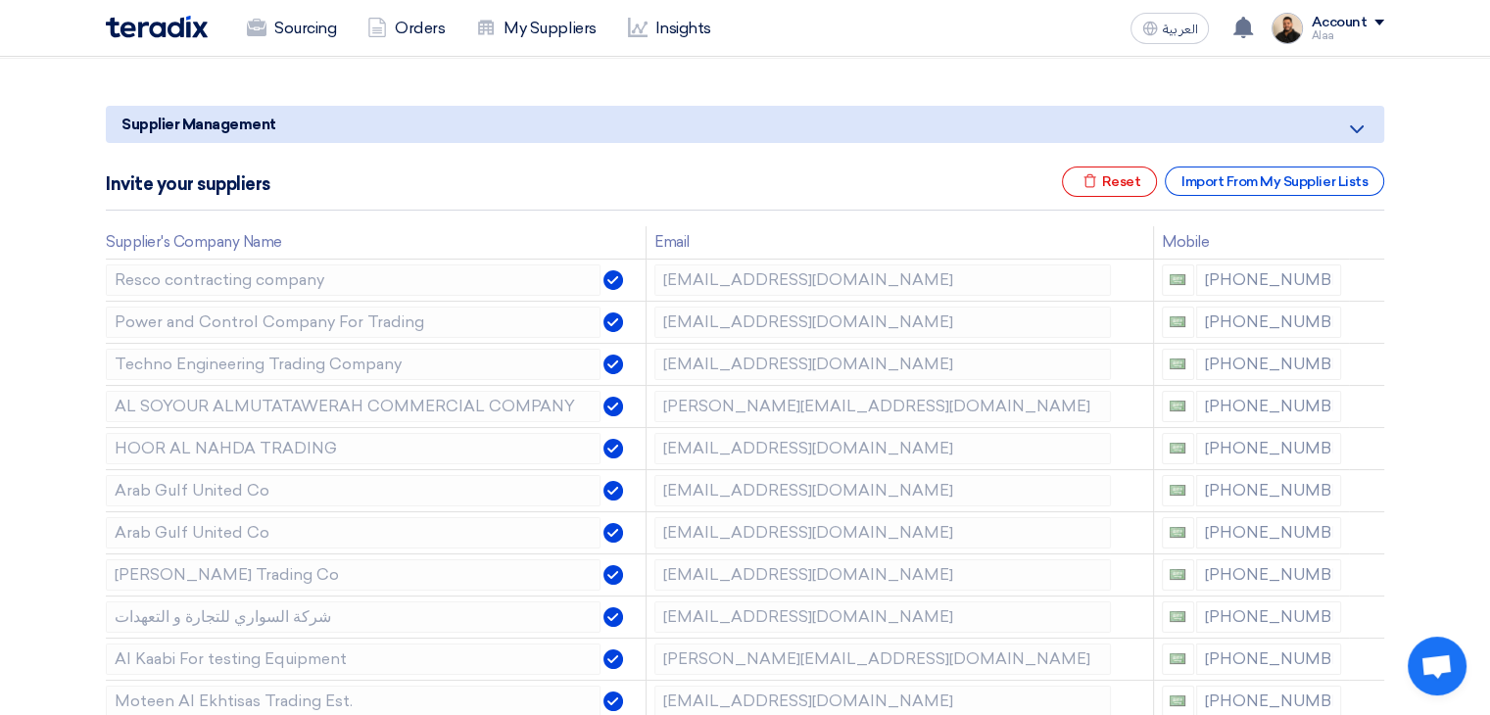
click at [0, 0] on icon at bounding box center [0, 0] width 0 height 0
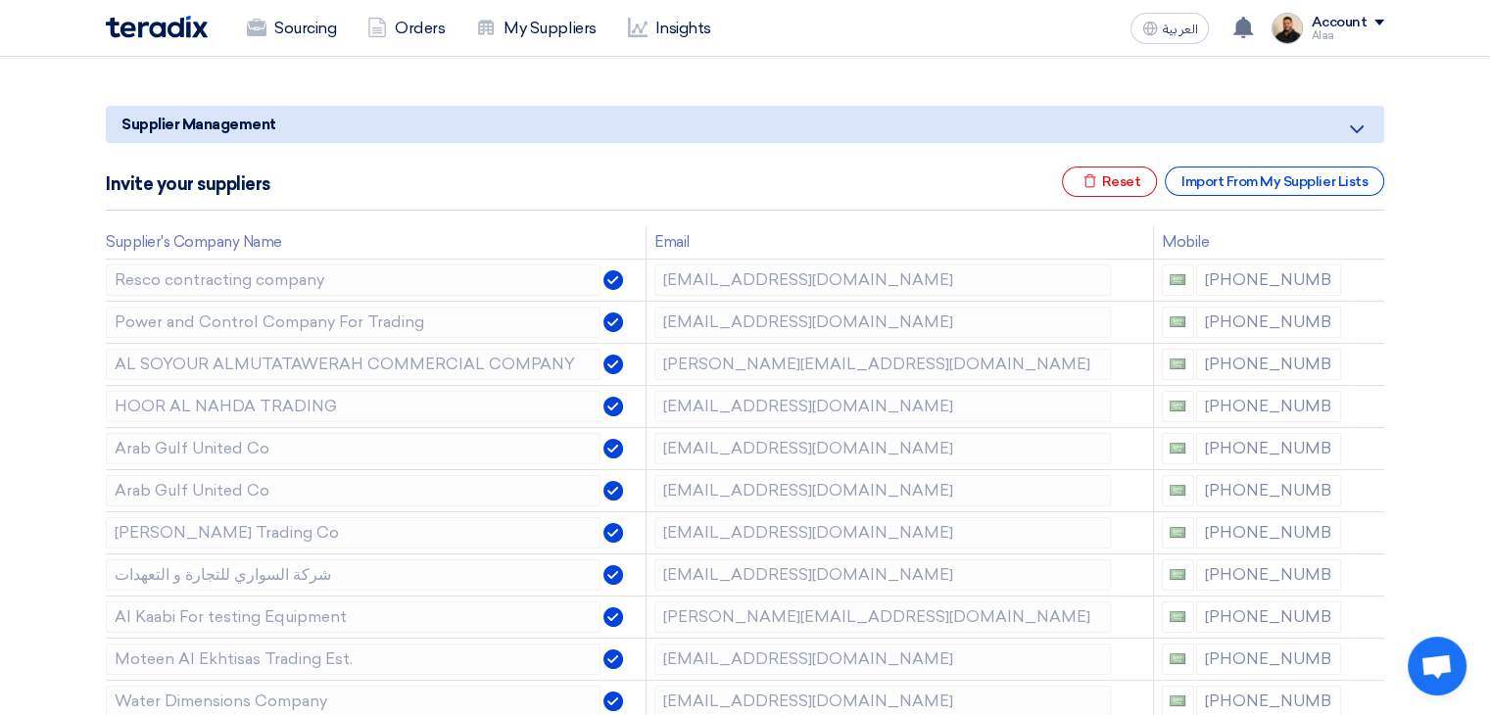
click at [0, 0] on icon at bounding box center [0, 0] width 0 height 0
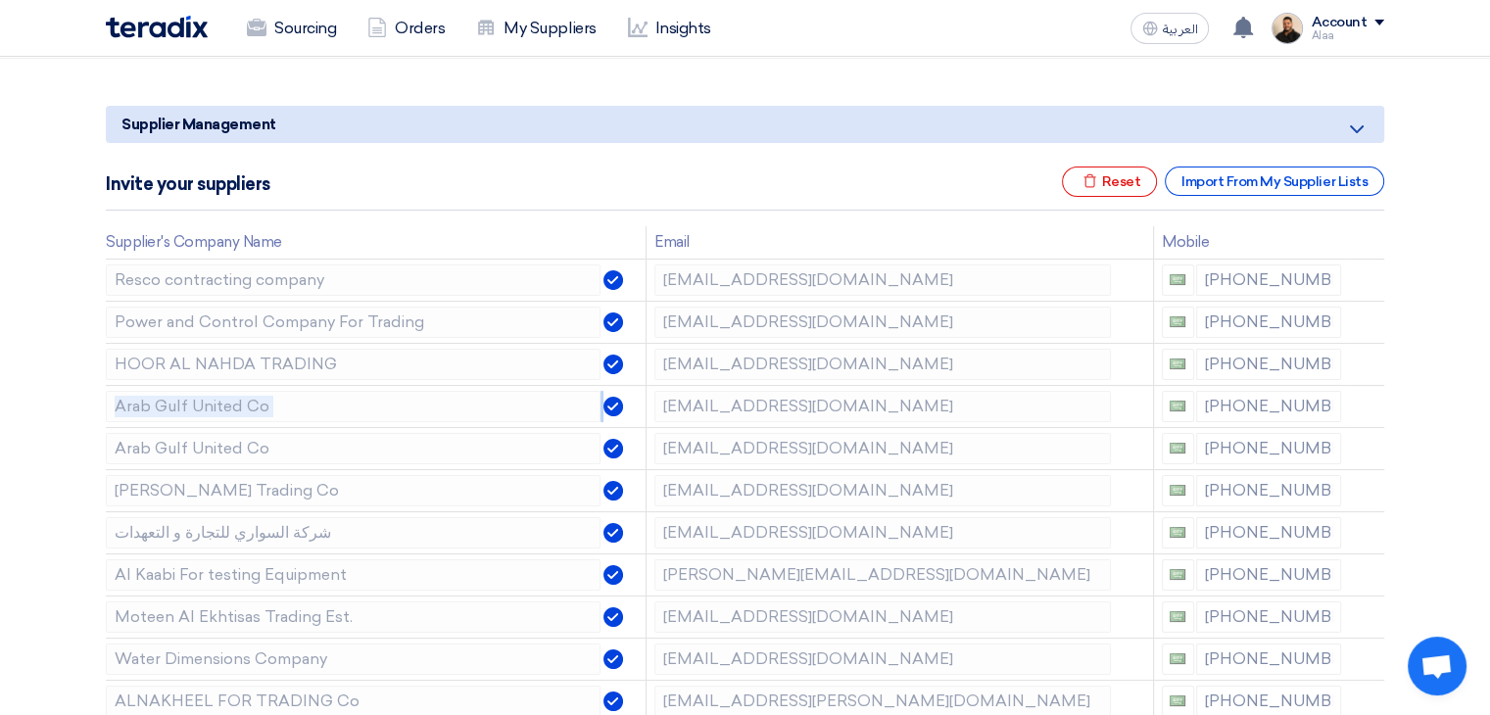
click at [0, 0] on icon at bounding box center [0, 0] width 0 height 0
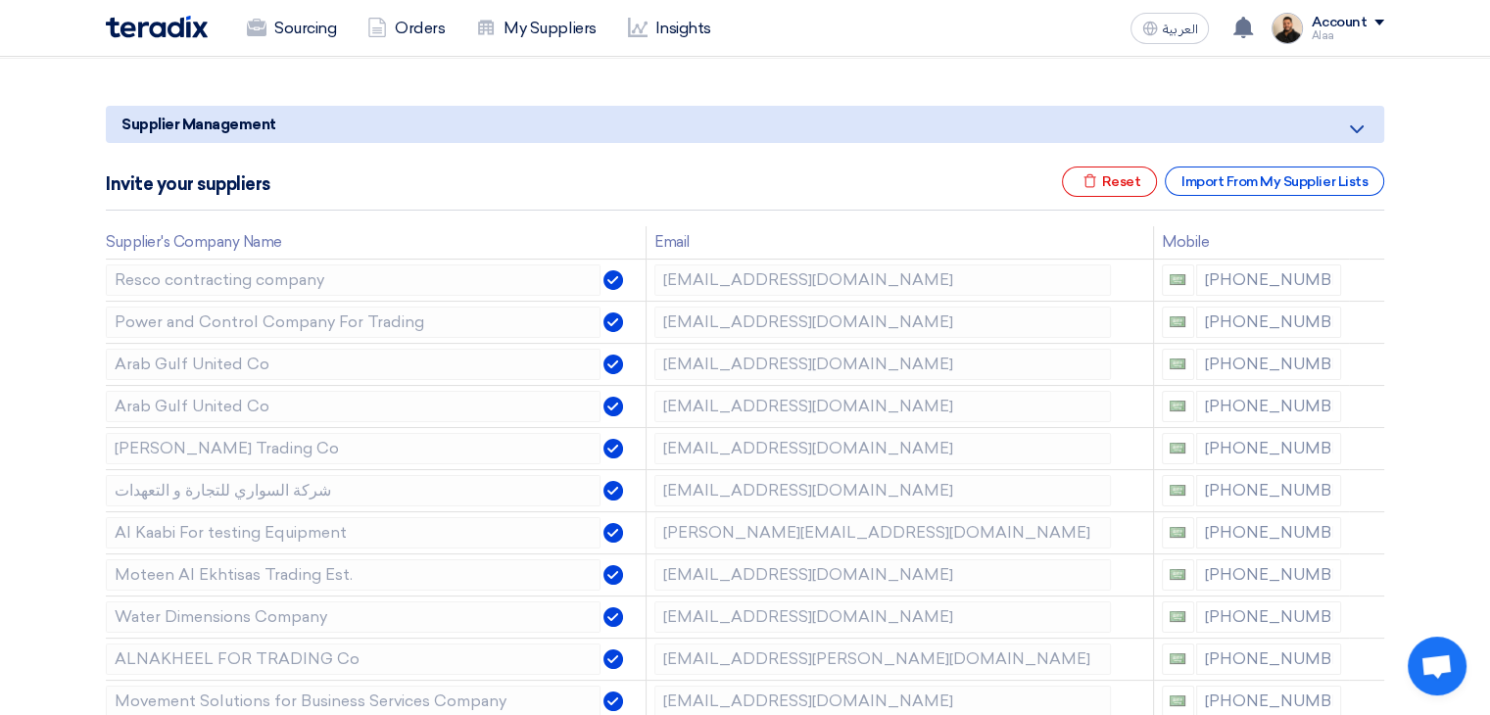
click at [0, 0] on icon at bounding box center [0, 0] width 0 height 0
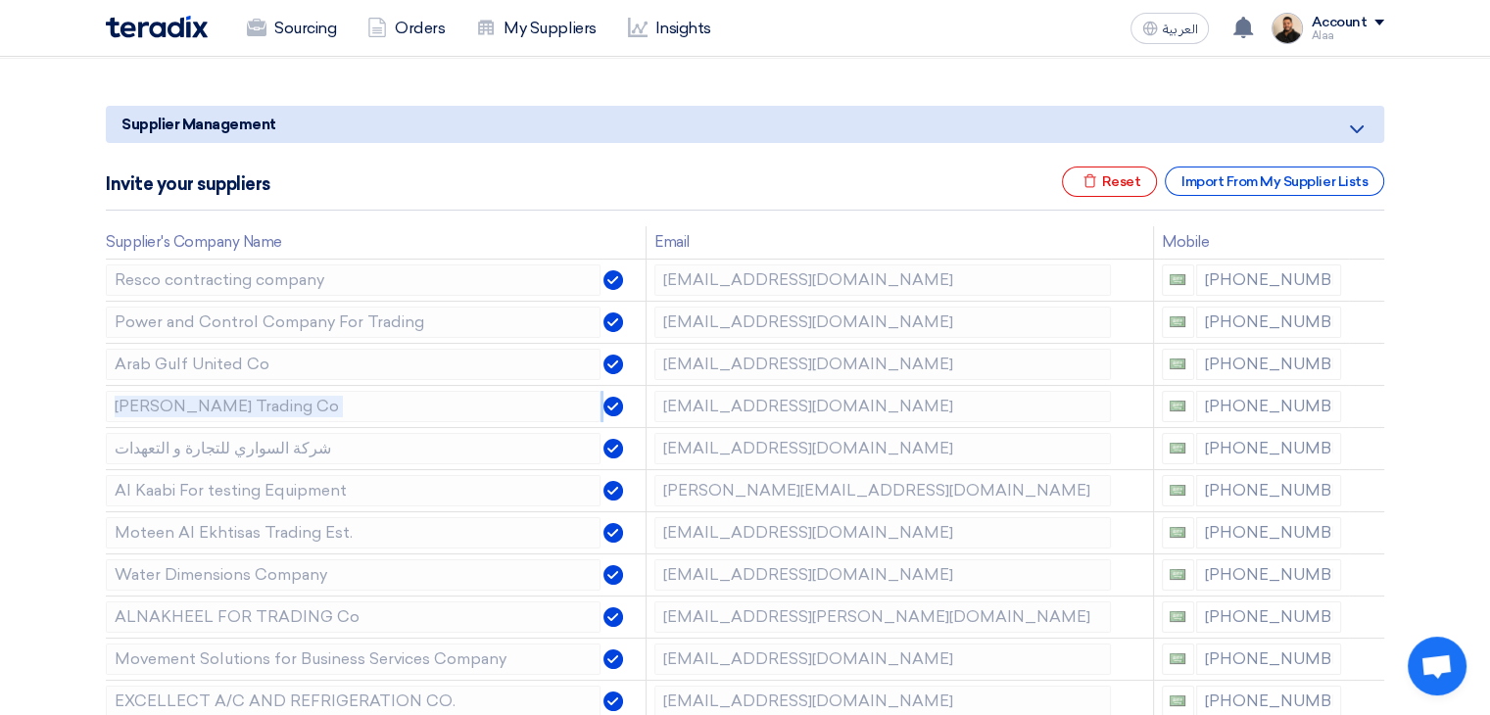
click at [0, 0] on icon at bounding box center [0, 0] width 0 height 0
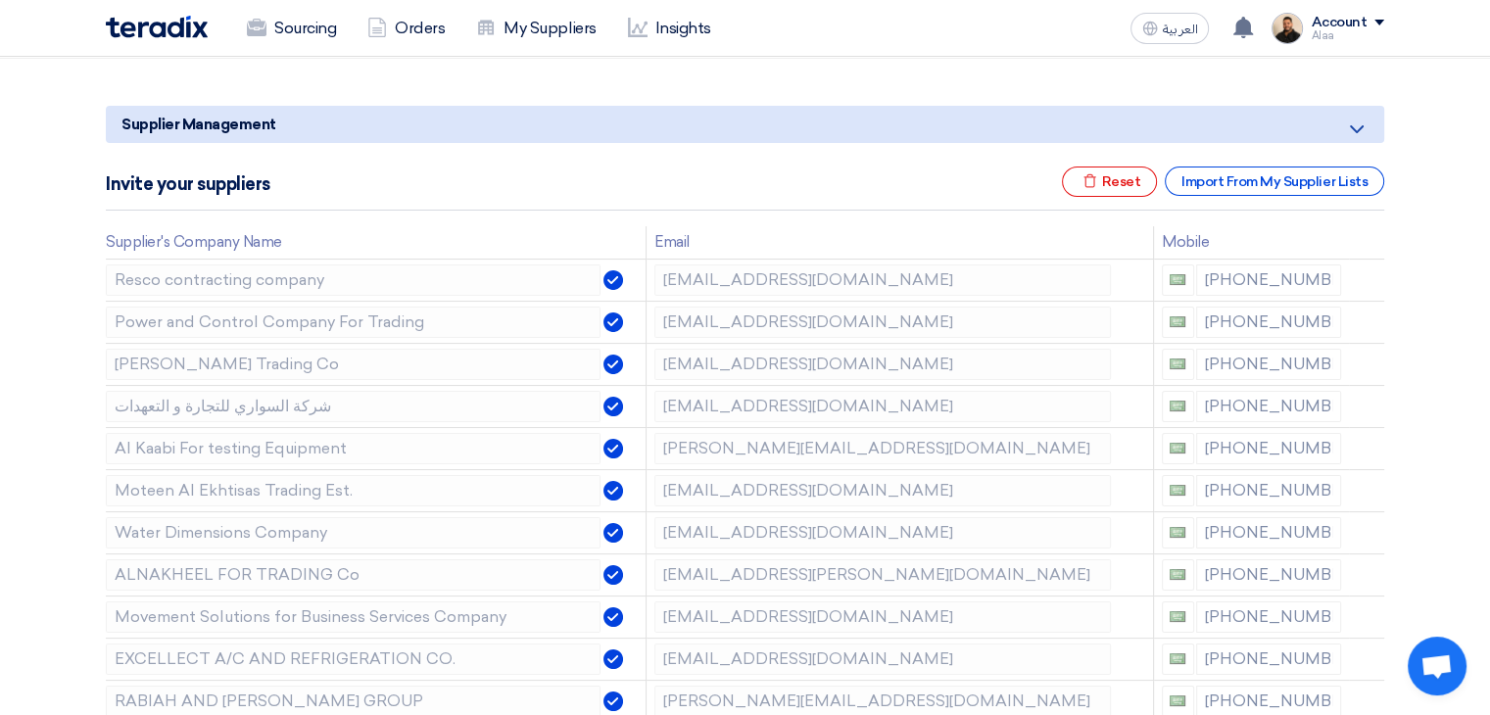
click at [0, 0] on icon at bounding box center [0, 0] width 0 height 0
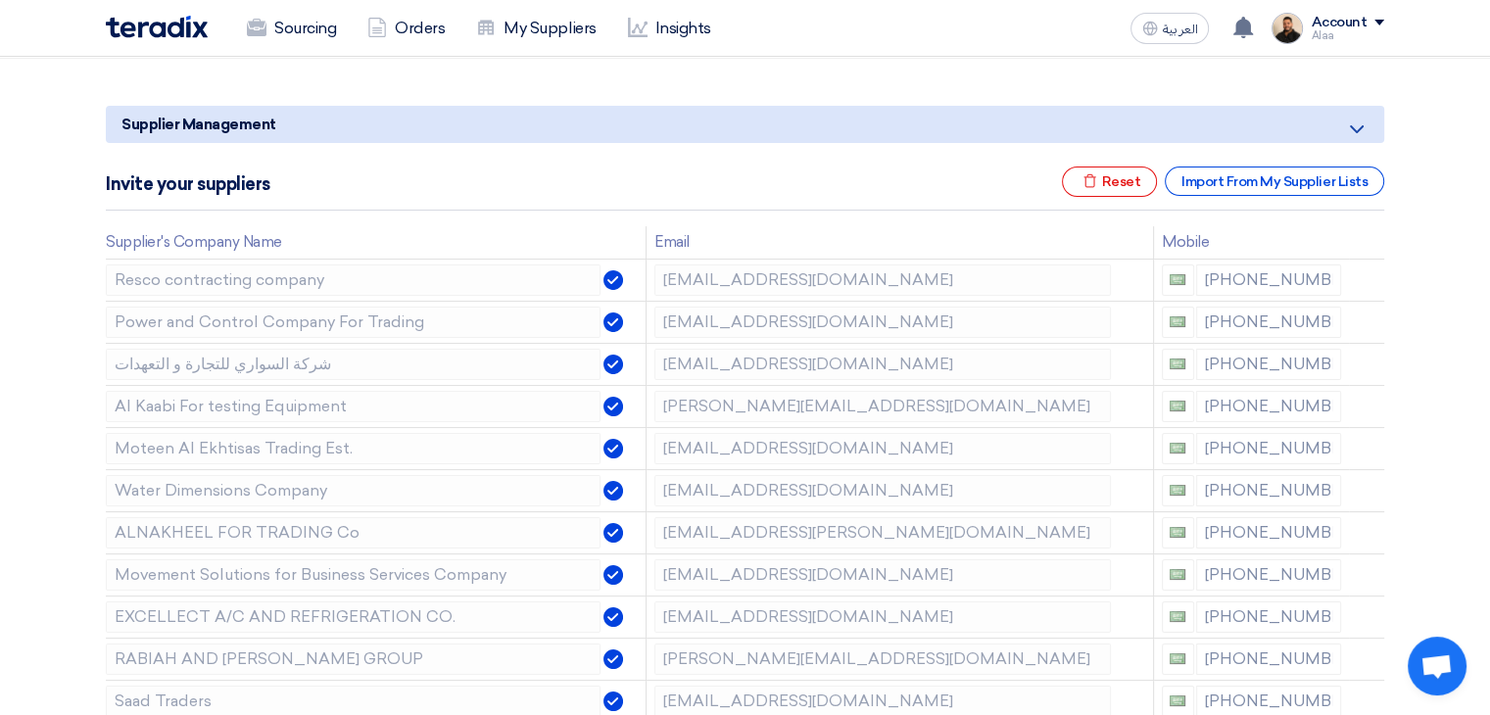
click at [0, 0] on icon at bounding box center [0, 0] width 0 height 0
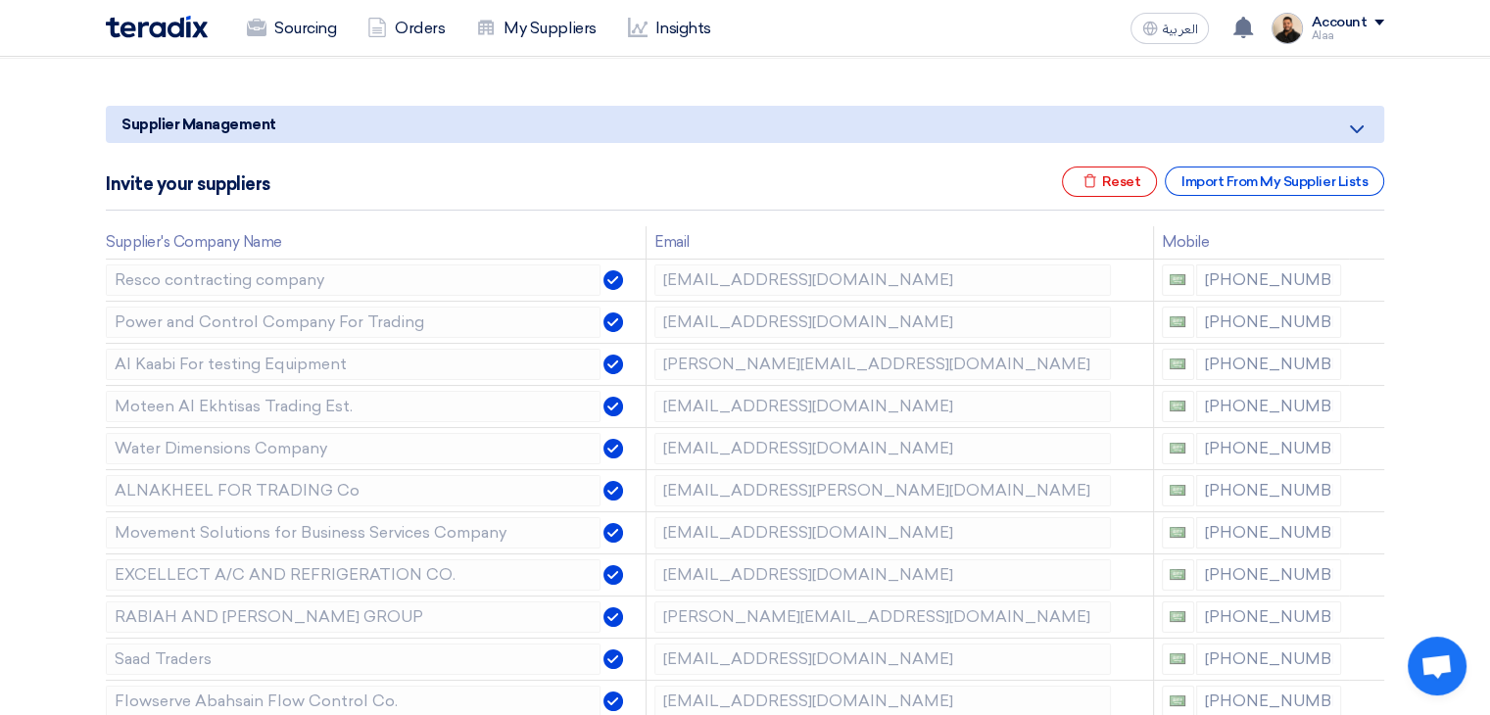
click at [0, 0] on icon at bounding box center [0, 0] width 0 height 0
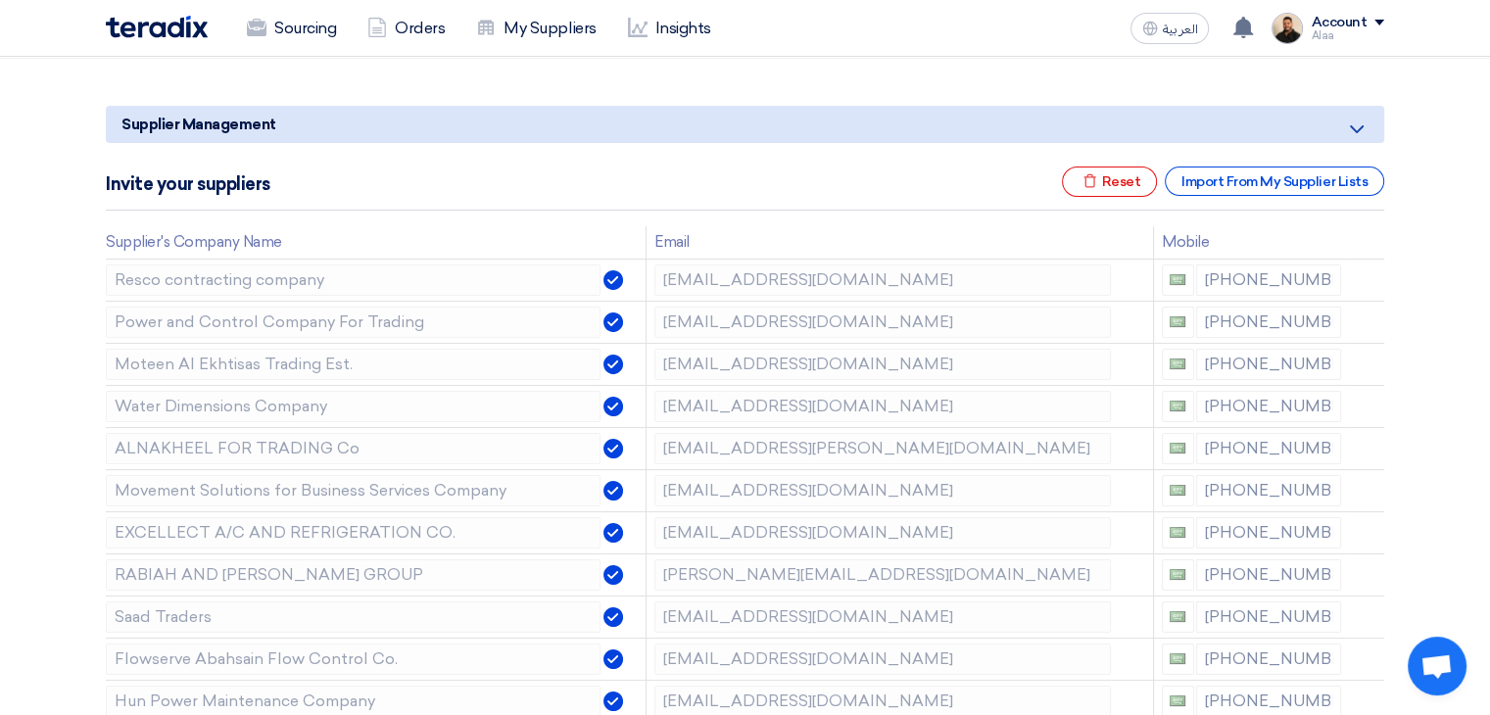
click at [0, 0] on icon at bounding box center [0, 0] width 0 height 0
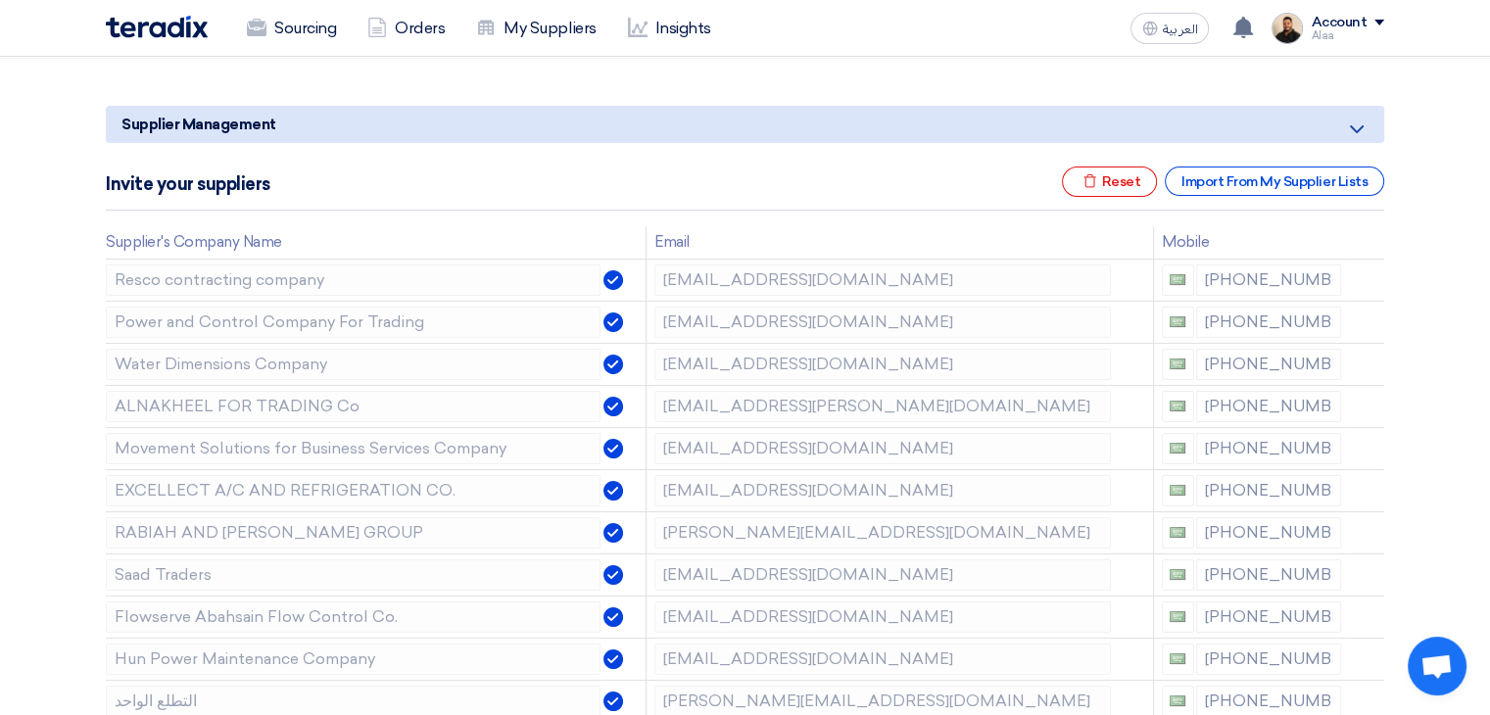
click at [0, 0] on icon at bounding box center [0, 0] width 0 height 0
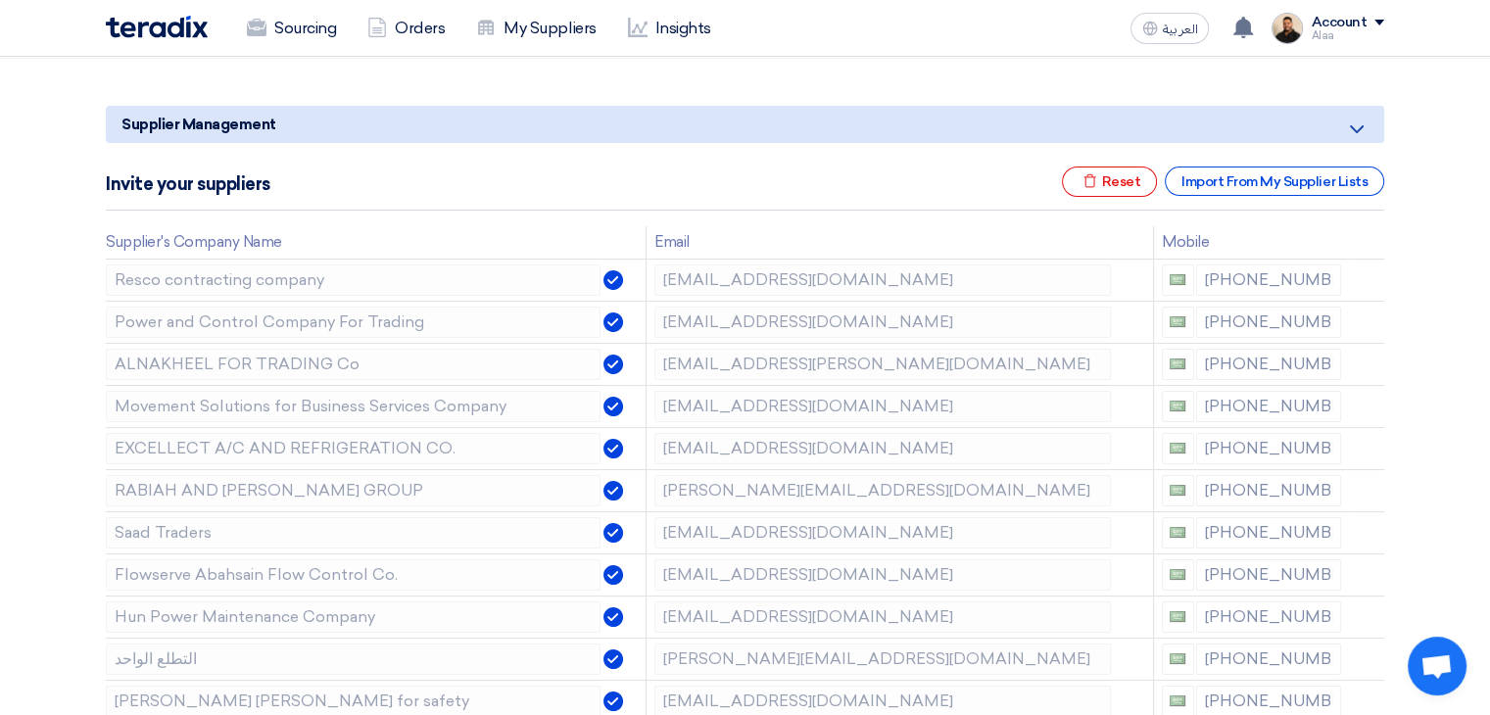
click at [0, 0] on icon at bounding box center [0, 0] width 0 height 0
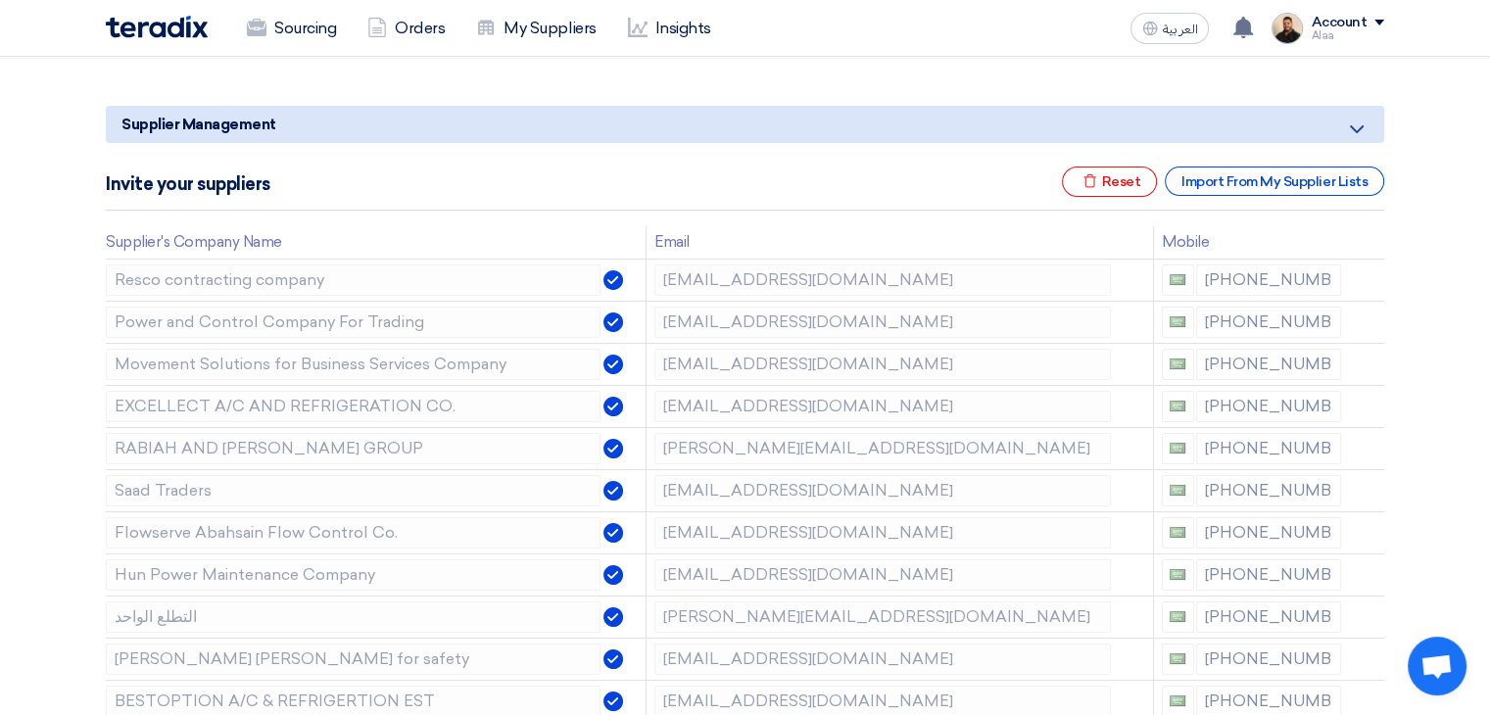
click at [0, 0] on icon at bounding box center [0, 0] width 0 height 0
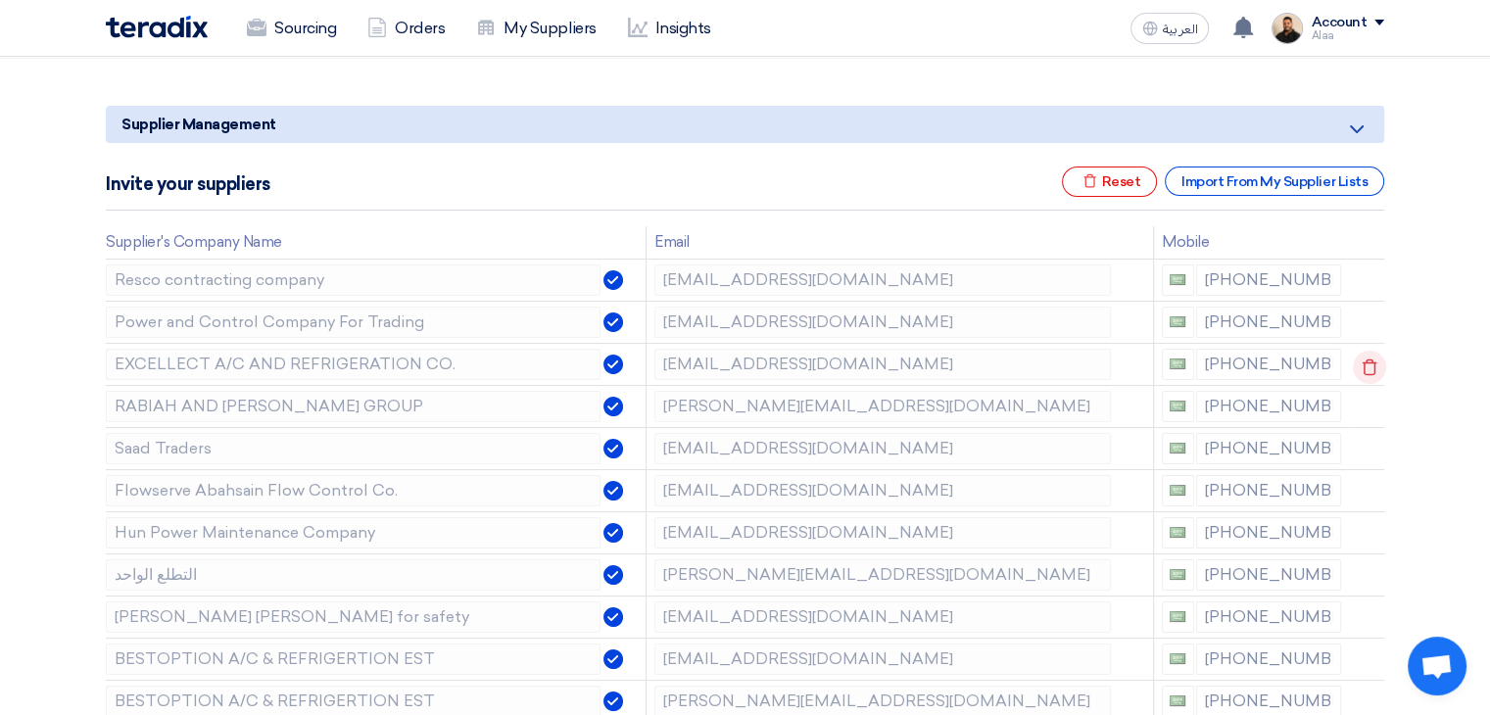
click at [1372, 364] on icon at bounding box center [1369, 367] width 33 height 33
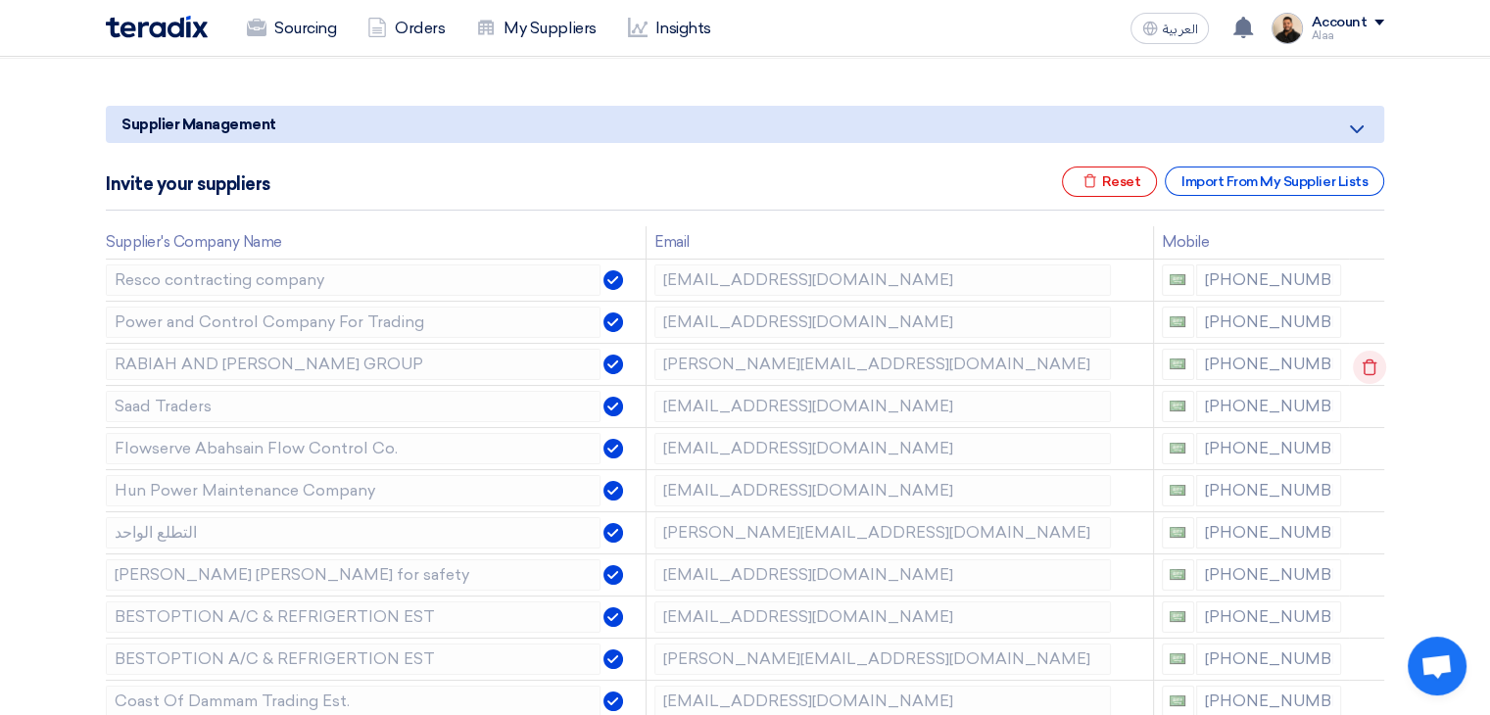
click at [1365, 367] on icon at bounding box center [1369, 367] width 33 height 33
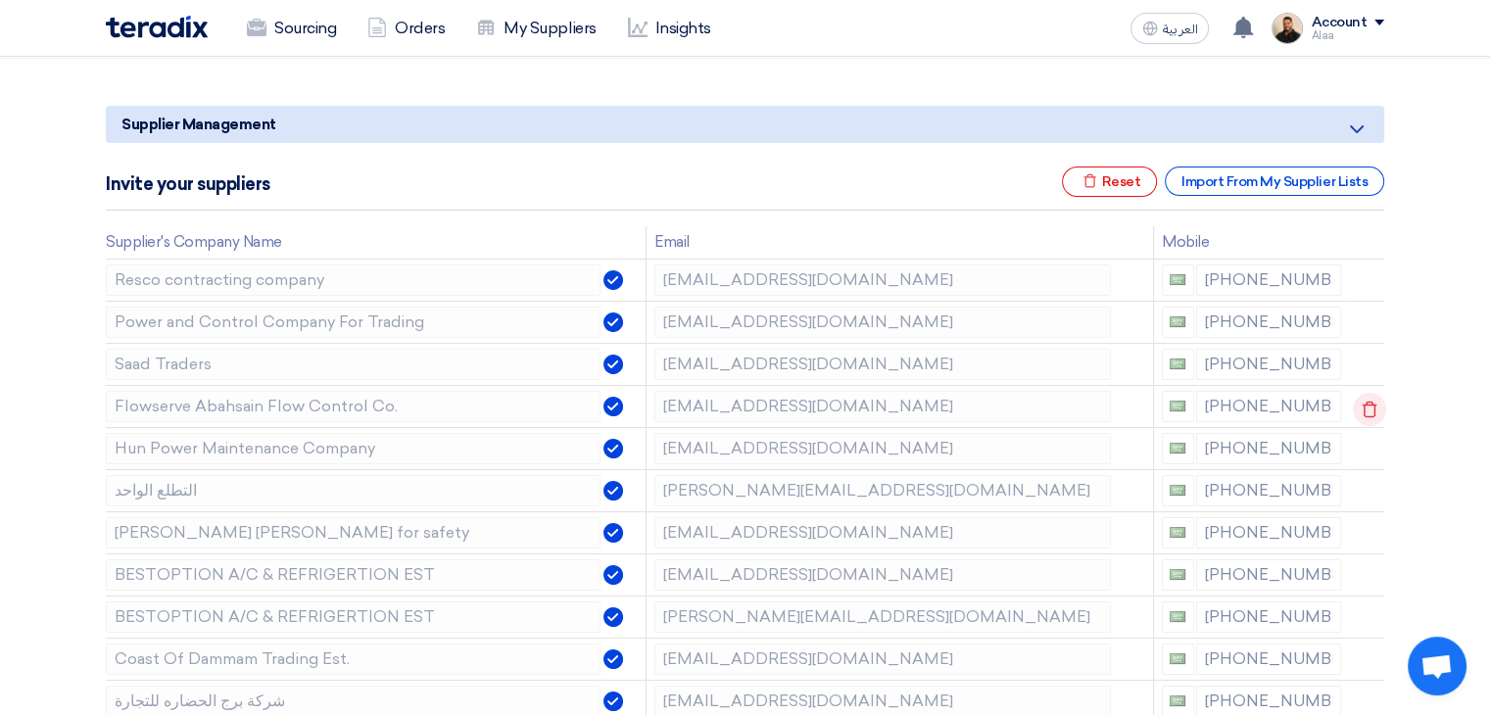
click at [1363, 406] on icon at bounding box center [1369, 409] width 33 height 33
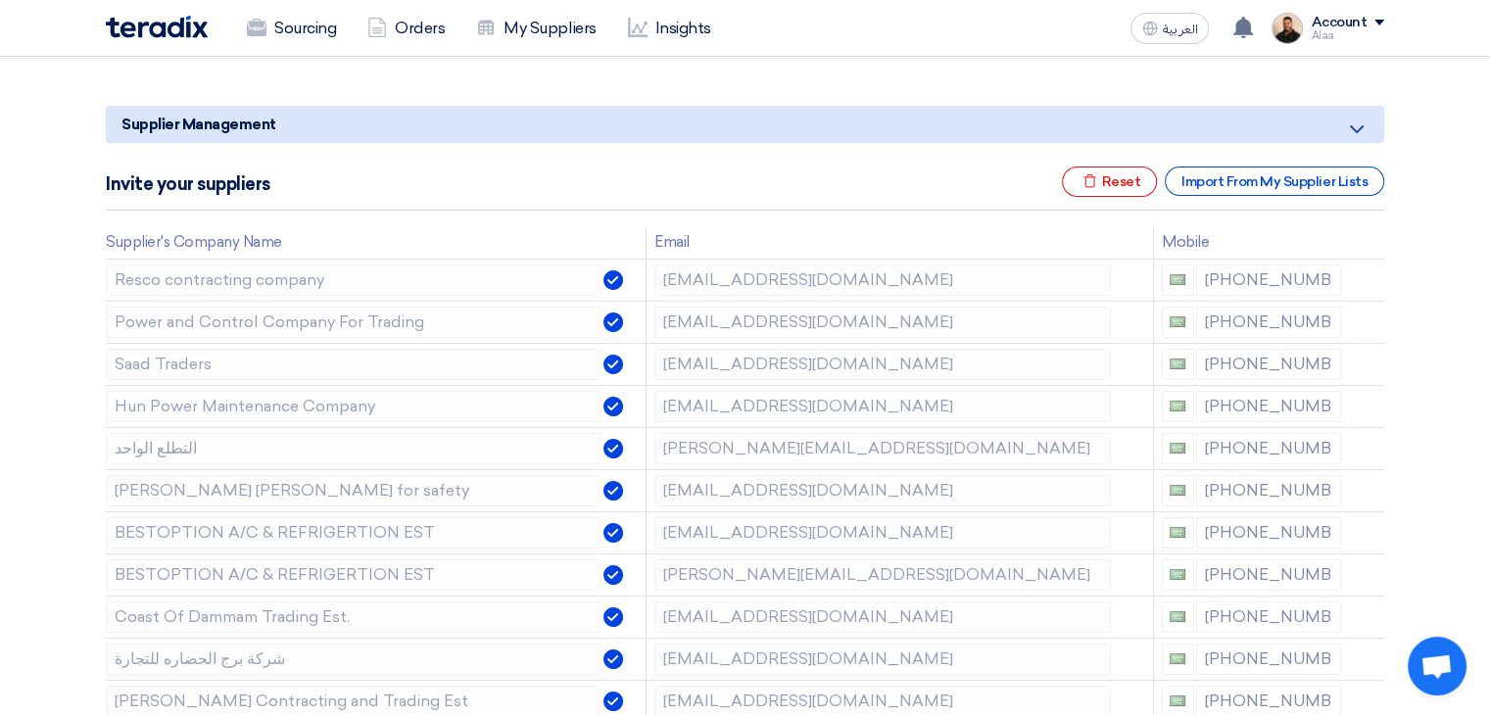
click at [0, 0] on icon at bounding box center [0, 0] width 0 height 0
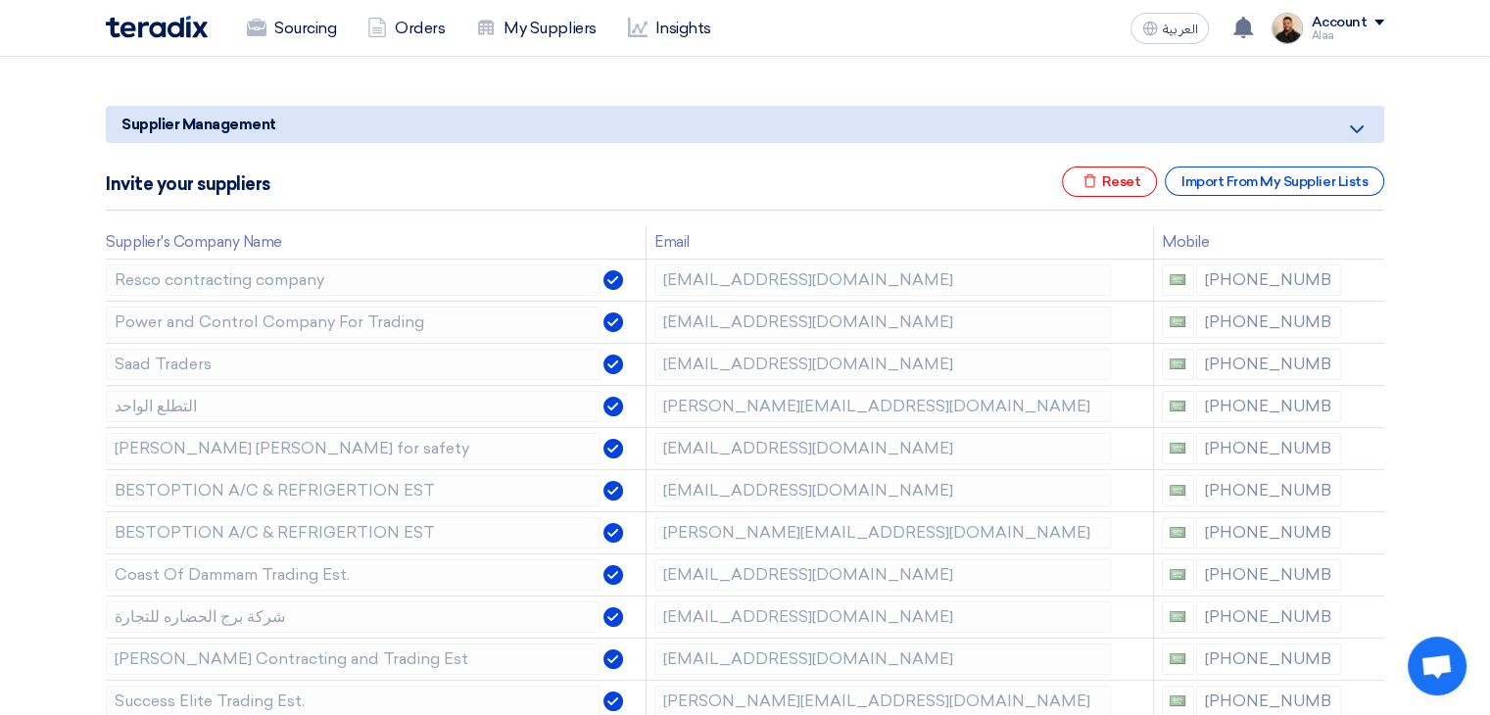
click at [0, 0] on icon at bounding box center [0, 0] width 0 height 0
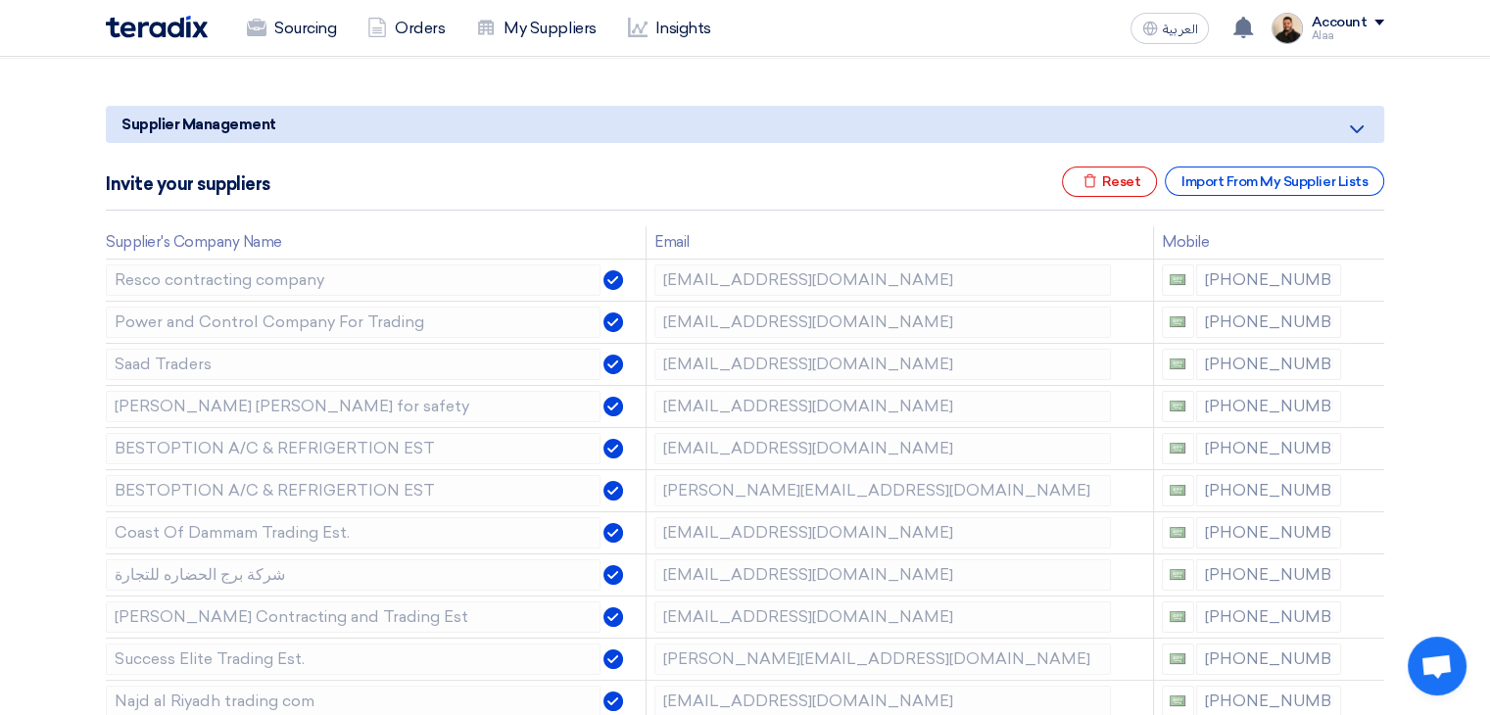
click at [0, 0] on icon at bounding box center [0, 0] width 0 height 0
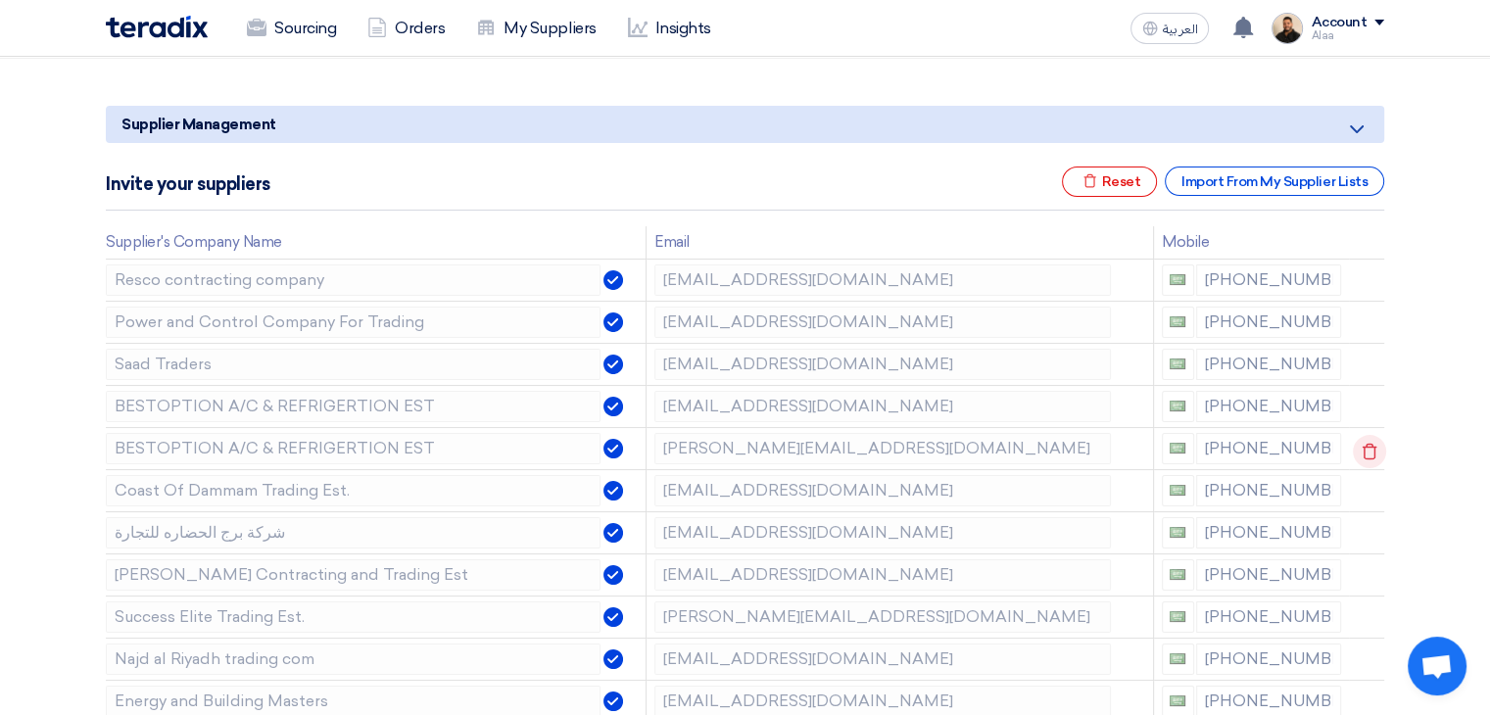
click at [1371, 456] on use at bounding box center [1369, 451] width 15 height 17
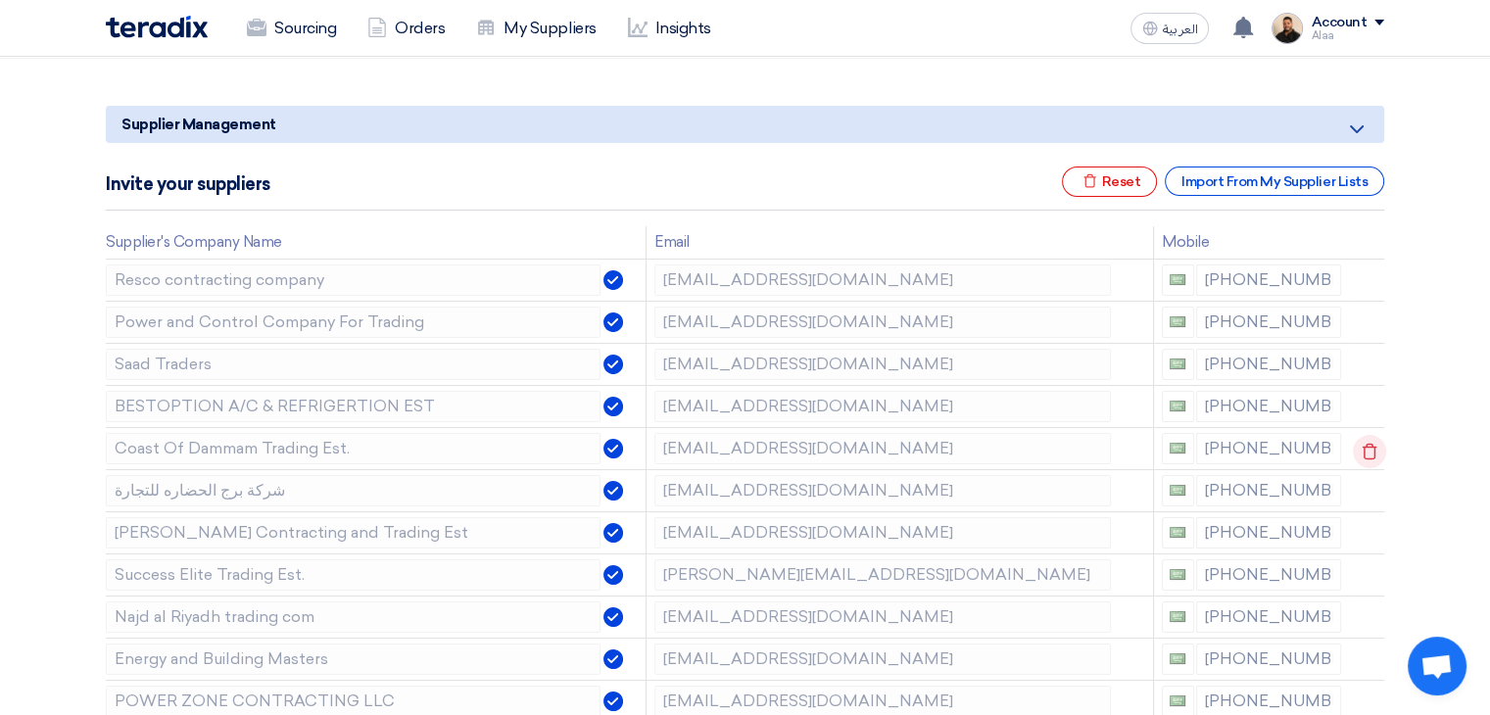
click at [1368, 452] on icon at bounding box center [1369, 451] width 33 height 33
click at [0, 0] on icon at bounding box center [0, 0] width 0 height 0
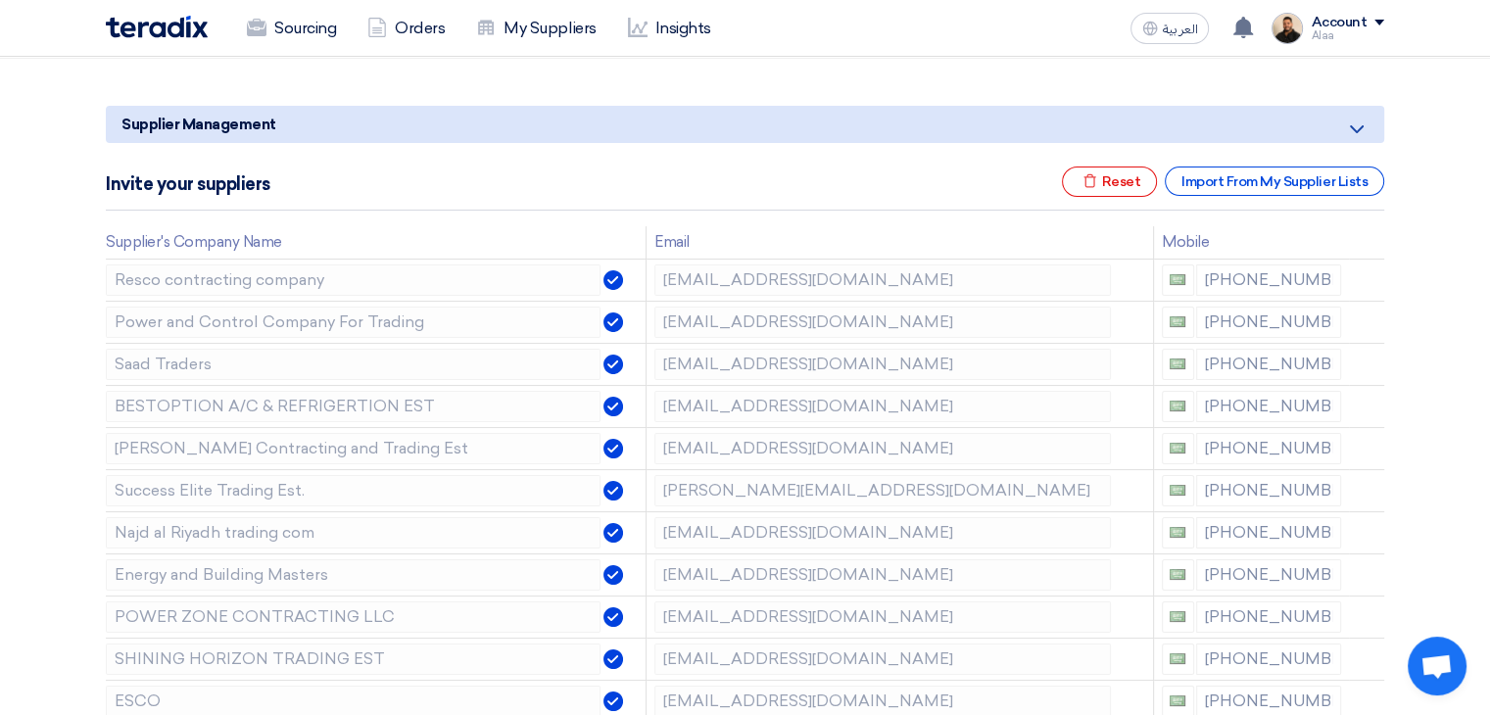
click at [0, 0] on icon at bounding box center [0, 0] width 0 height 0
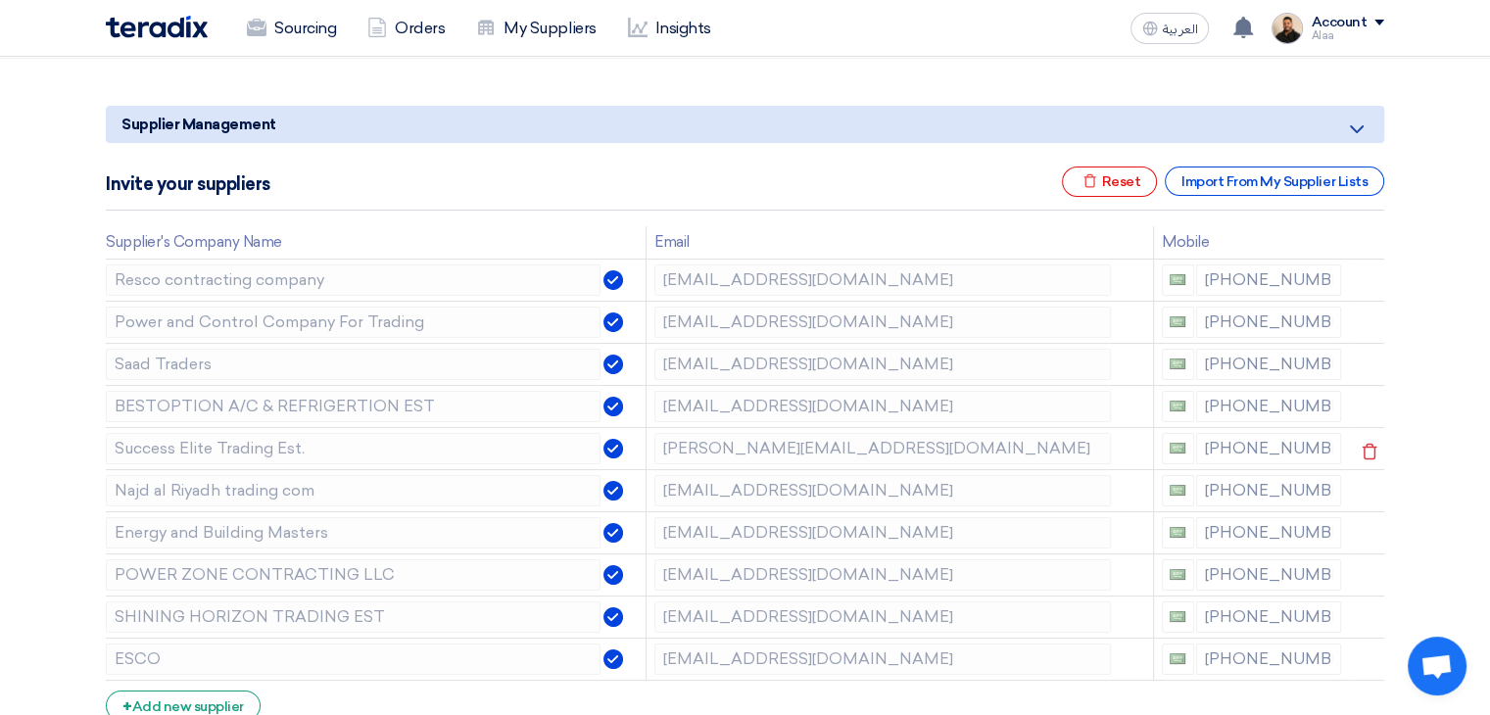
scroll to position [294, 0]
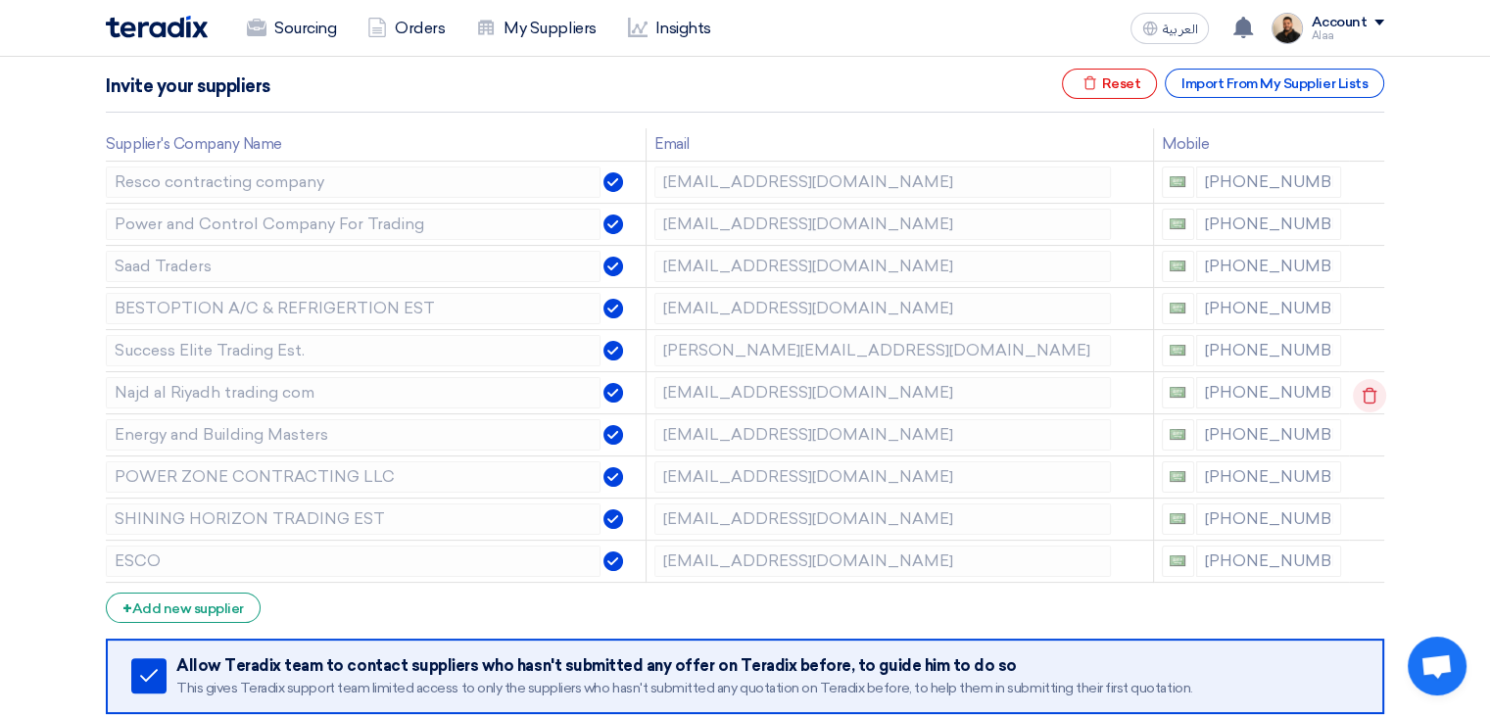
click at [1360, 393] on icon at bounding box center [1369, 395] width 33 height 33
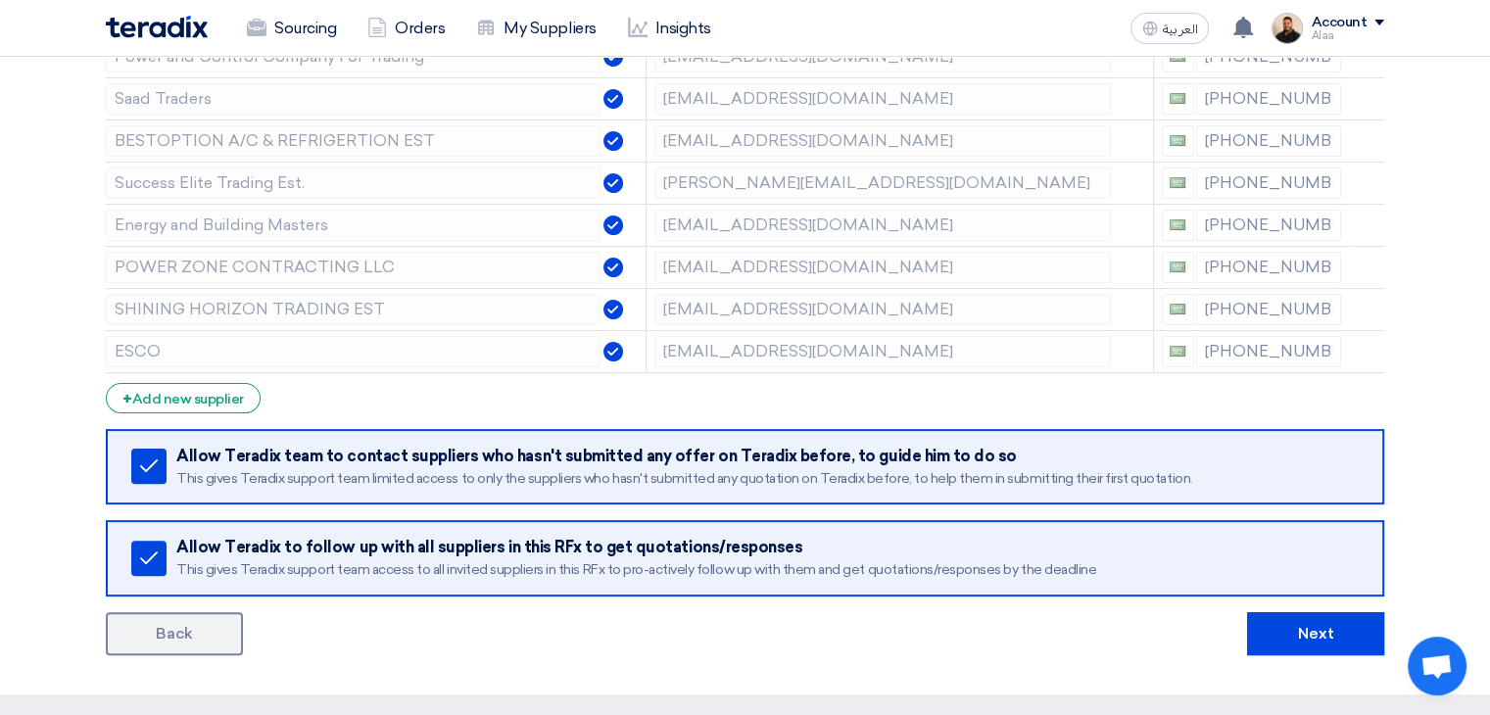
scroll to position [490, 0]
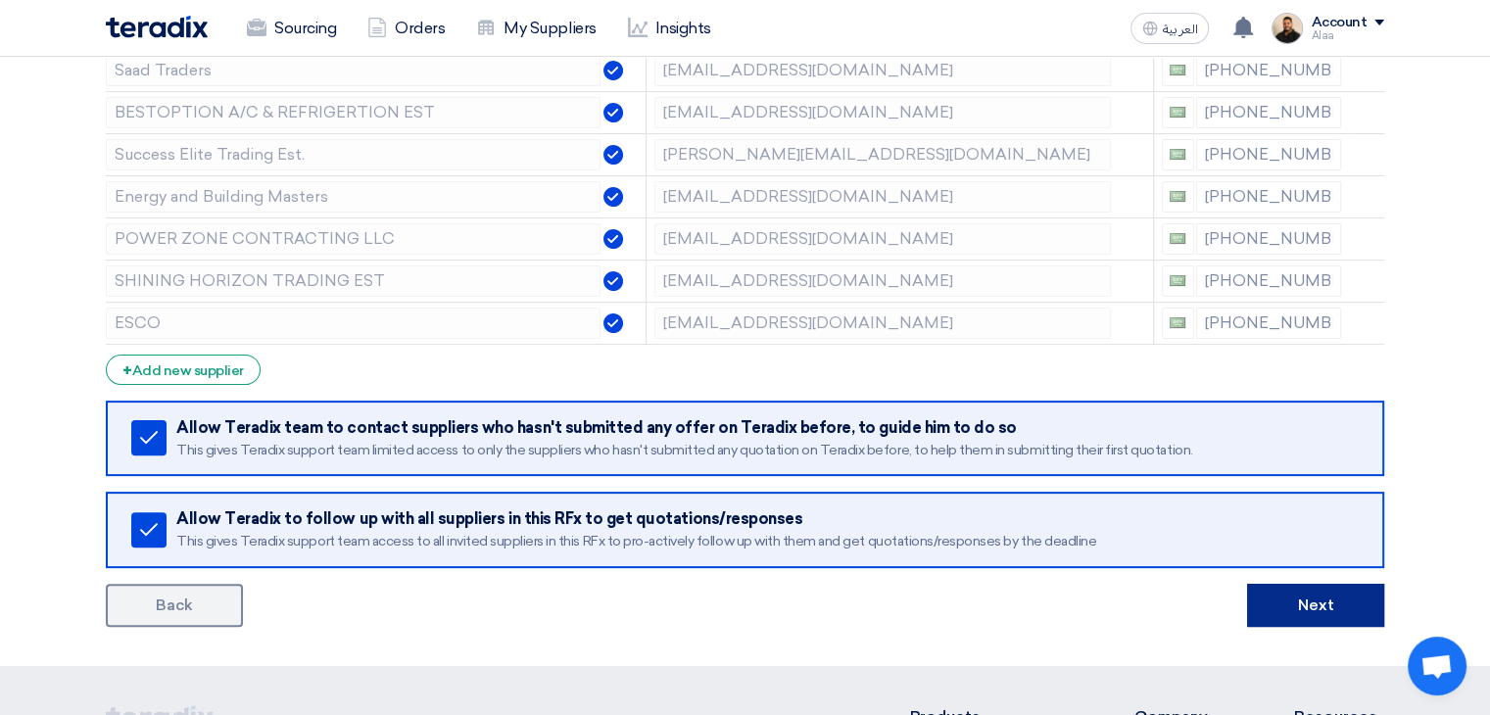
click at [1304, 606] on button "Next" at bounding box center [1315, 605] width 137 height 43
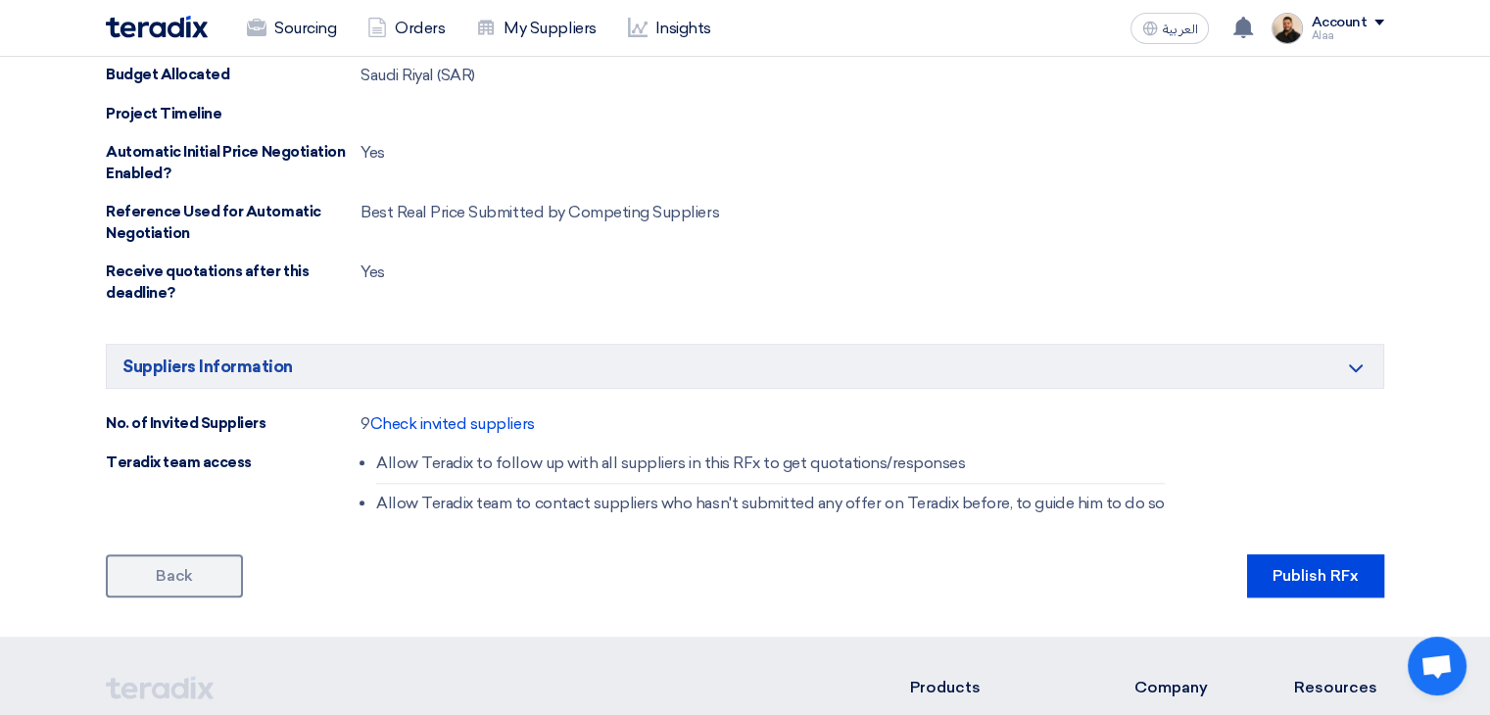
scroll to position [1077, 0]
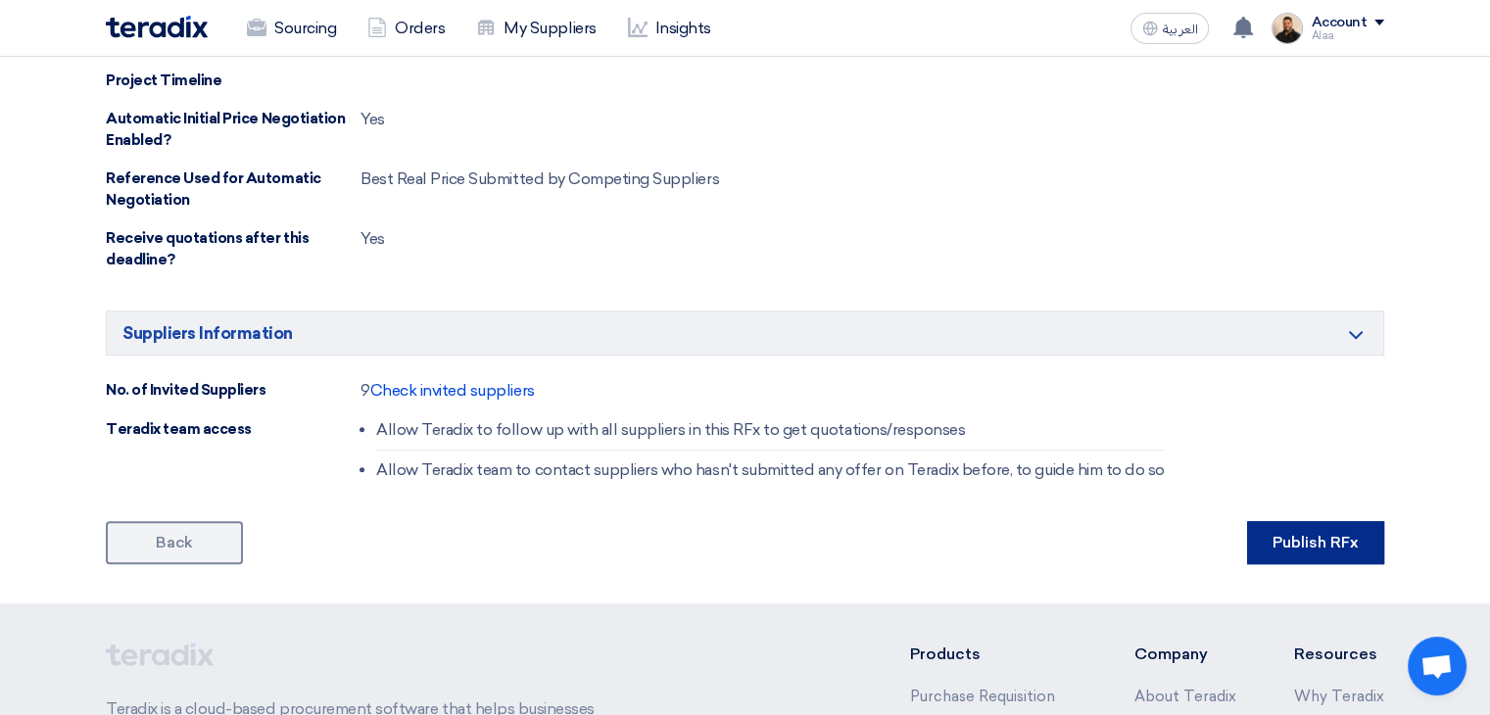
click at [1295, 521] on button "Publish RFx" at bounding box center [1315, 542] width 137 height 43
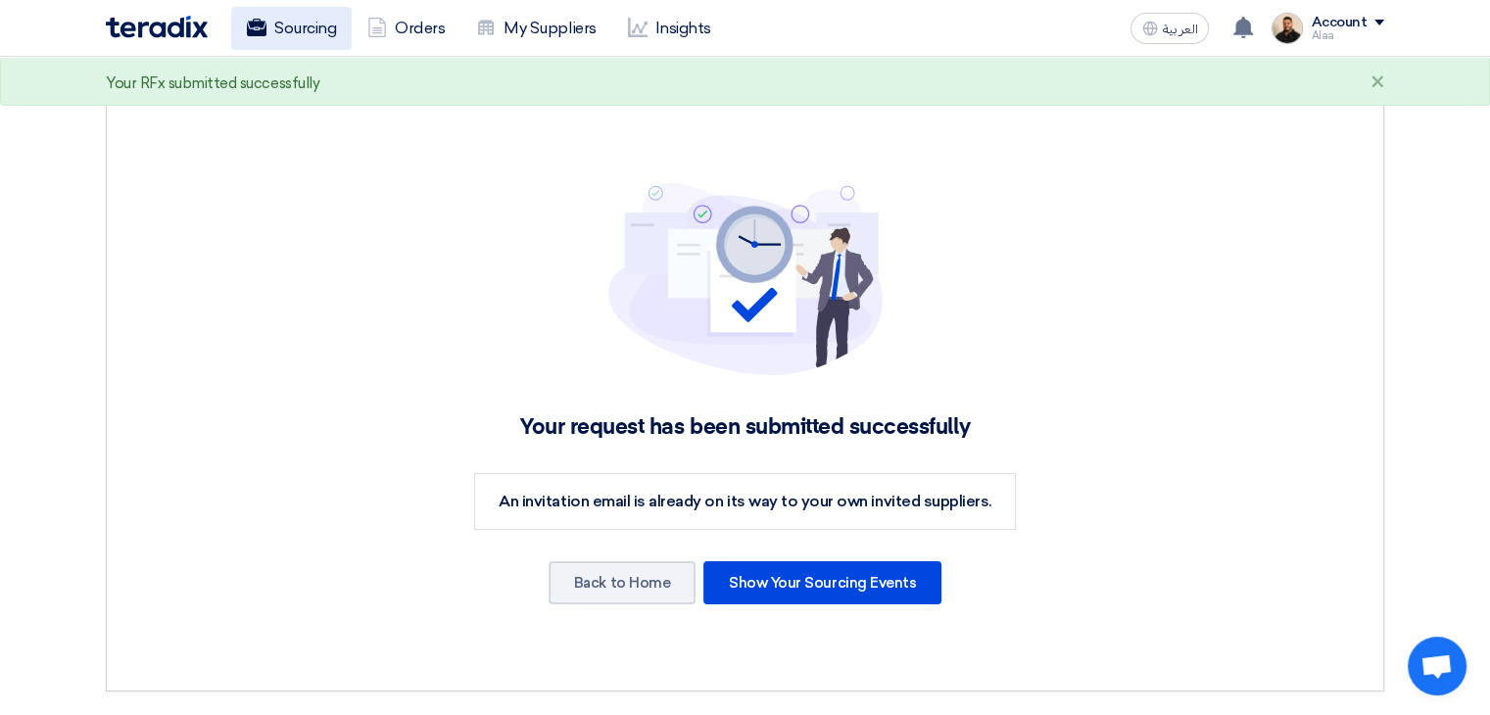
click at [313, 37] on link "Sourcing" at bounding box center [291, 28] width 120 height 43
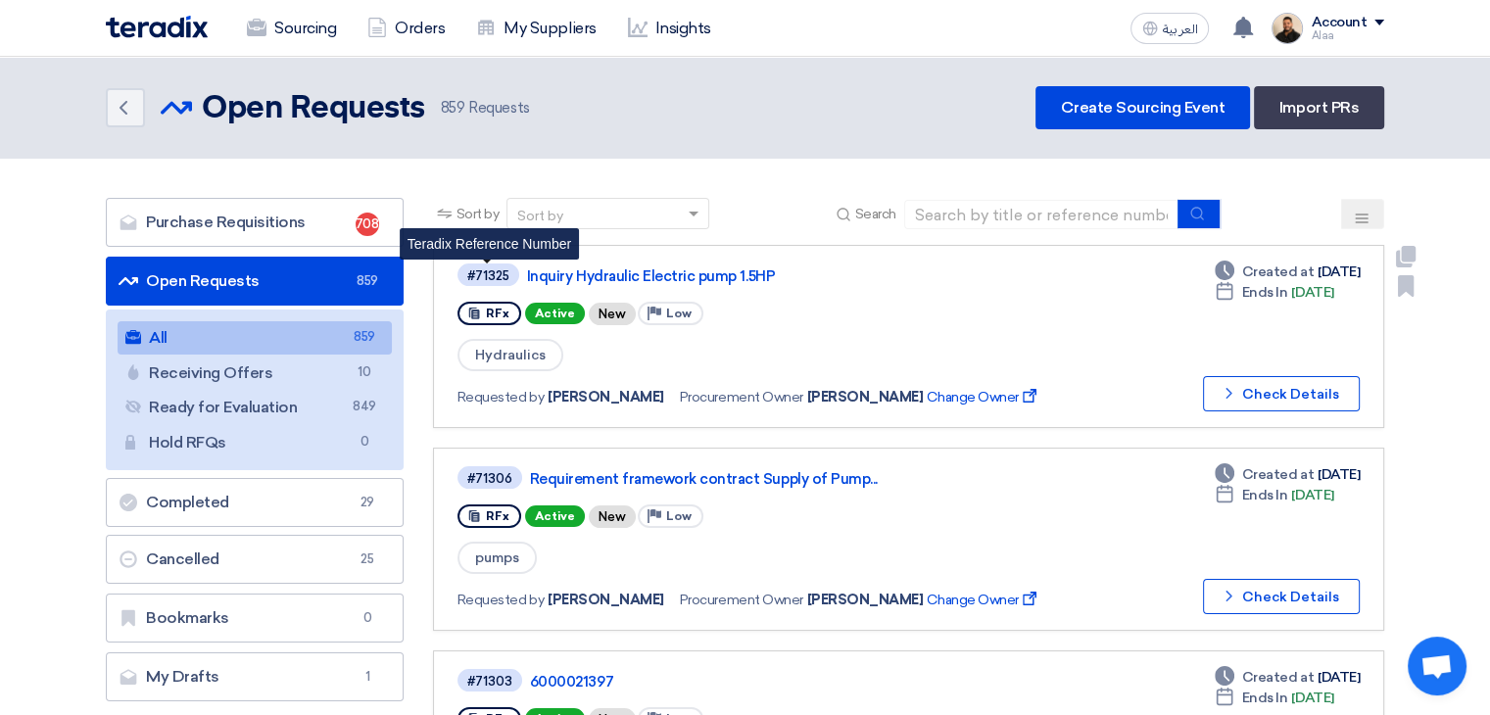
click at [493, 275] on div "#71325" at bounding box center [488, 275] width 42 height 13
copy div "71325"
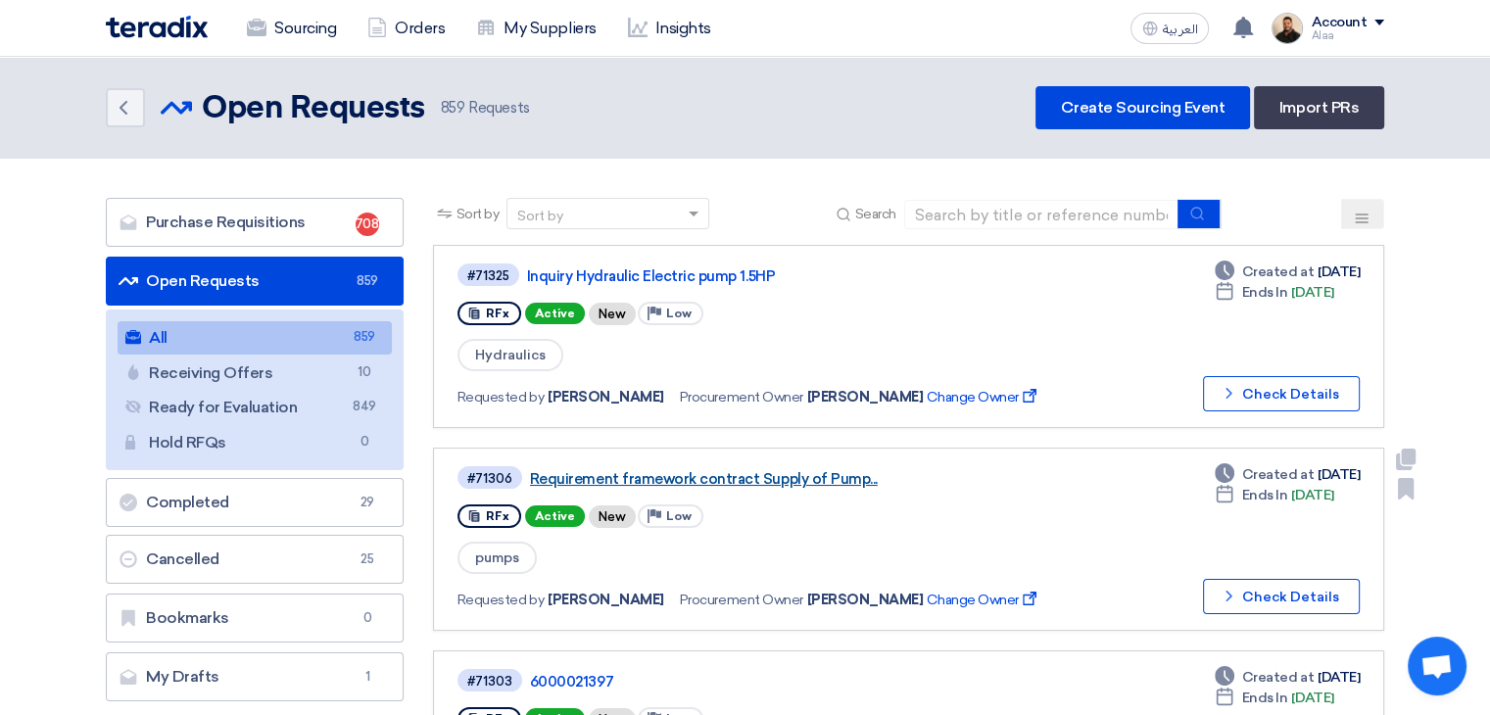
click at [808, 470] on link "Requirement framework contract Supply of Pump..." at bounding box center [775, 479] width 490 height 18
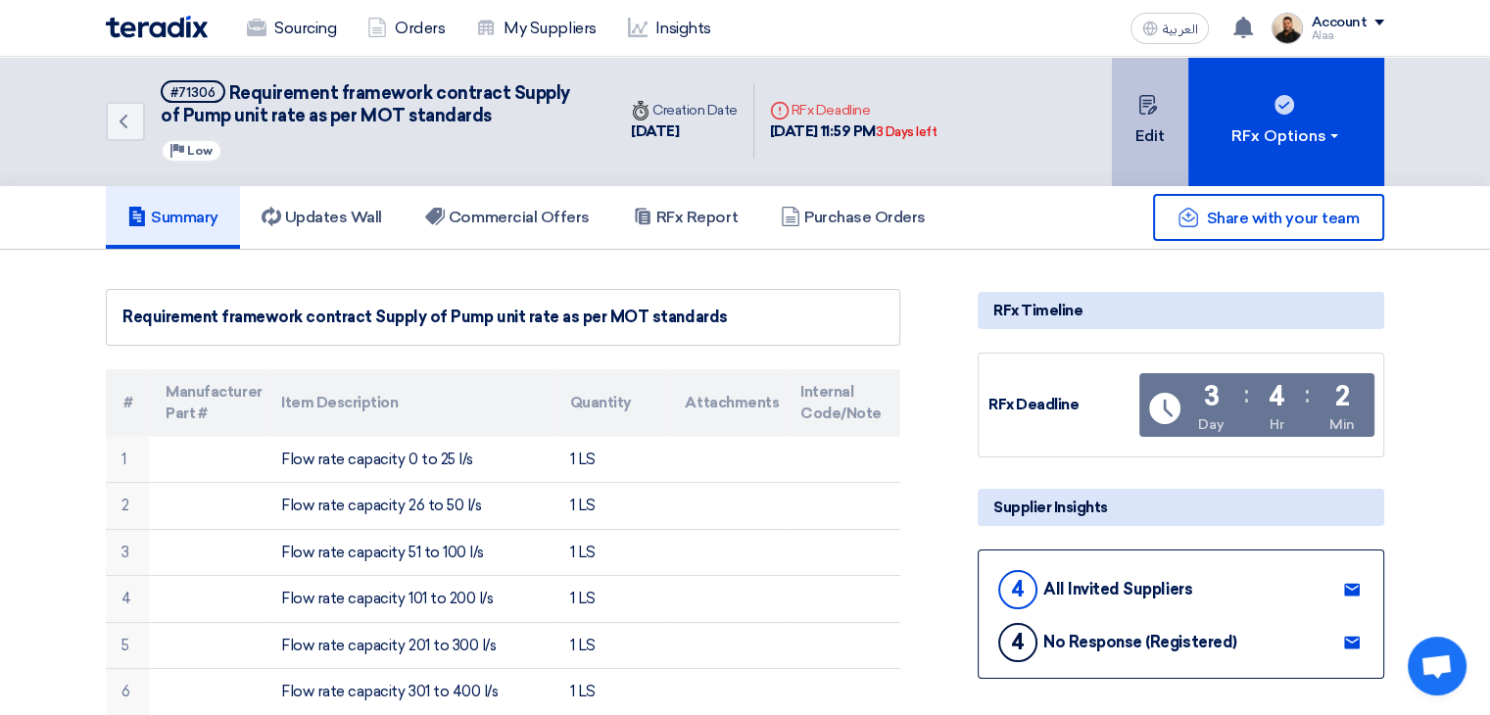
click at [1154, 106] on use at bounding box center [1147, 105] width 18 height 20
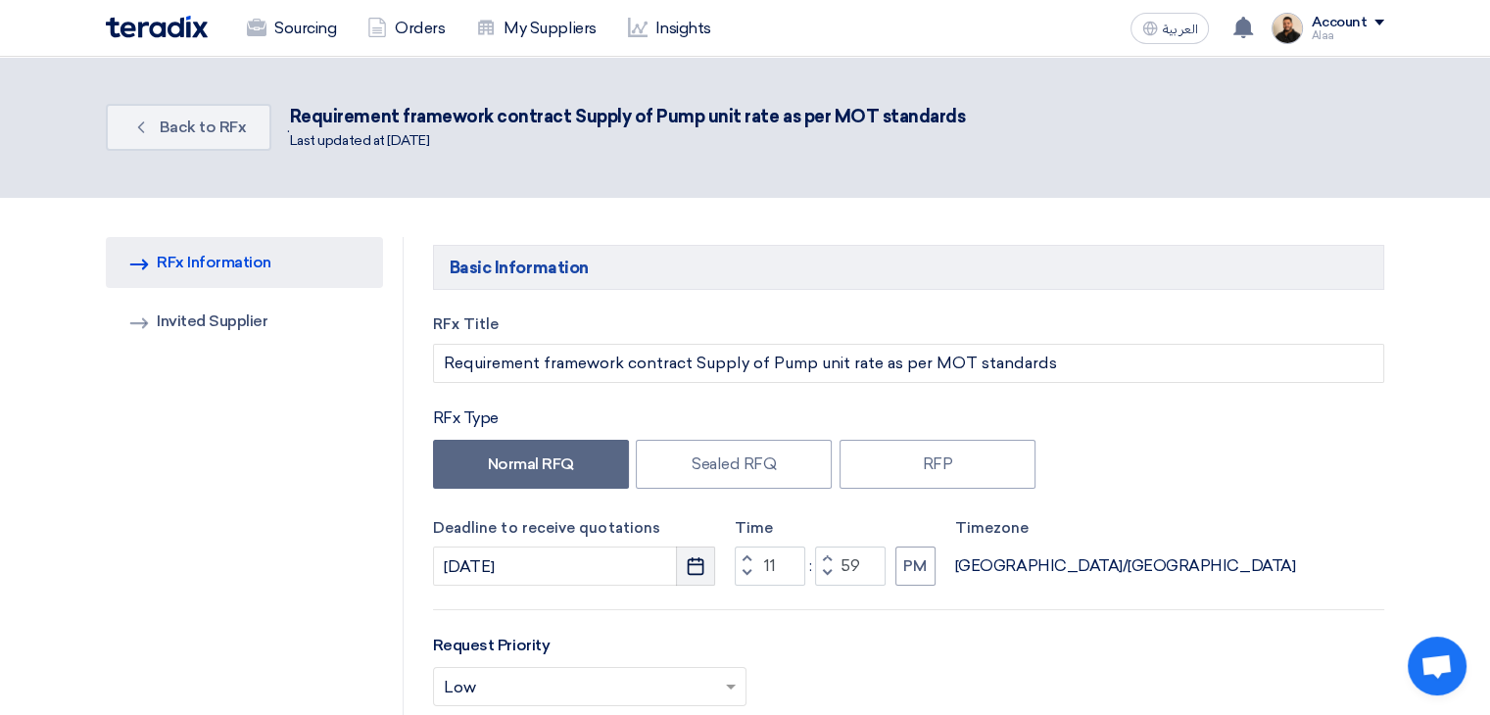
click at [690, 562] on use "button" at bounding box center [696, 566] width 17 height 18
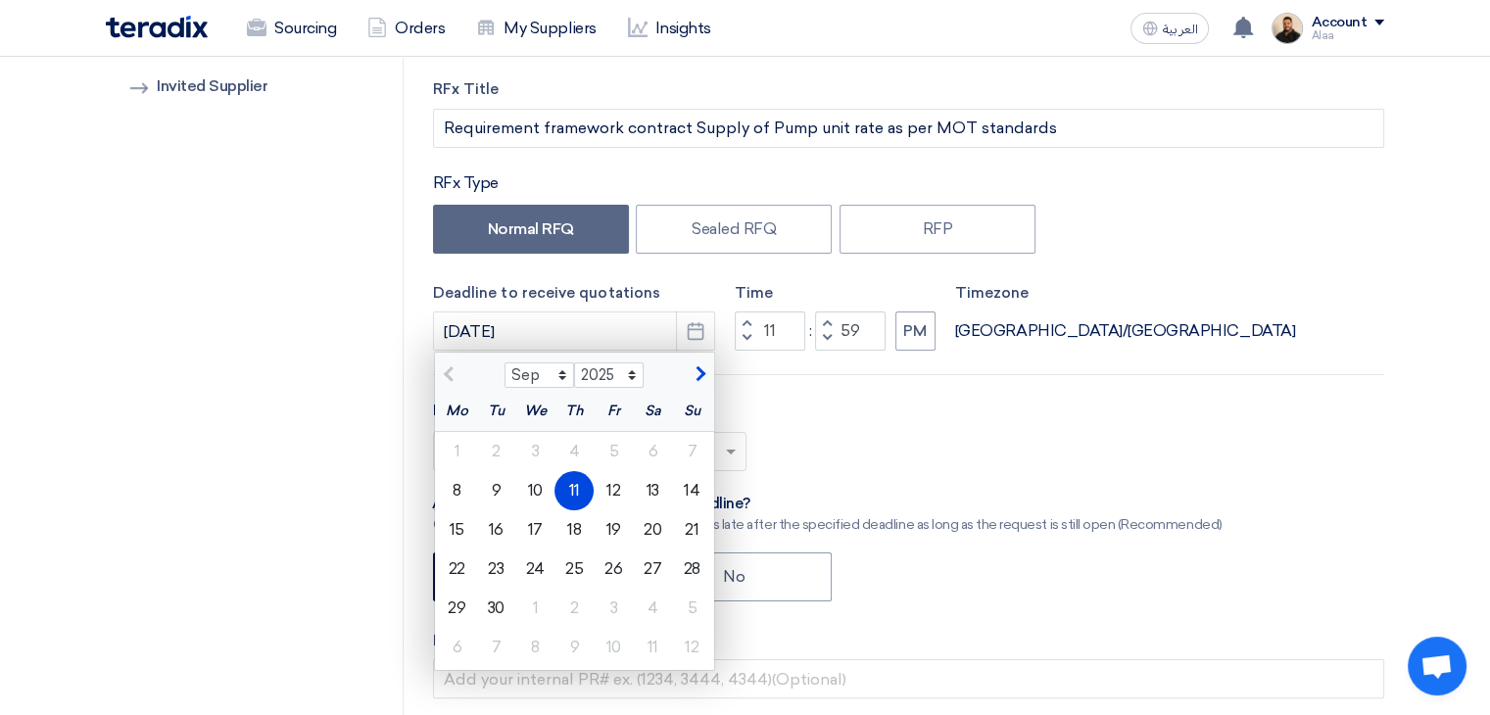
scroll to position [294, 0]
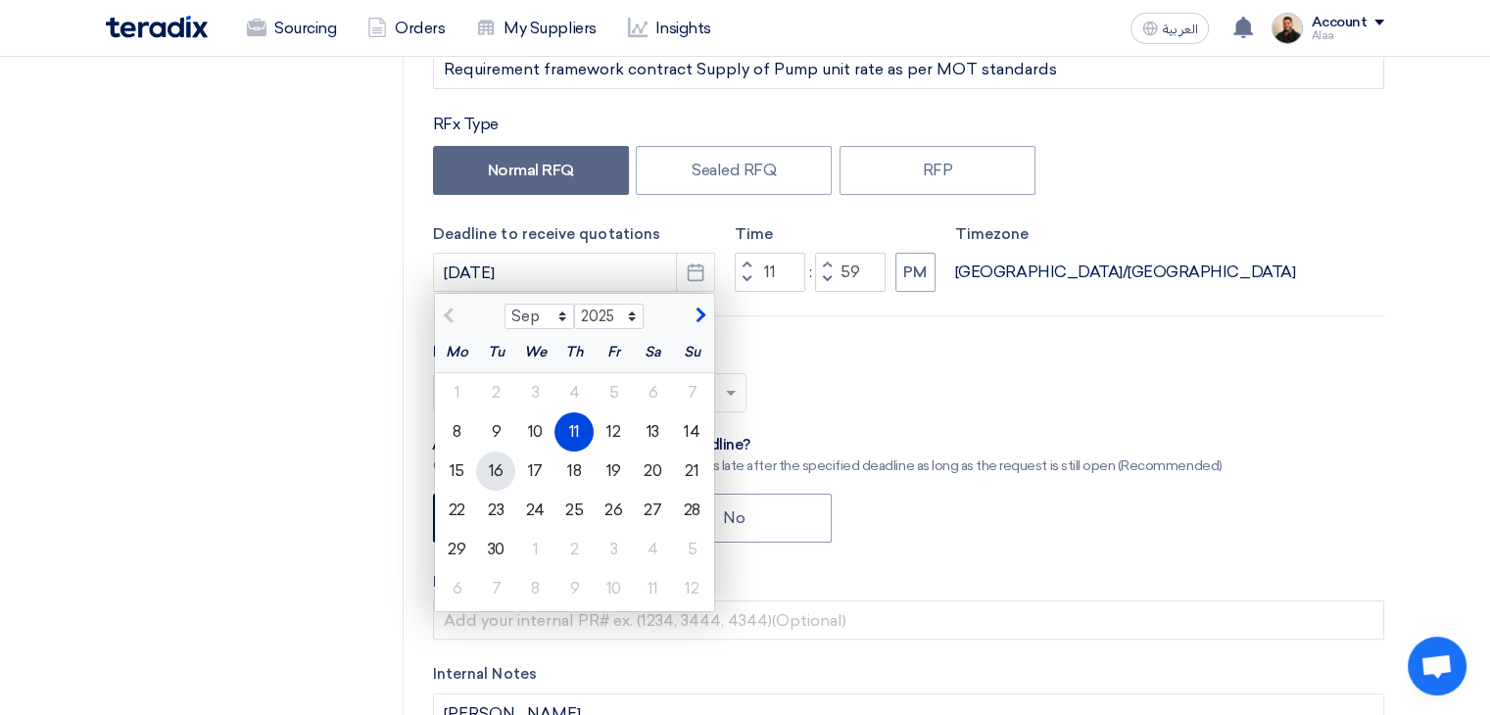
click at [497, 466] on div "16" at bounding box center [495, 471] width 39 height 39
type input "[DATE]"
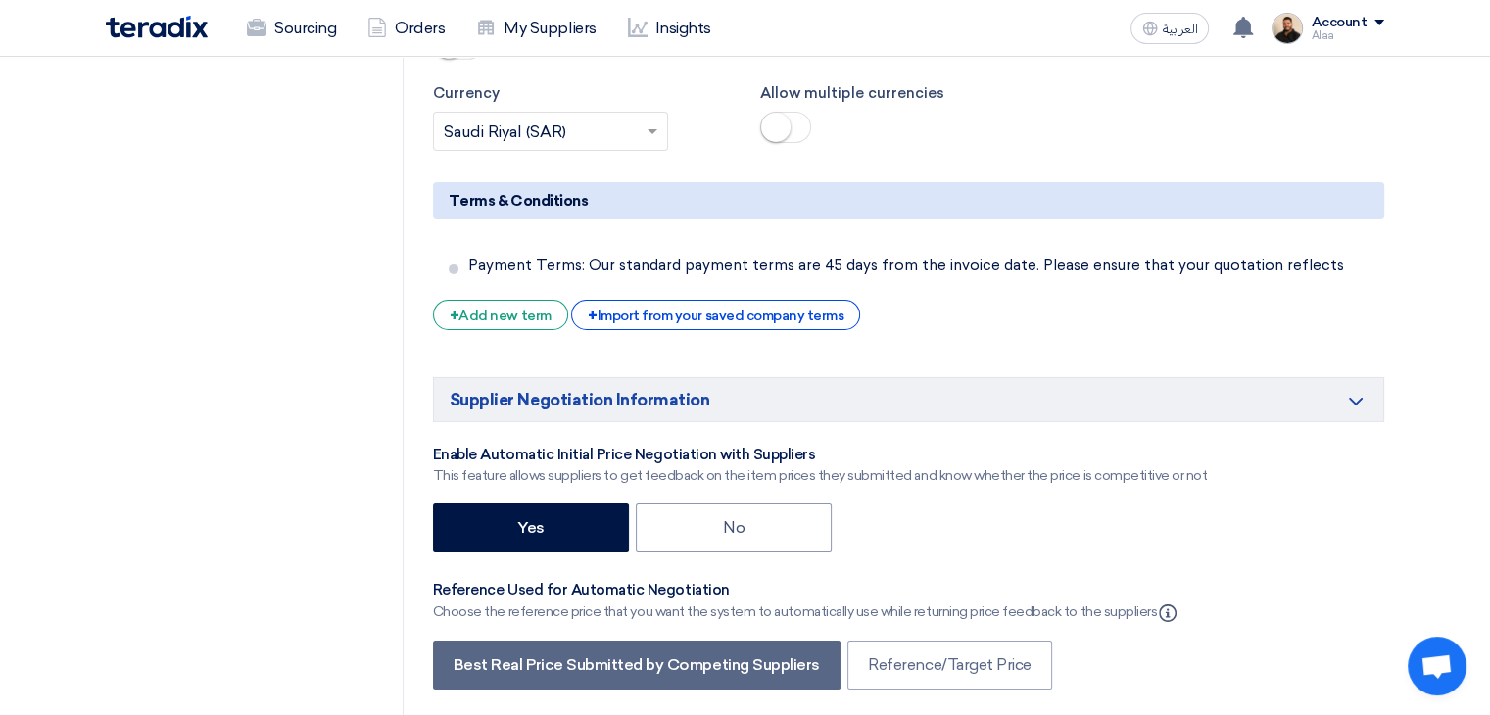
scroll to position [6563, 0]
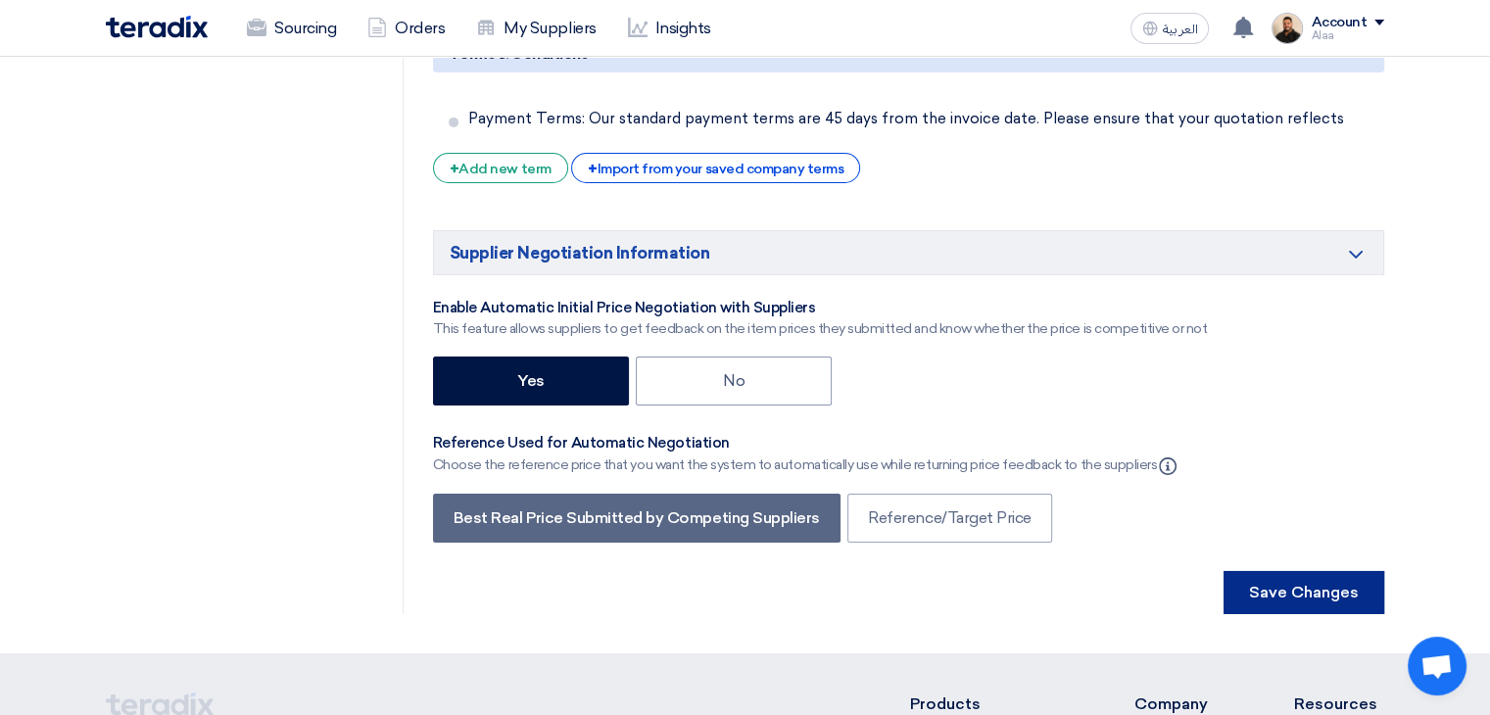
click at [1282, 571] on button "Save Changes" at bounding box center [1303, 592] width 161 height 43
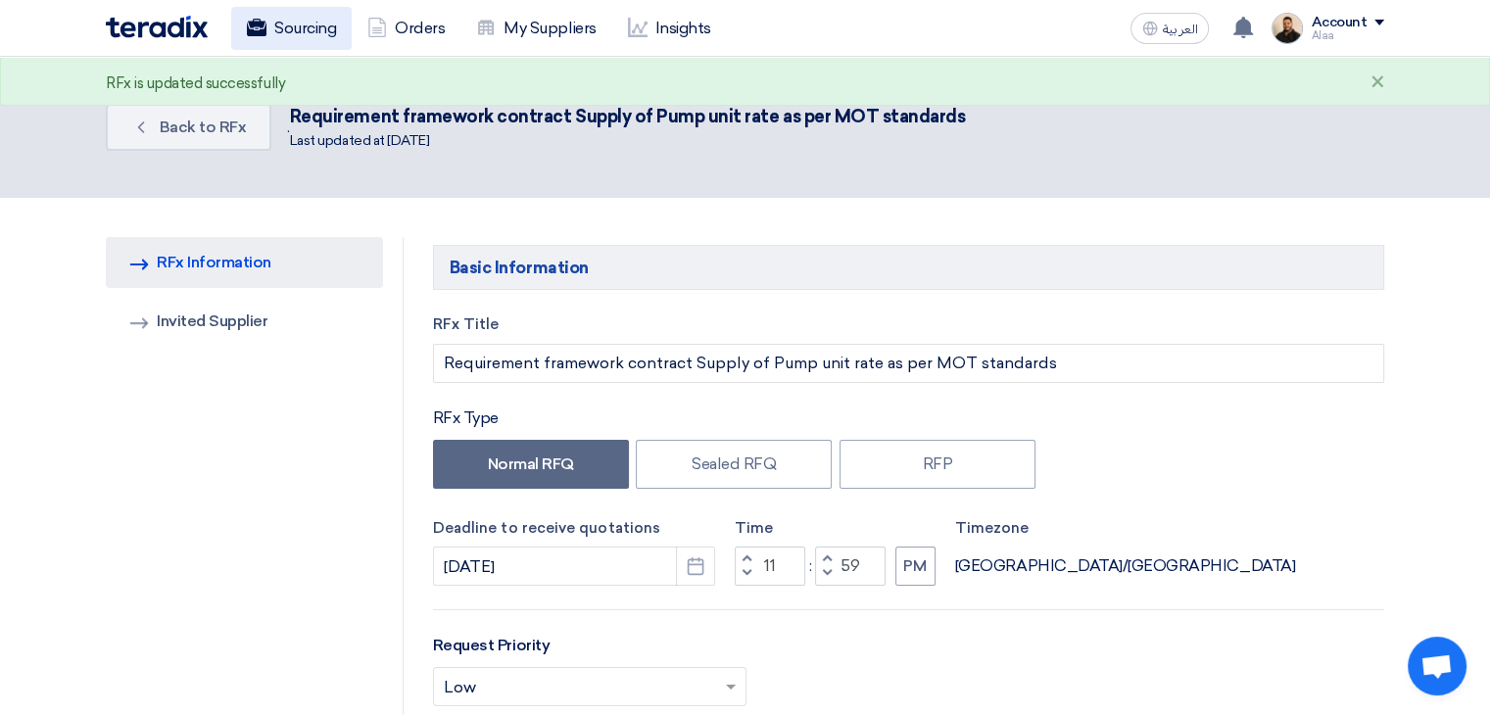
click at [286, 36] on link "Sourcing" at bounding box center [291, 28] width 120 height 43
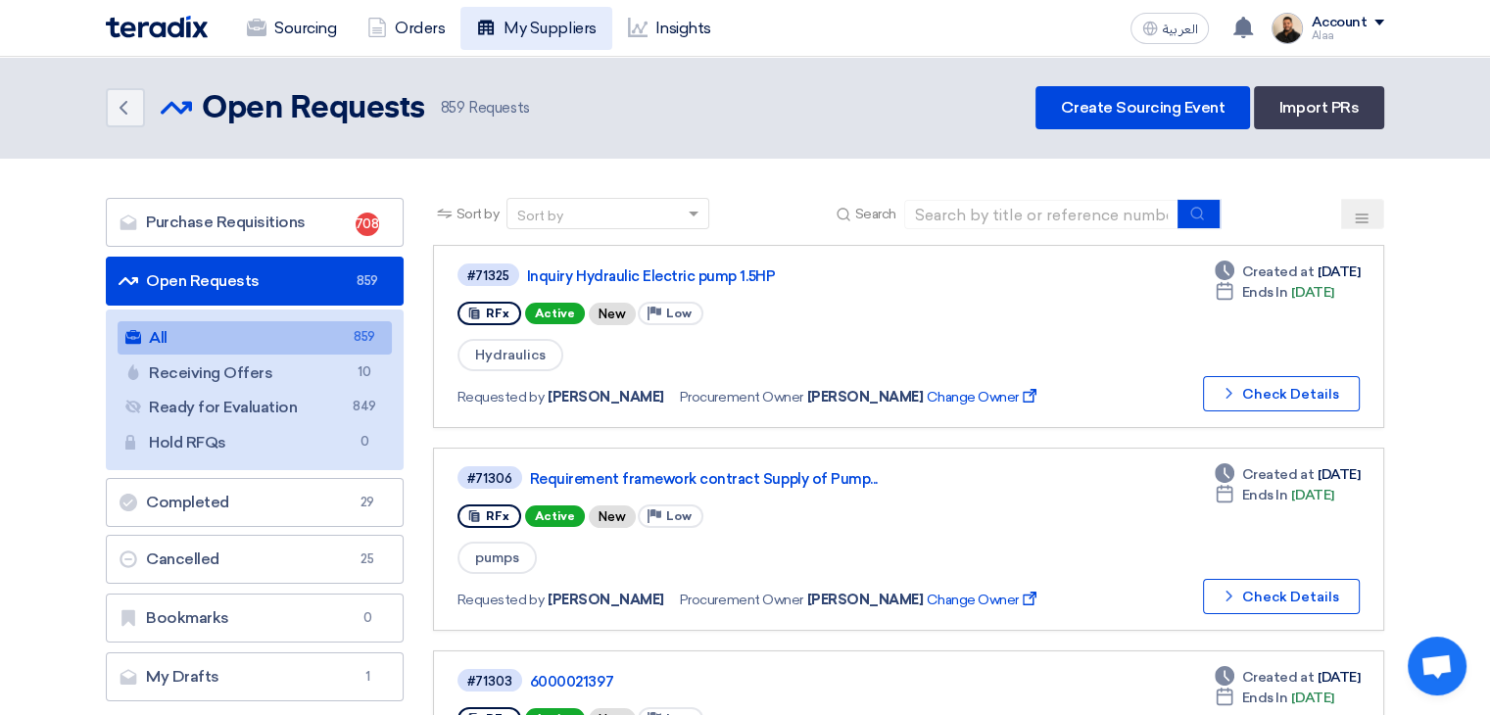
click at [537, 35] on link "My Suppliers" at bounding box center [535, 28] width 151 height 43
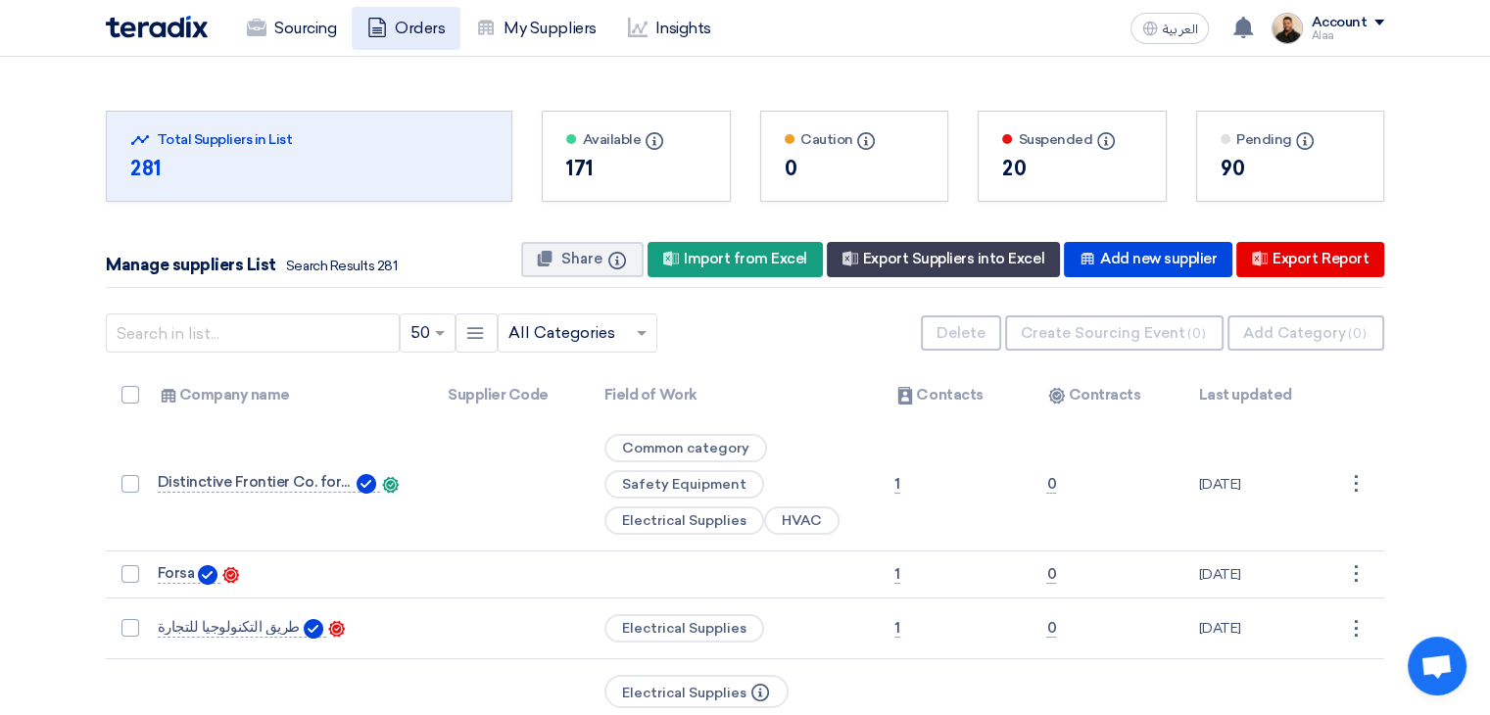
click at [441, 30] on link "Orders" at bounding box center [406, 28] width 109 height 43
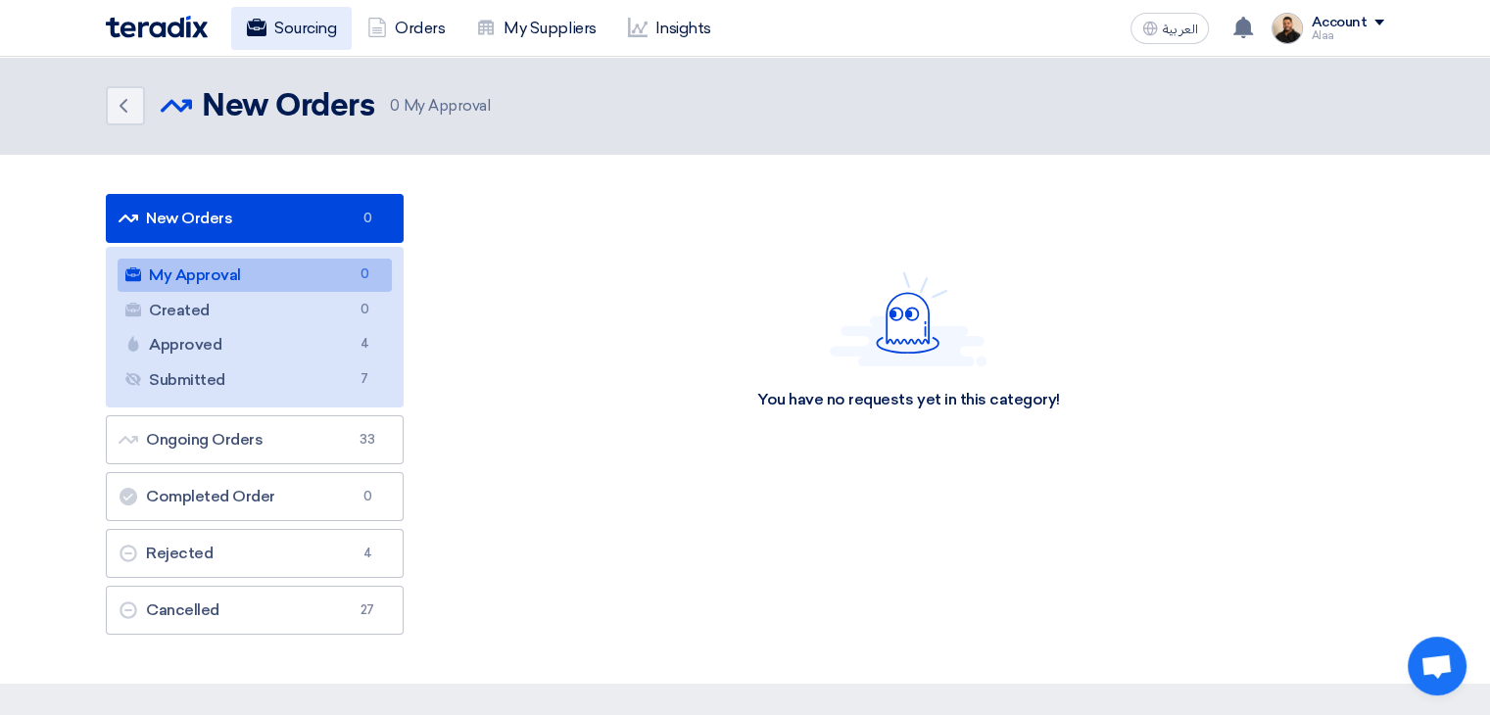
click at [328, 35] on link "Sourcing" at bounding box center [291, 28] width 120 height 43
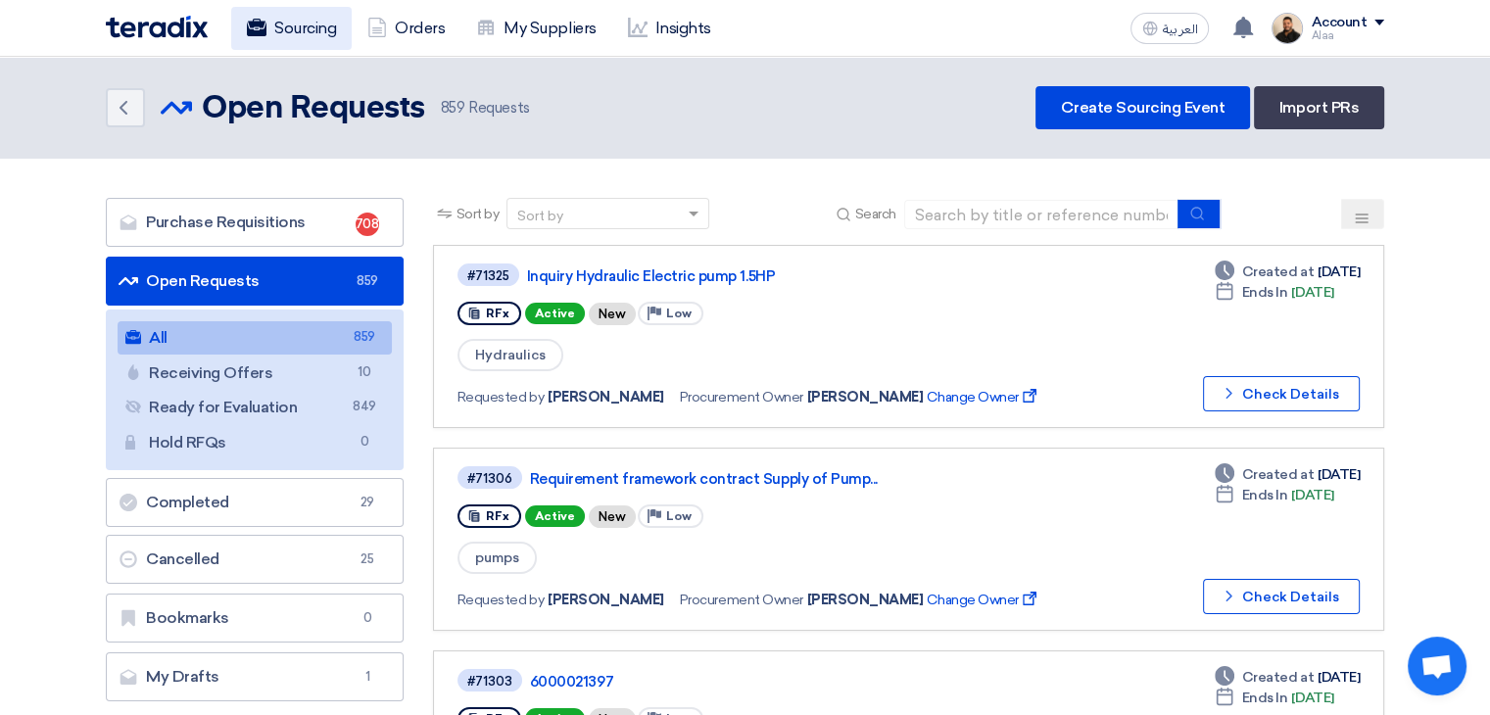
click at [310, 36] on link "Sourcing" at bounding box center [291, 28] width 120 height 43
